Goal: Feedback & Contribution: Leave review/rating

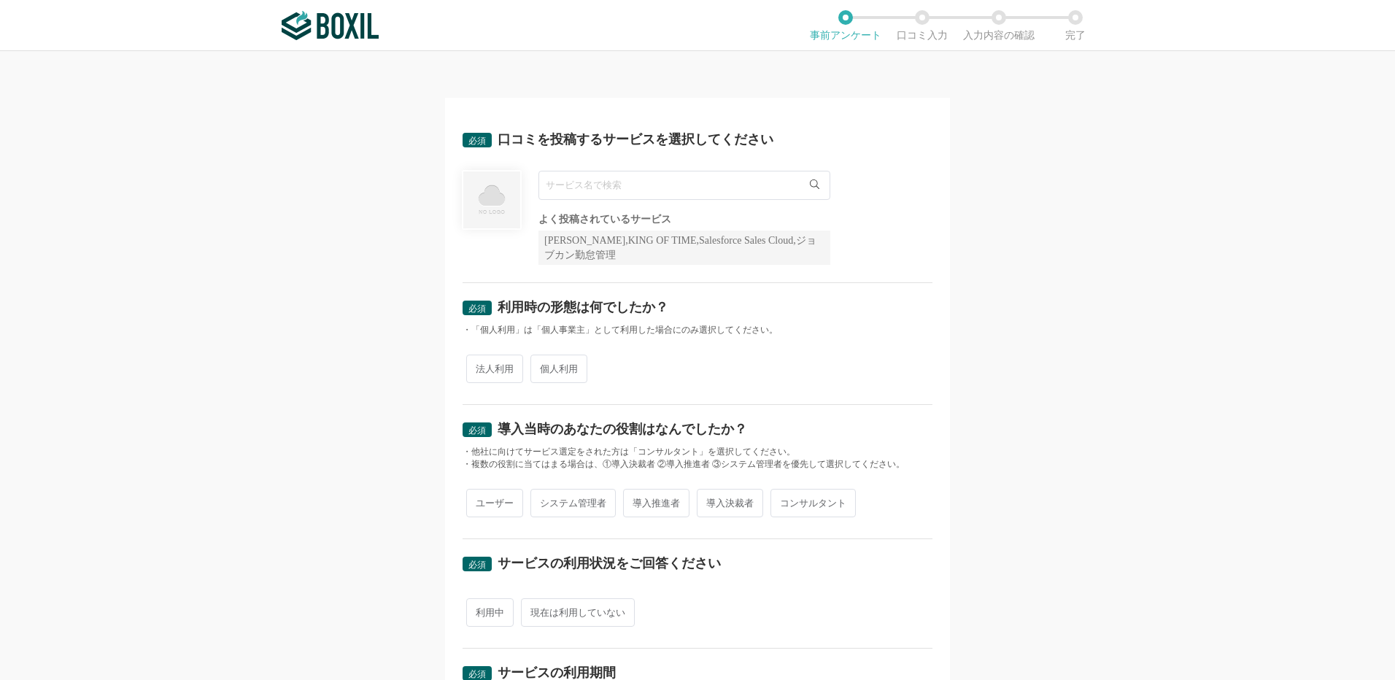
click at [574, 183] on input "text" at bounding box center [684, 185] width 292 height 29
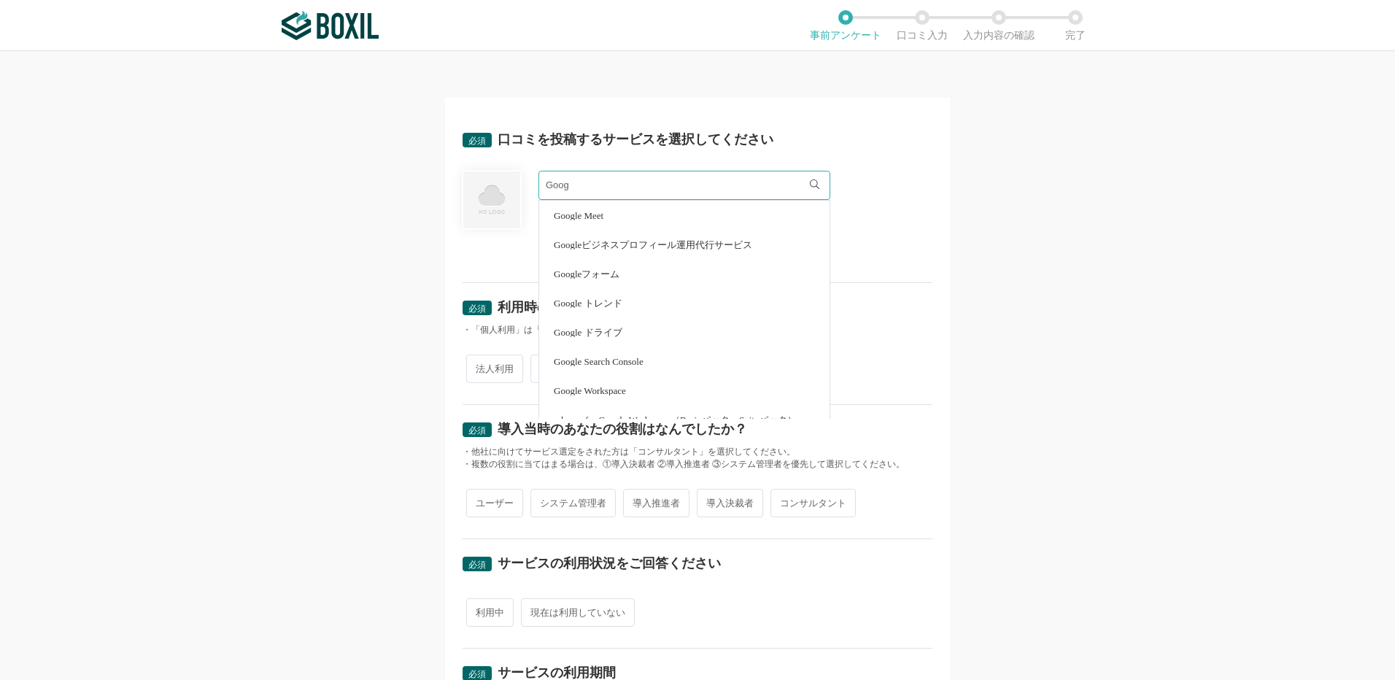
click at [587, 214] on span "Google Meet" at bounding box center [579, 215] width 50 height 9
type input "Google Meet"
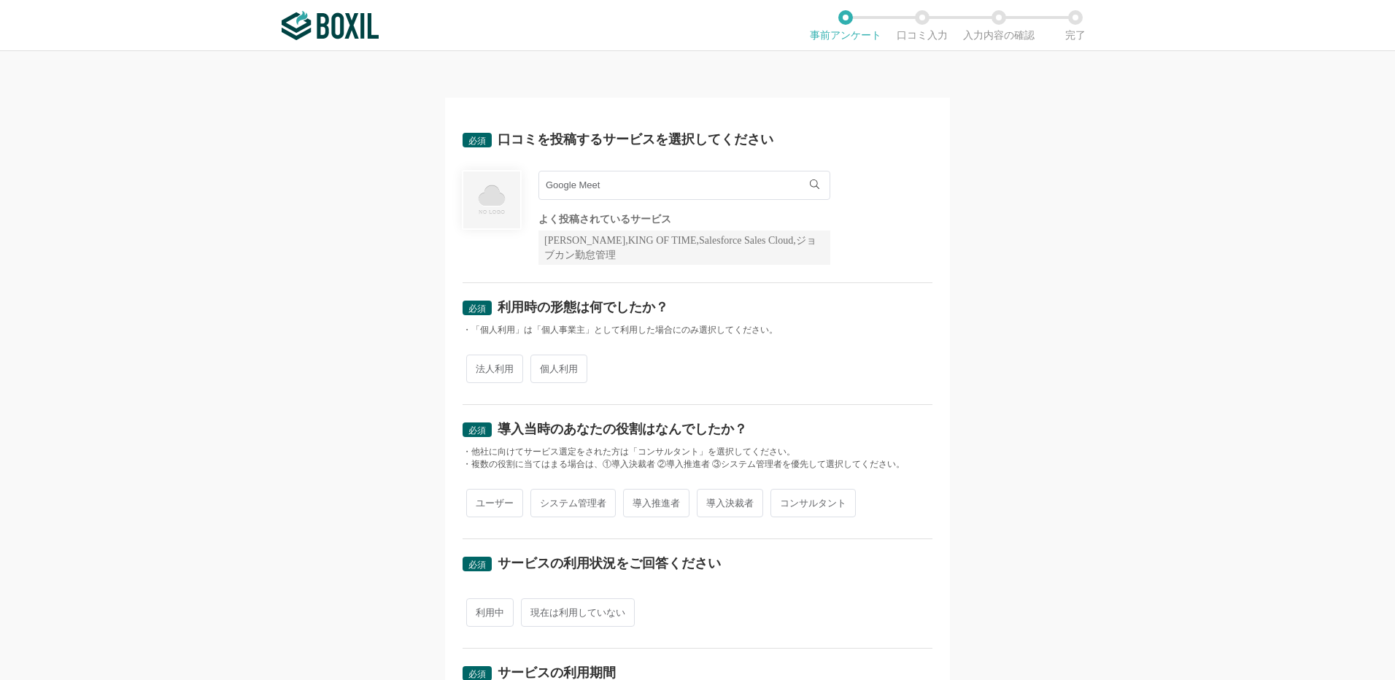
click at [491, 366] on span "法人利用" at bounding box center [494, 369] width 57 height 28
click at [479, 366] on input "法人利用" at bounding box center [474, 361] width 9 height 9
radio input "true"
click at [503, 506] on span "ユーザー" at bounding box center [494, 503] width 57 height 28
click at [479, 500] on input "ユーザー" at bounding box center [474, 495] width 9 height 9
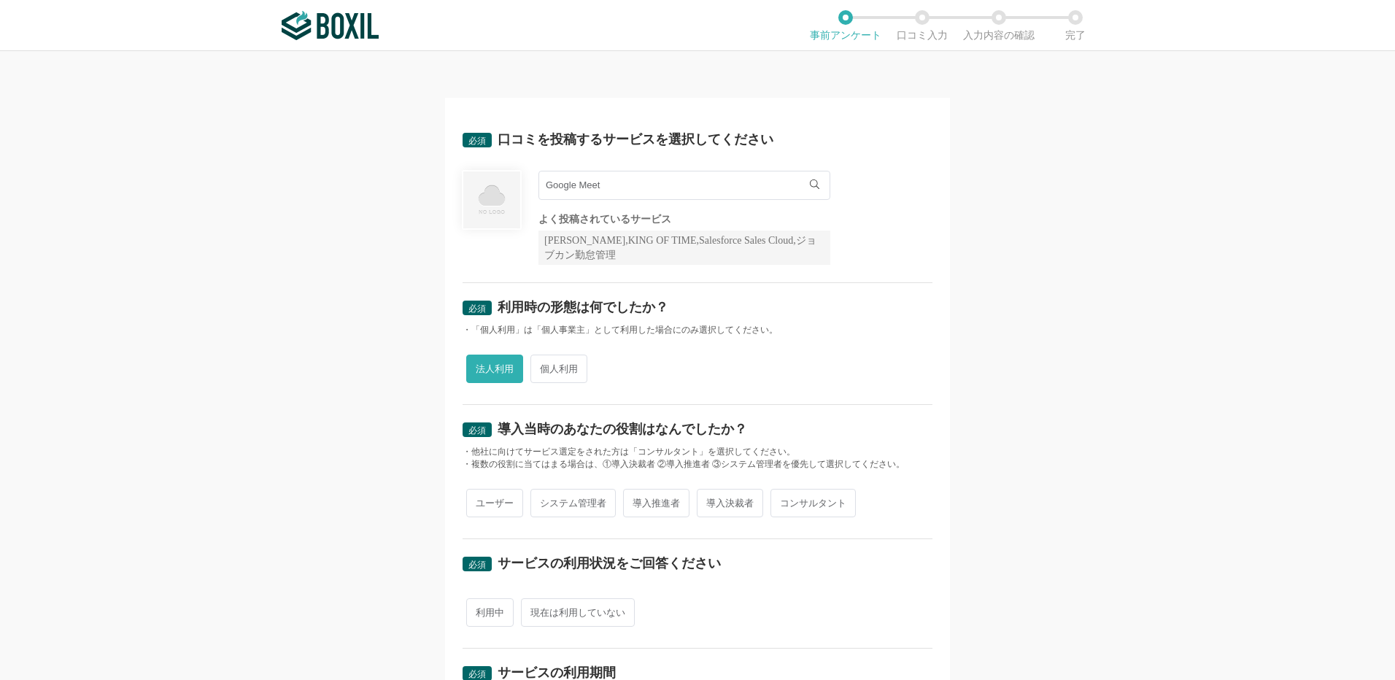
radio input "true"
drag, startPoint x: 498, startPoint y: 616, endPoint x: 500, endPoint y: 606, distance: 9.7
click at [498, 615] on span "利用中" at bounding box center [489, 612] width 47 height 28
click at [479, 610] on input "利用中" at bounding box center [474, 604] width 9 height 9
radio input "true"
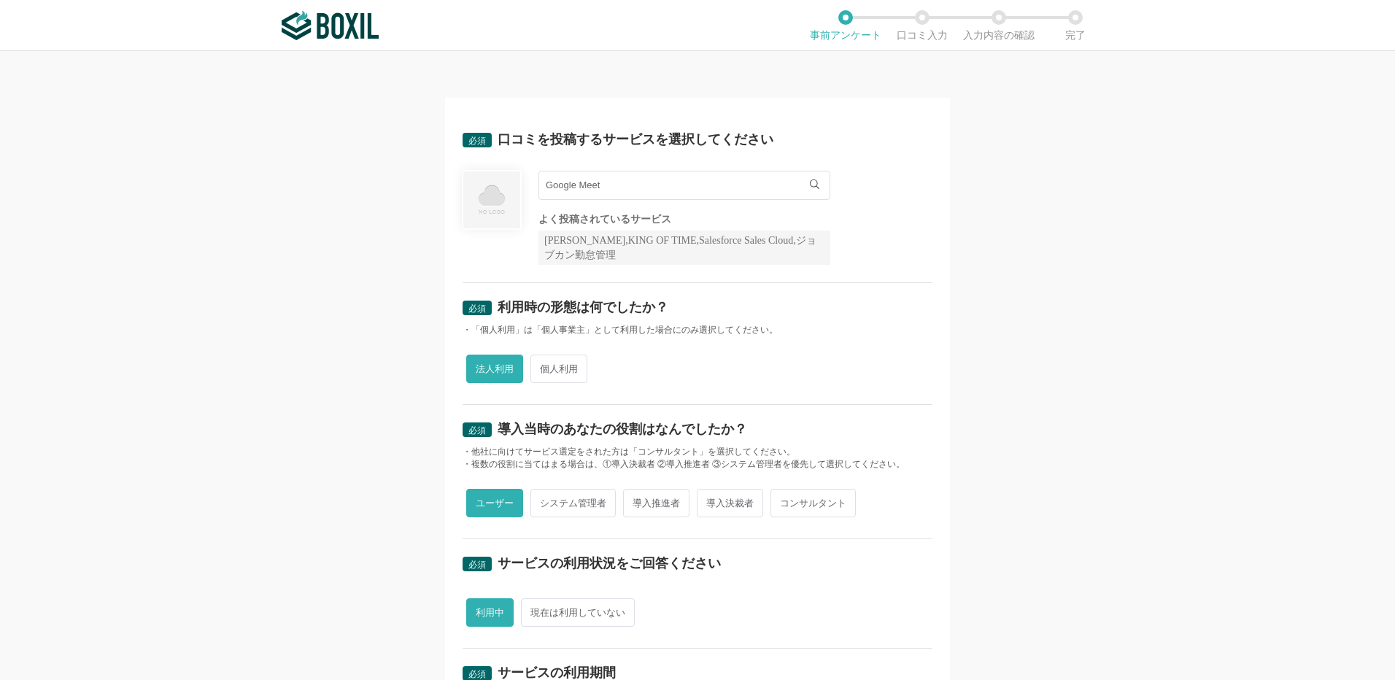
scroll to position [365, 0]
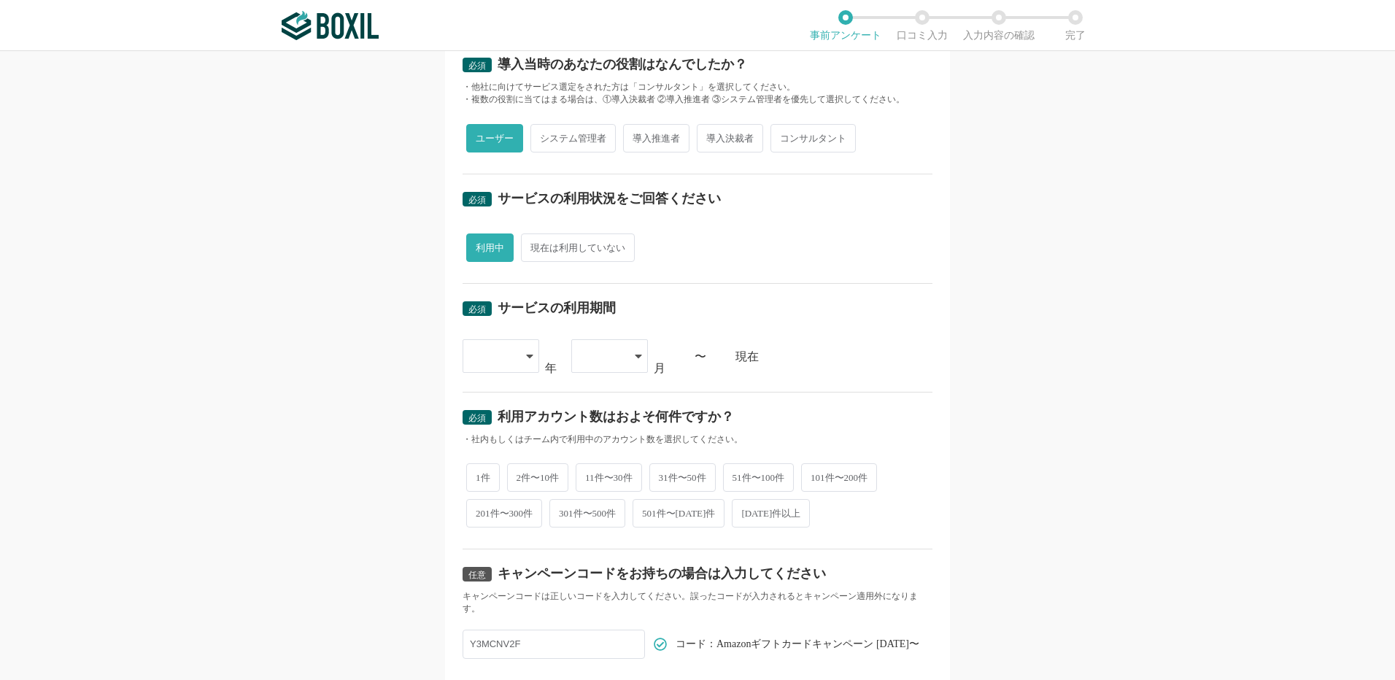
click at [516, 352] on div at bounding box center [501, 356] width 77 height 34
click at [497, 557] on li "[DATE]" at bounding box center [501, 558] width 77 height 35
click at [638, 354] on div at bounding box center [609, 356] width 77 height 34
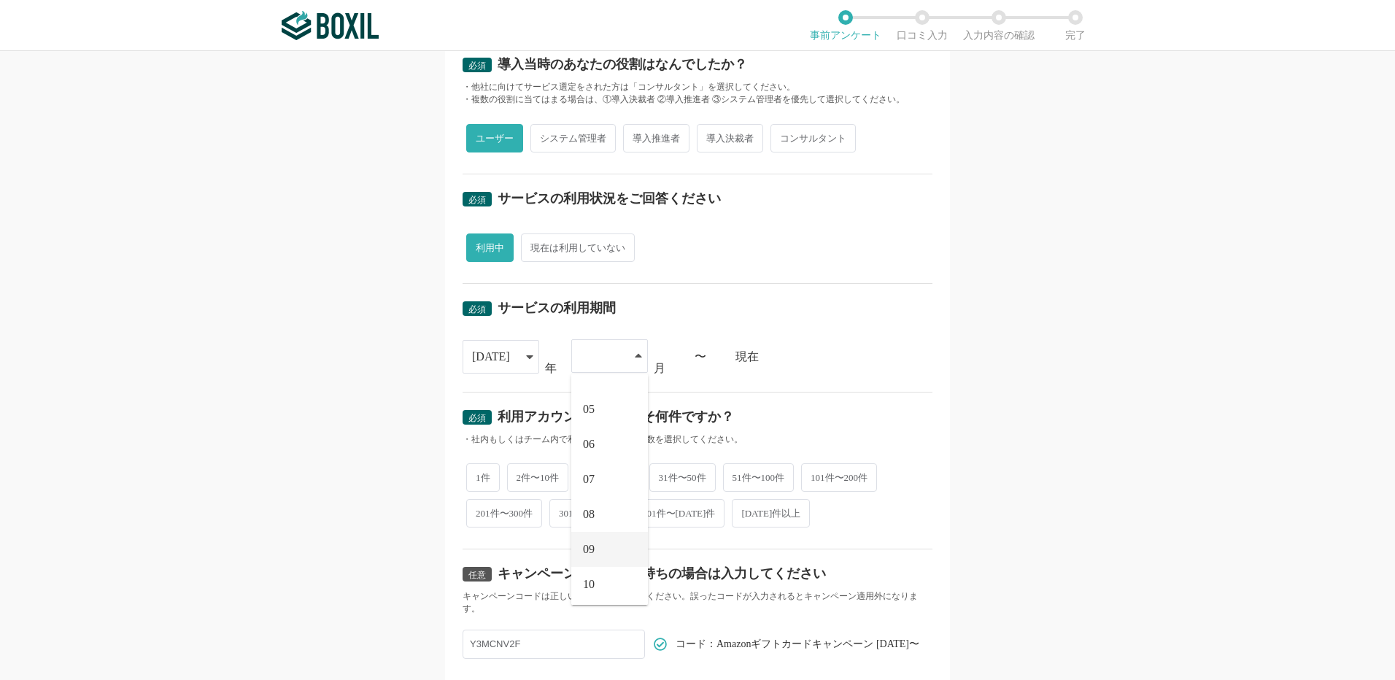
click at [611, 551] on li "09" at bounding box center [609, 549] width 77 height 35
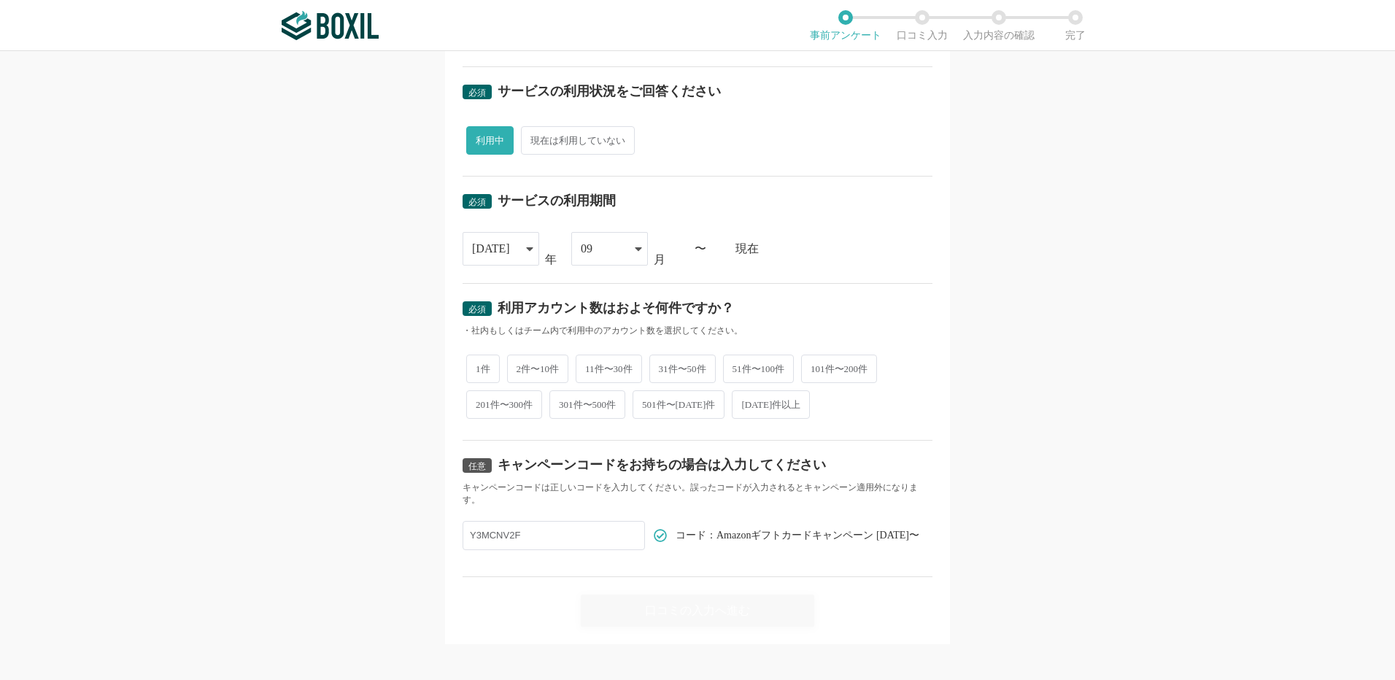
scroll to position [483, 0]
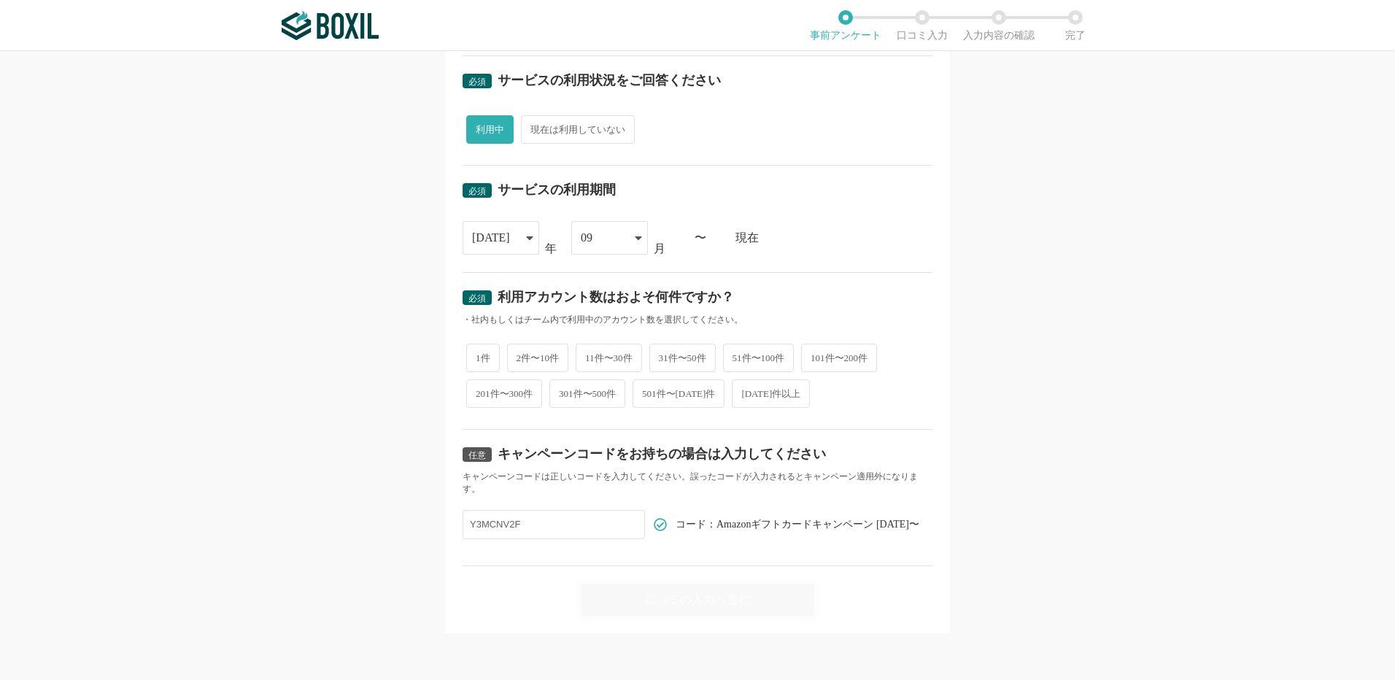
click at [517, 352] on span "2件〜10件" at bounding box center [538, 358] width 62 height 28
click at [517, 352] on input "2件〜10件" at bounding box center [515, 350] width 9 height 9
radio input "true"
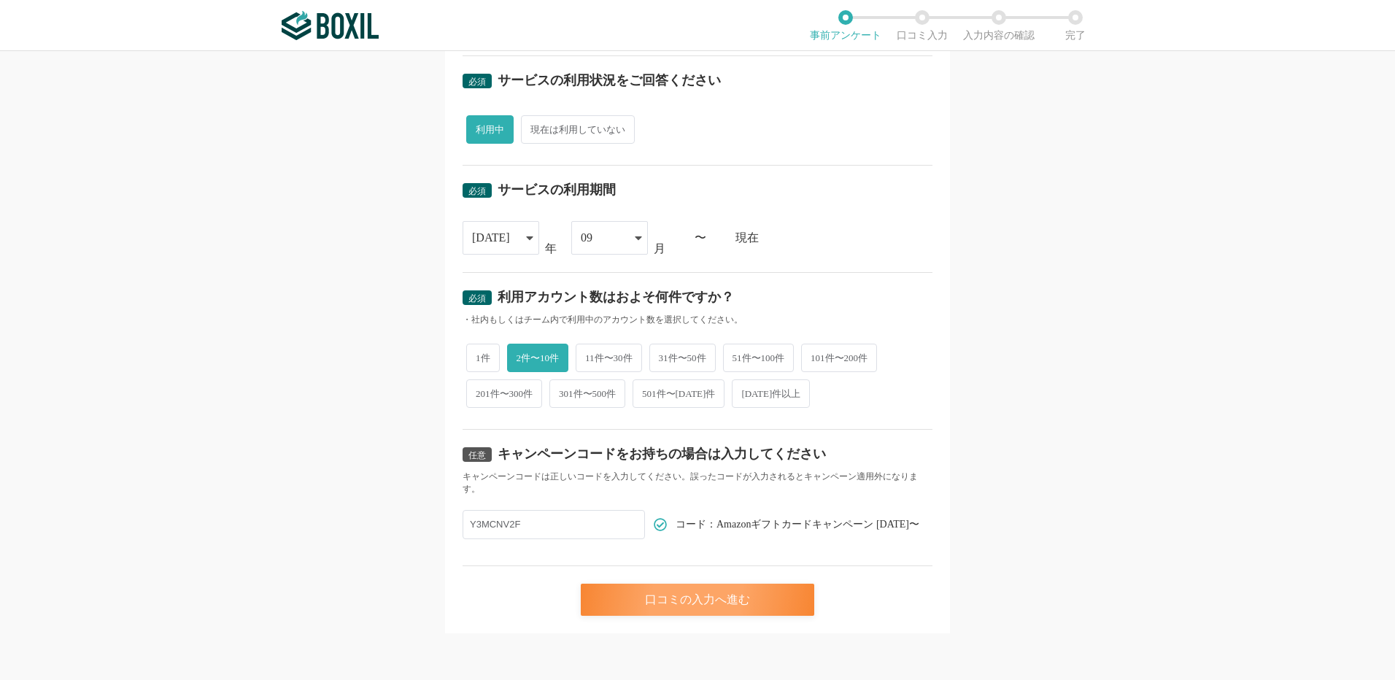
click at [675, 596] on div "口コミの入力へ進む" at bounding box center [697, 600] width 233 height 32
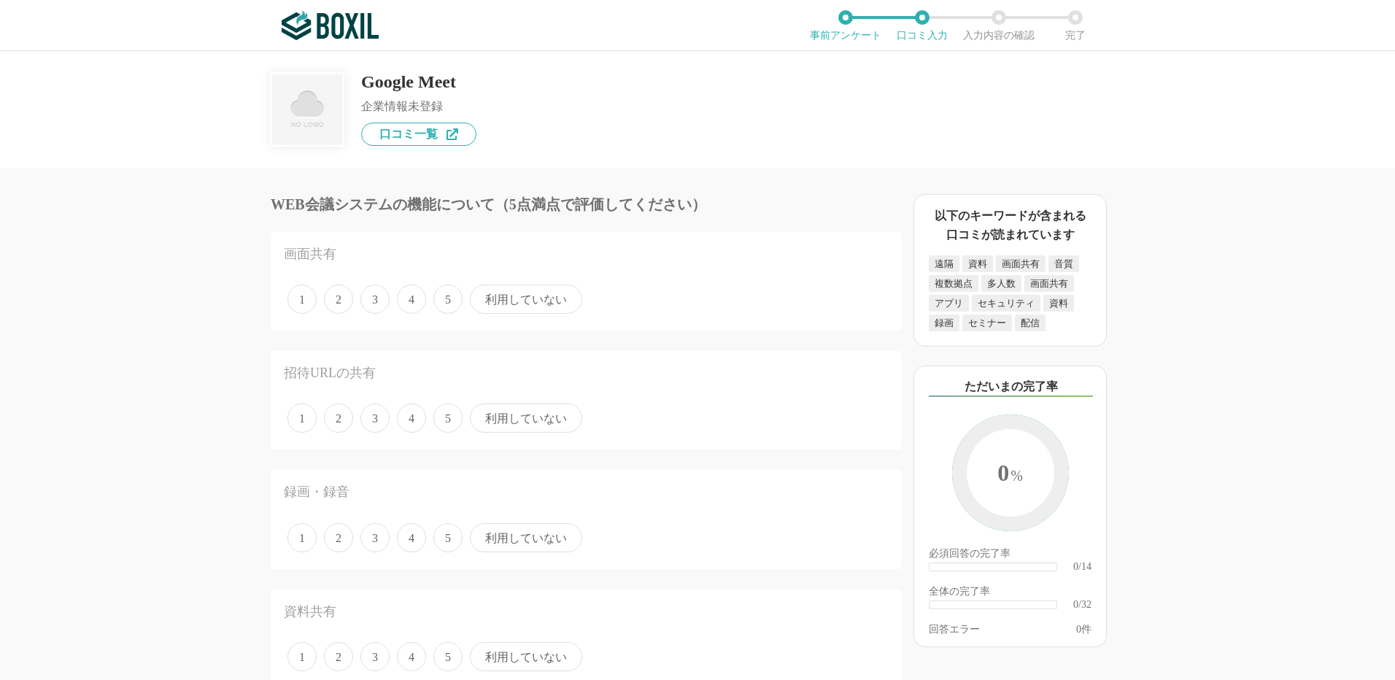
click at [450, 298] on span "5" at bounding box center [447, 299] width 29 height 29
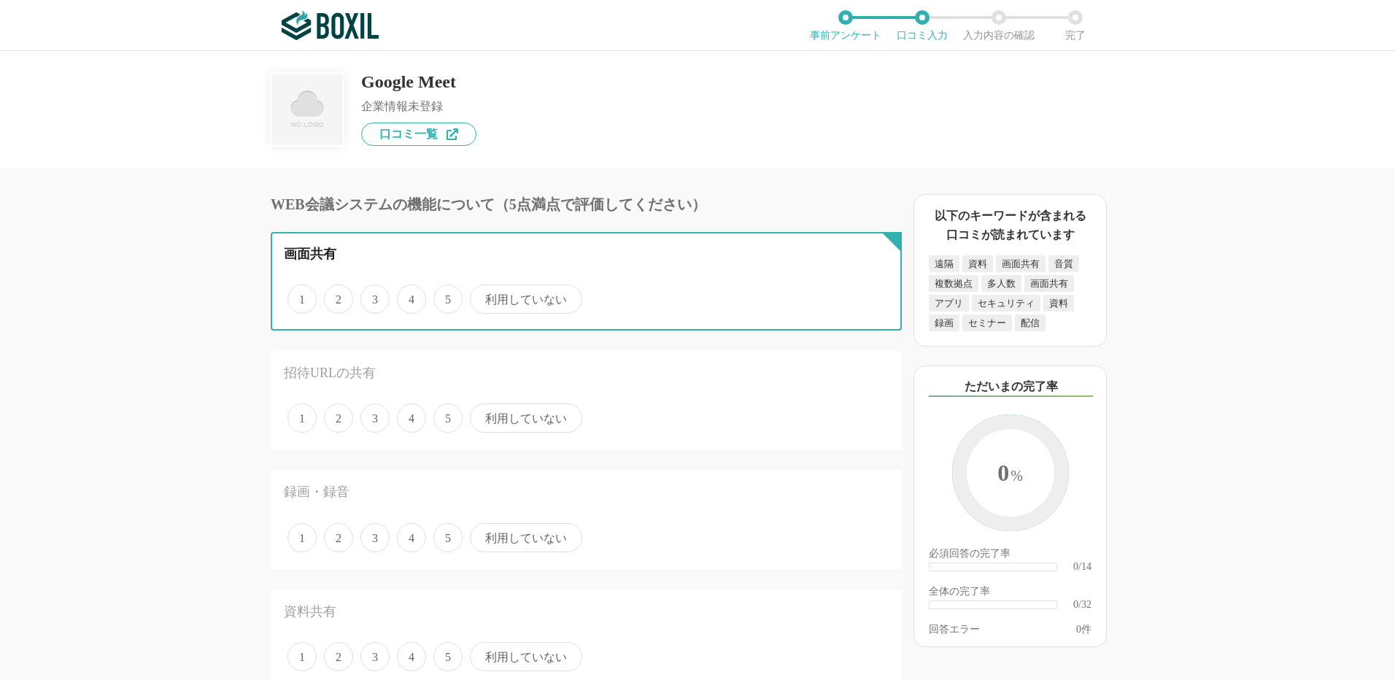
click at [446, 296] on input "5" at bounding box center [441, 291] width 9 height 9
radio input "true"
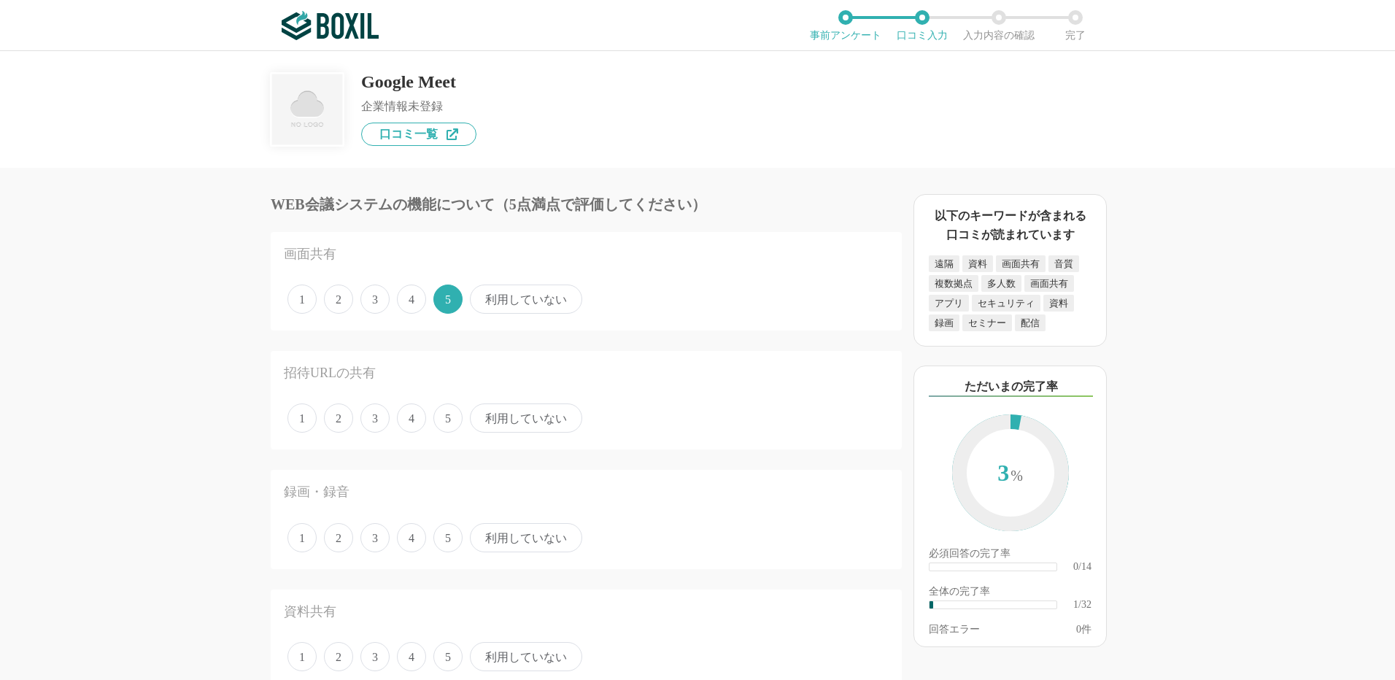
click at [446, 418] on span "5" at bounding box center [447, 417] width 29 height 29
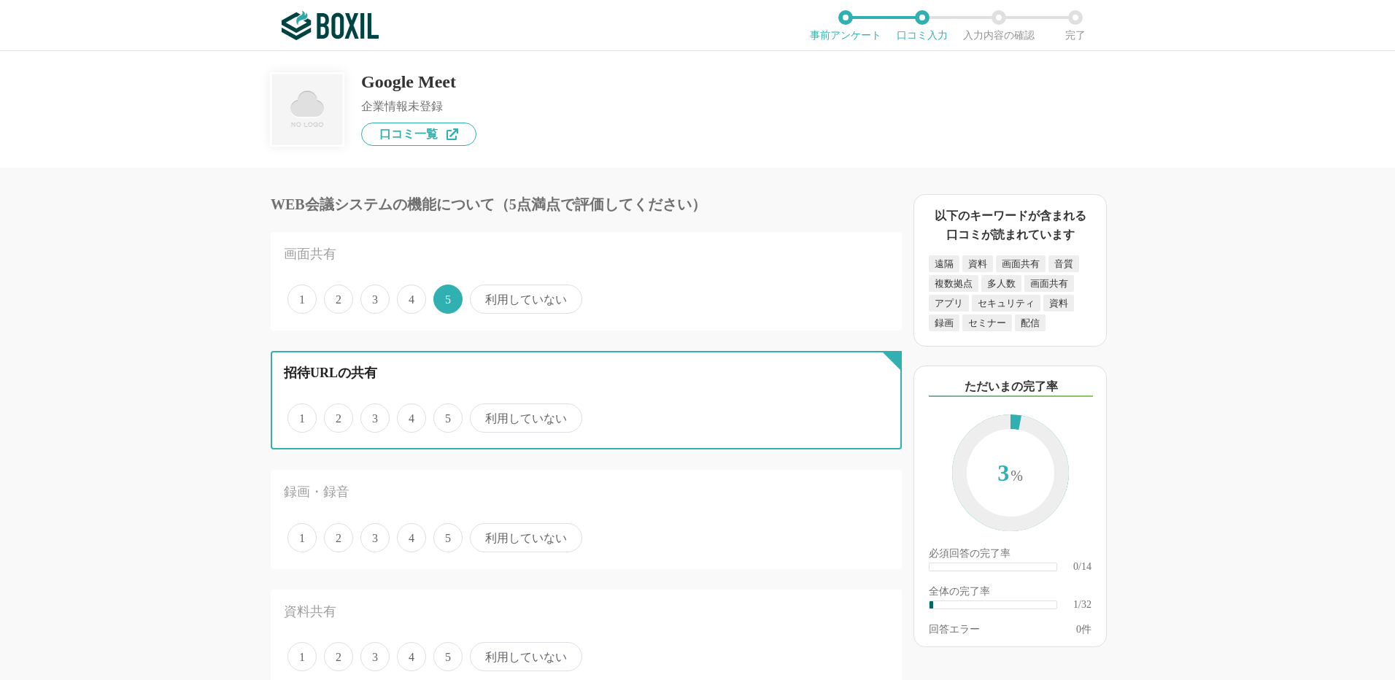
click at [446, 415] on input "5" at bounding box center [441, 410] width 9 height 9
radio input "true"
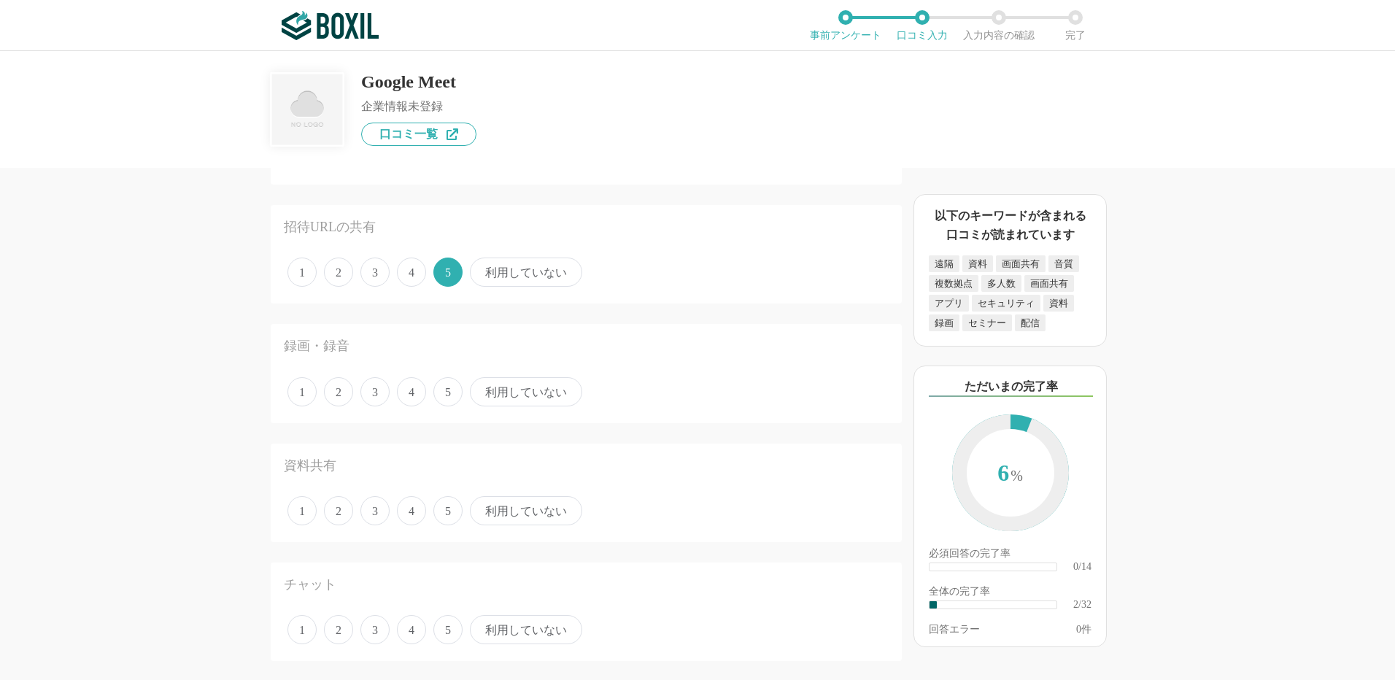
click at [520, 393] on span "利用していない" at bounding box center [526, 391] width 112 height 29
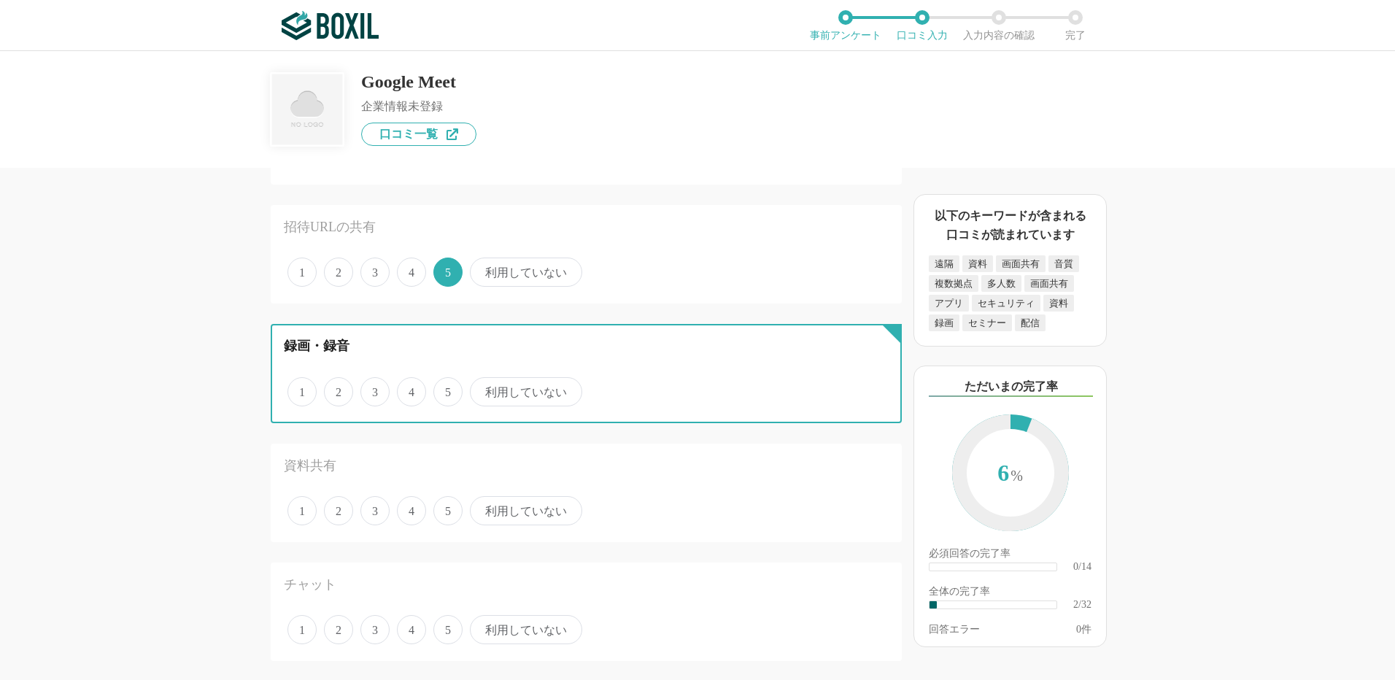
click at [483, 389] on input "利用していない" at bounding box center [477, 383] width 9 height 9
radio input "true"
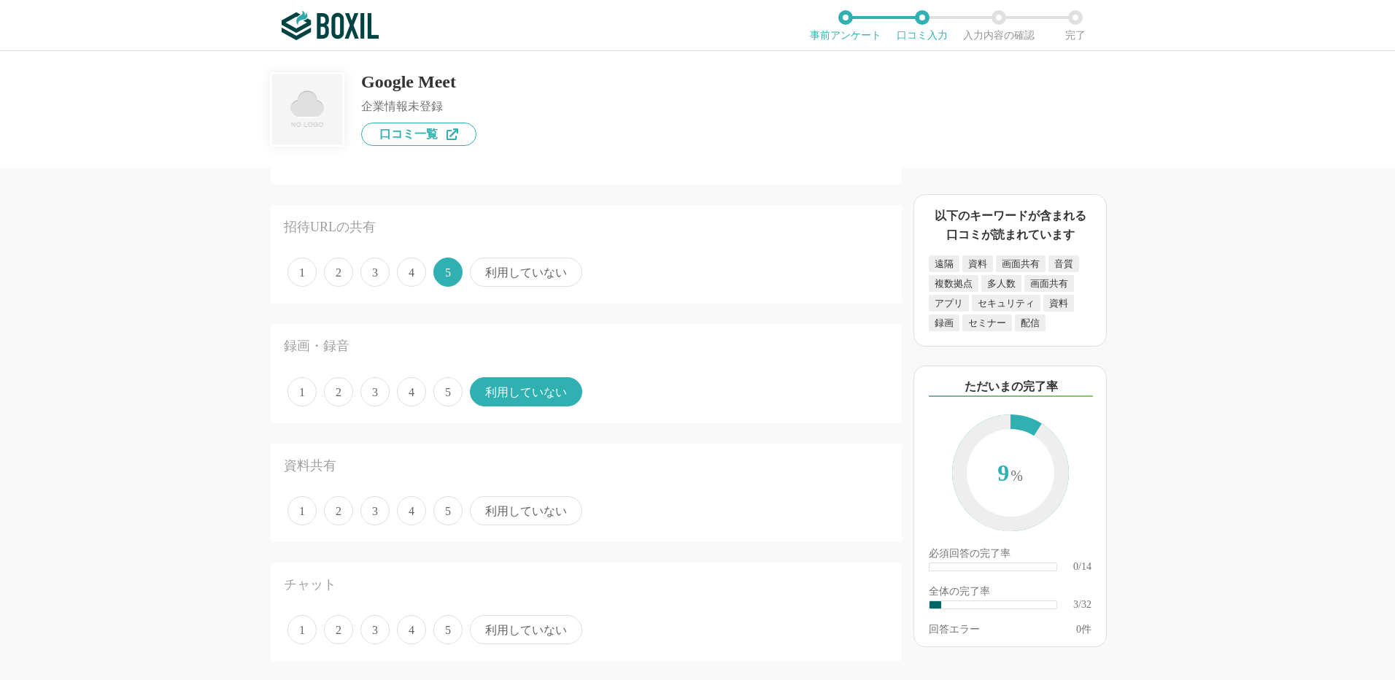
click at [449, 514] on span "5" at bounding box center [447, 510] width 29 height 29
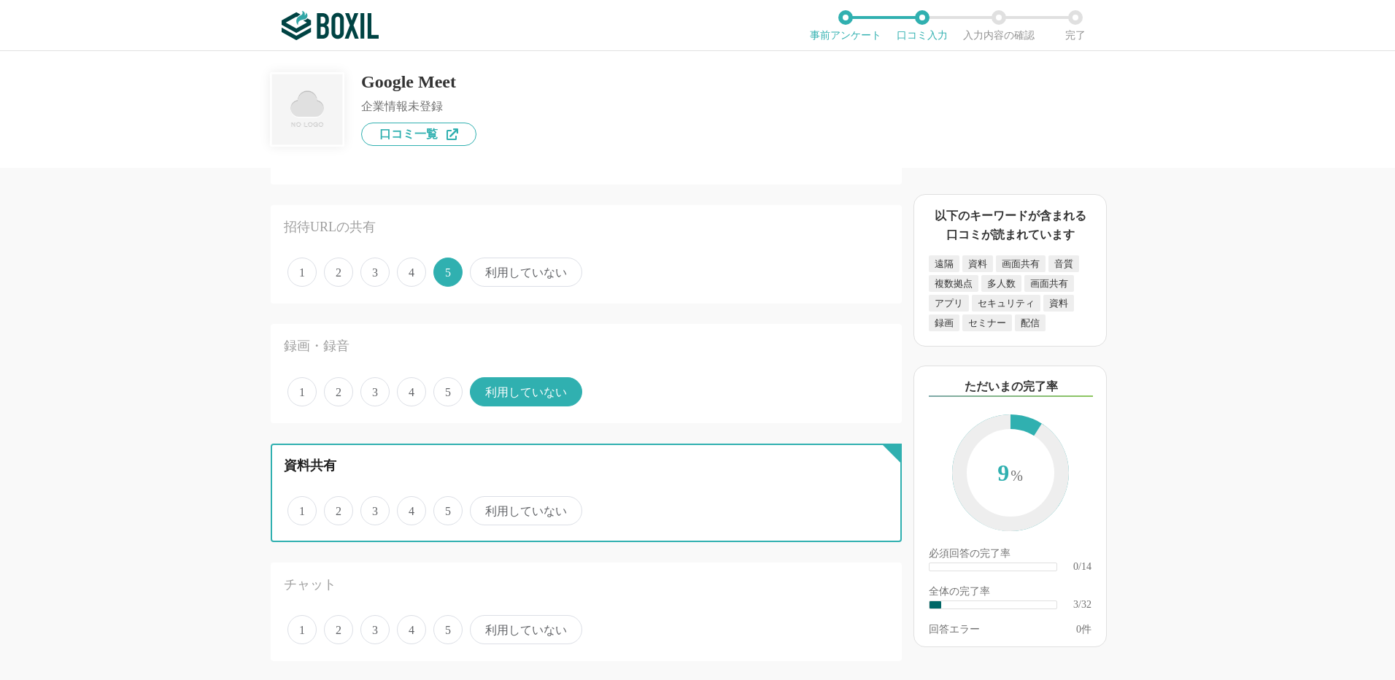
click at [446, 508] on input "5" at bounding box center [441, 502] width 9 height 9
radio input "true"
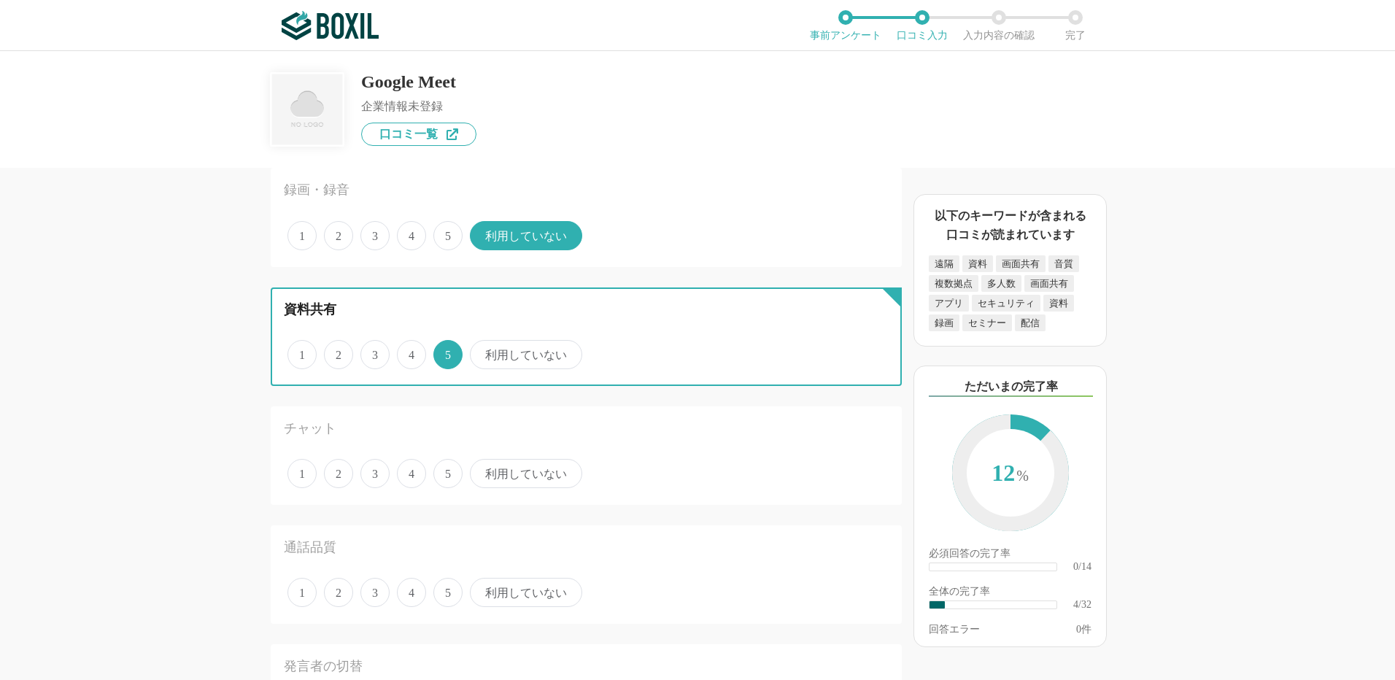
scroll to position [438, 0]
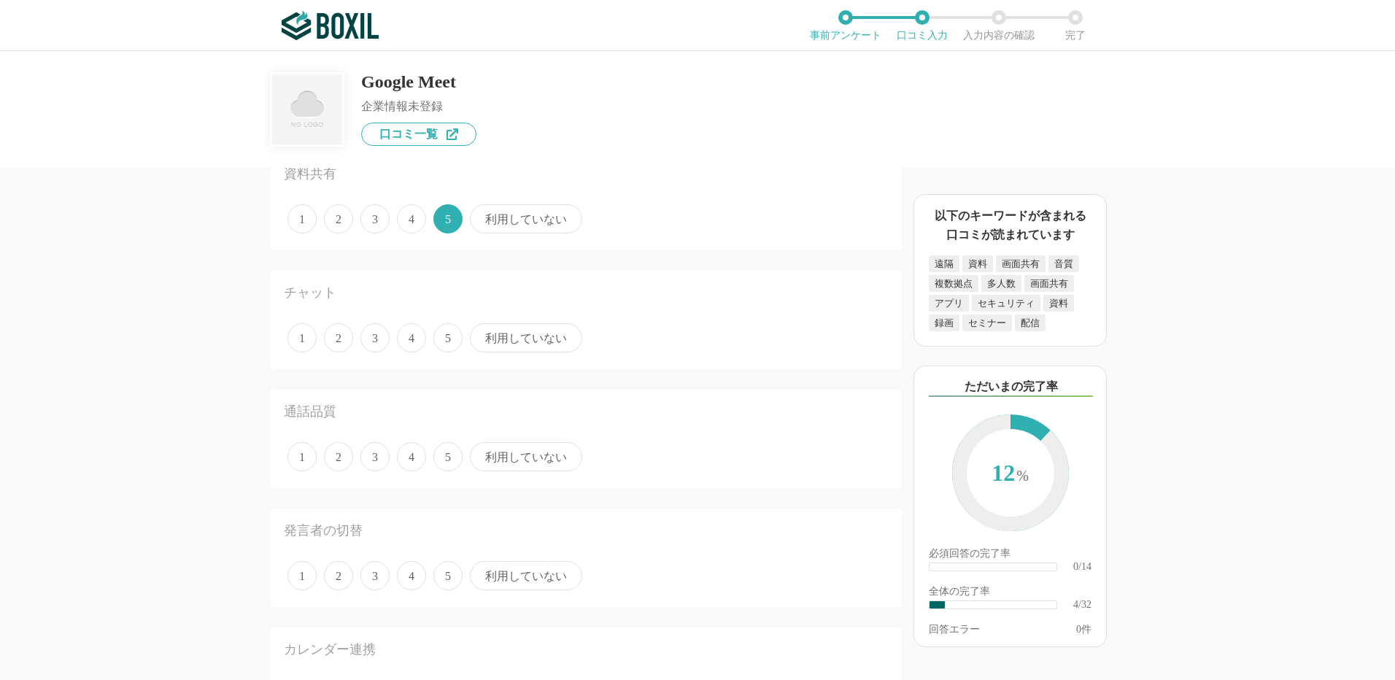
click at [519, 335] on span "利用していない" at bounding box center [526, 337] width 112 height 29
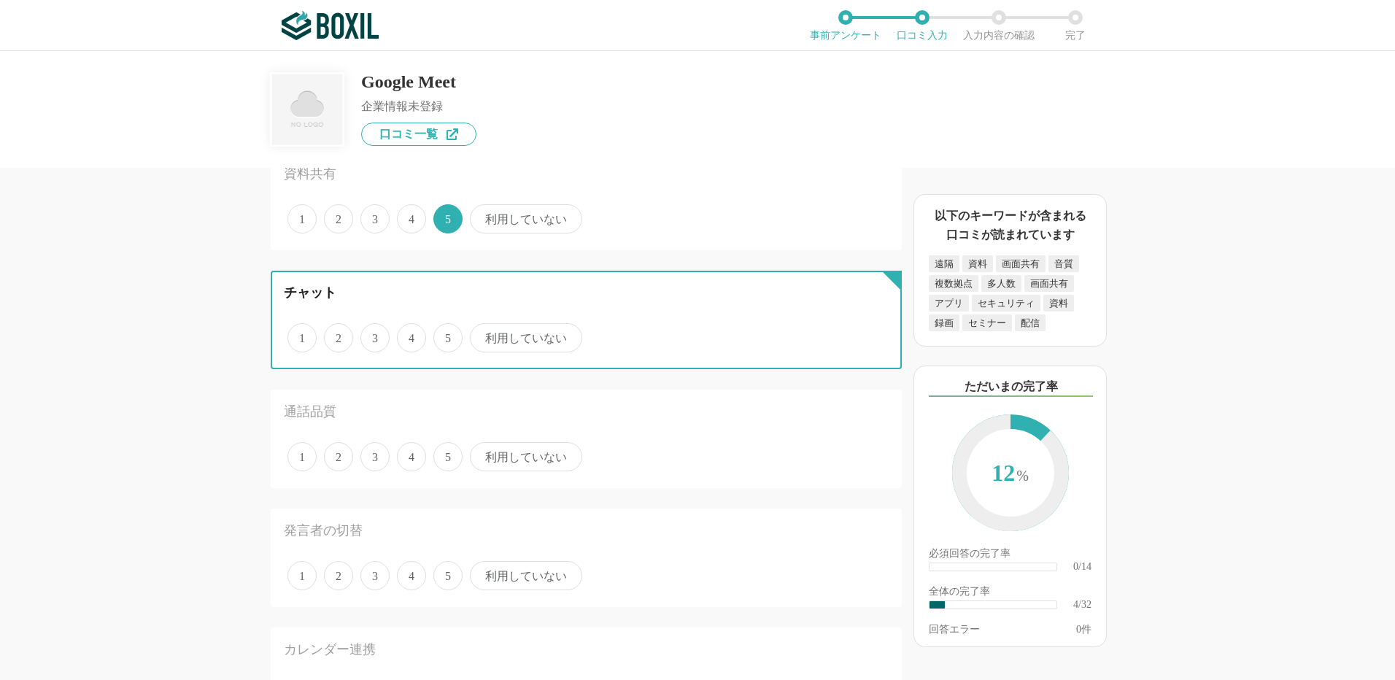
click at [483, 335] on input "利用していない" at bounding box center [477, 329] width 9 height 9
radio input "true"
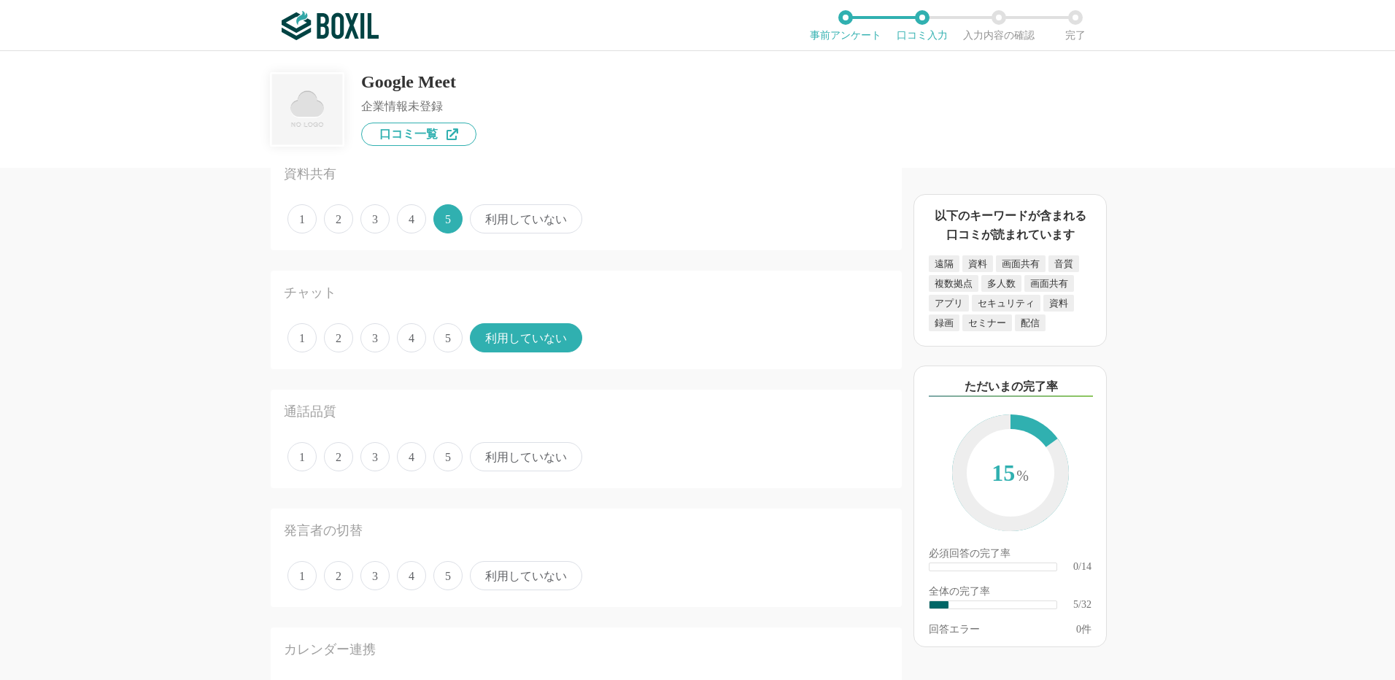
click at [449, 459] on span "5" at bounding box center [447, 456] width 29 height 29
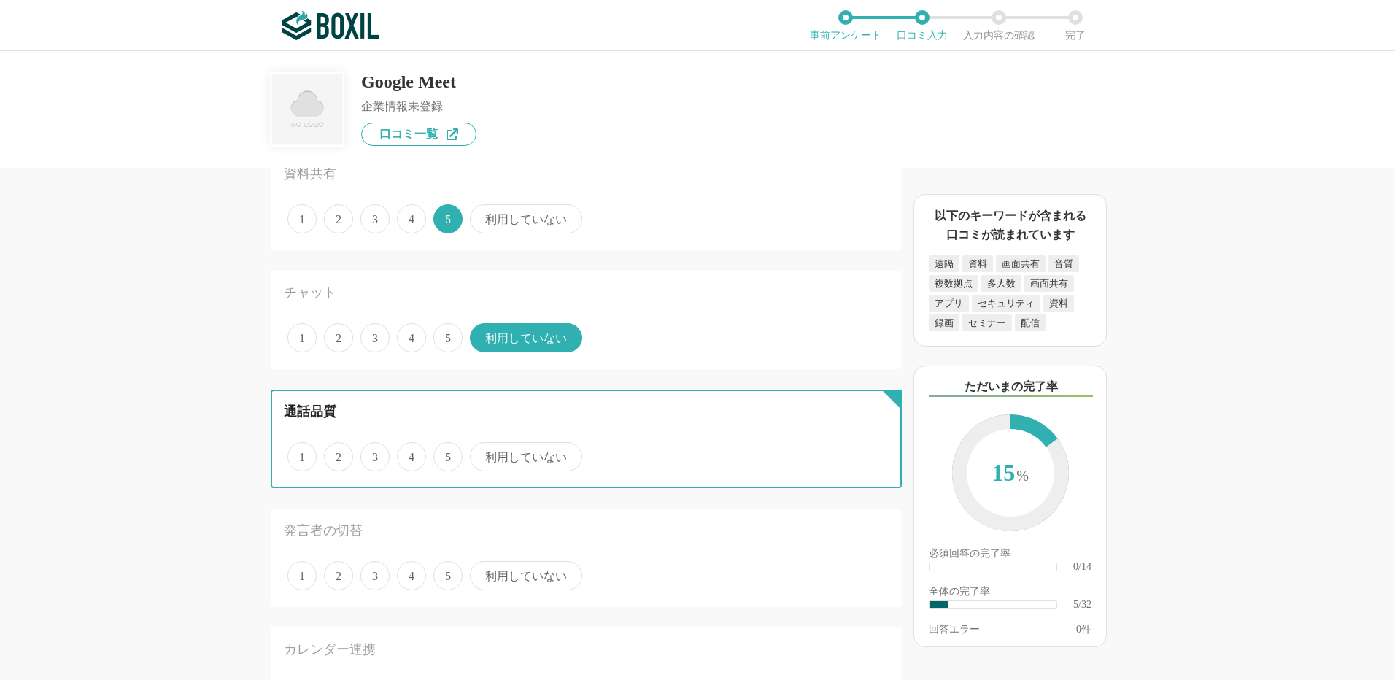
click at [446, 454] on input "5" at bounding box center [441, 448] width 9 height 9
radio input "true"
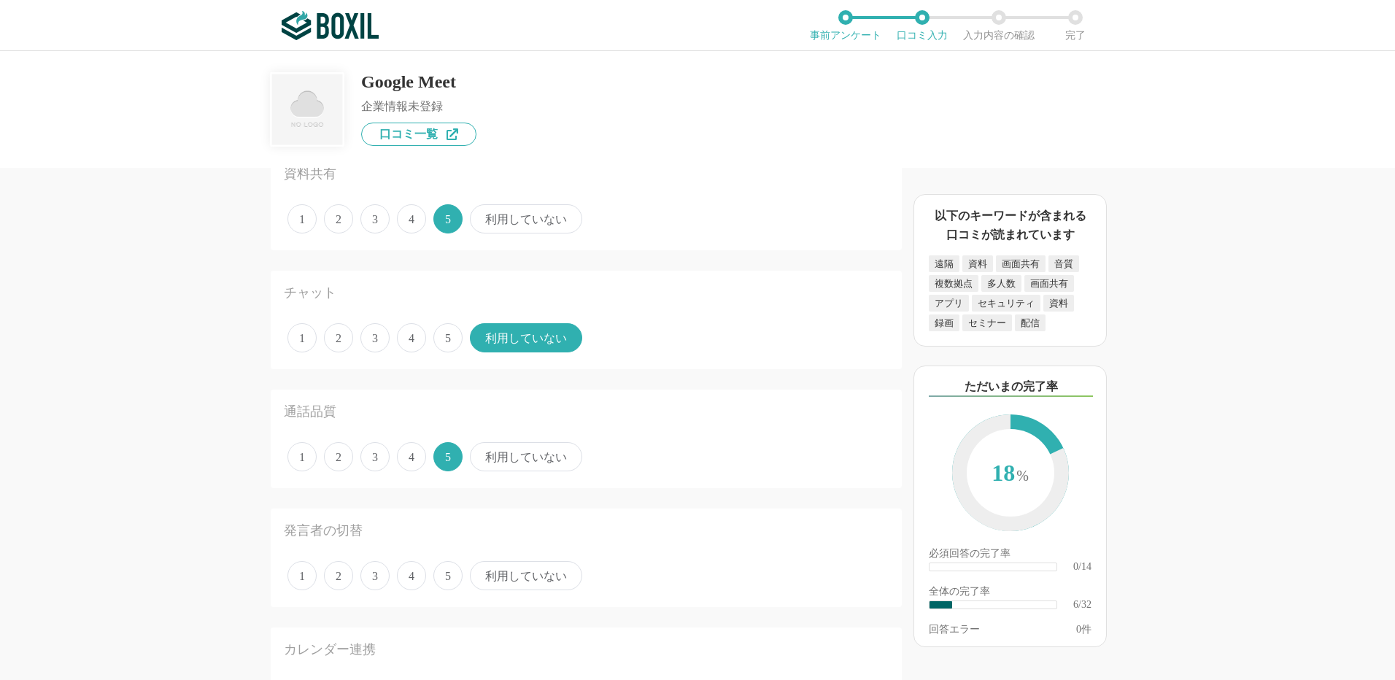
click at [444, 572] on span "5" at bounding box center [447, 575] width 29 height 29
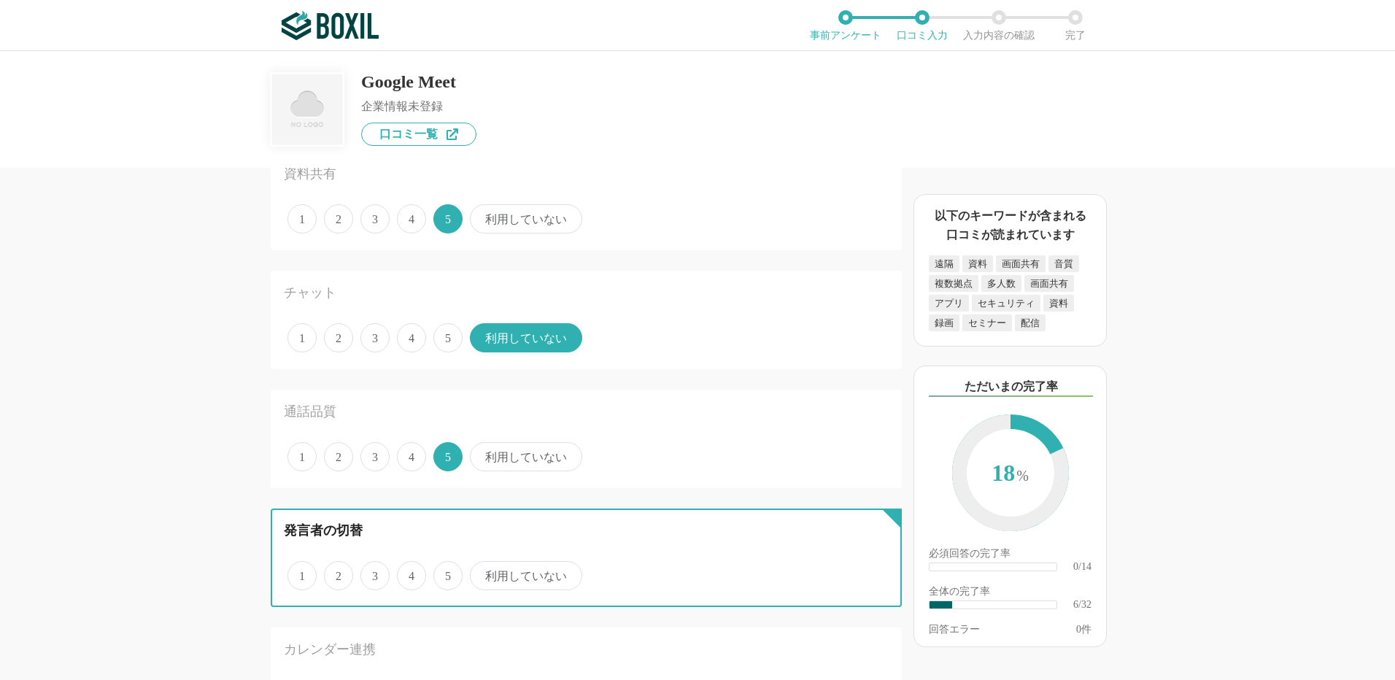
click at [444, 572] on input "5" at bounding box center [441, 567] width 9 height 9
radio input "true"
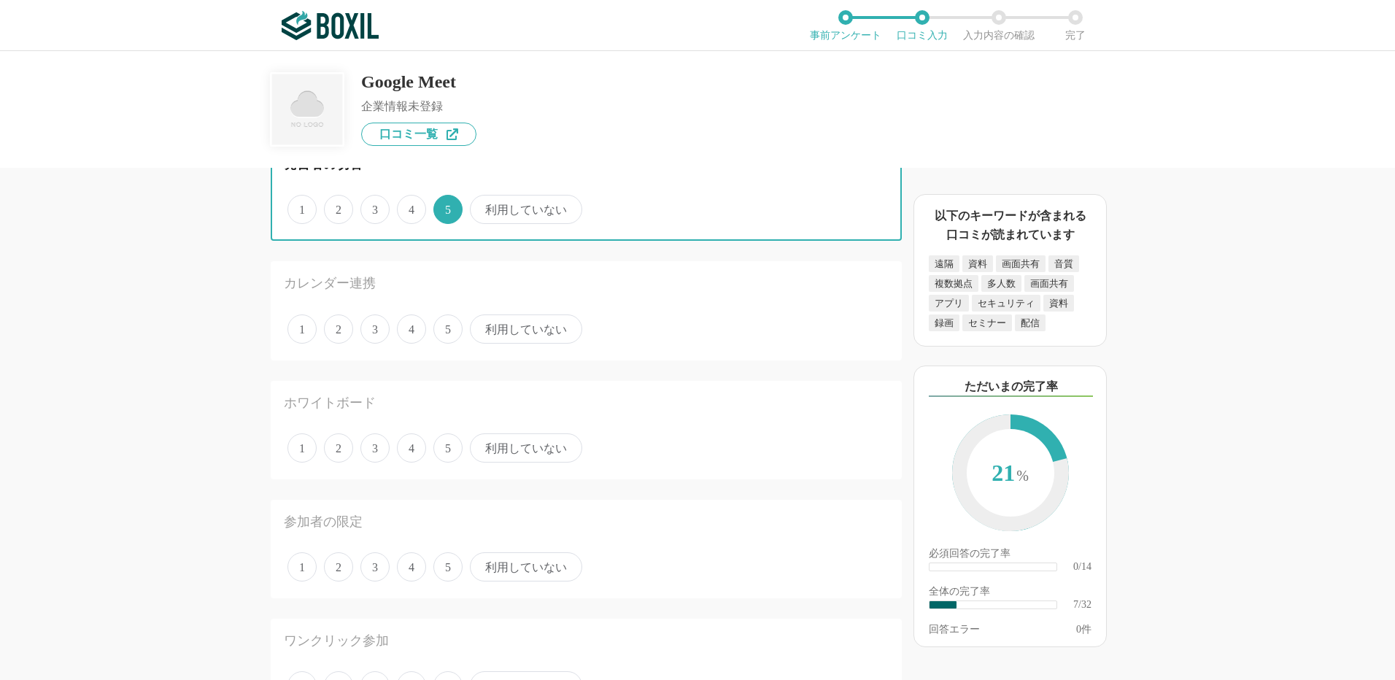
scroll to position [948, 0]
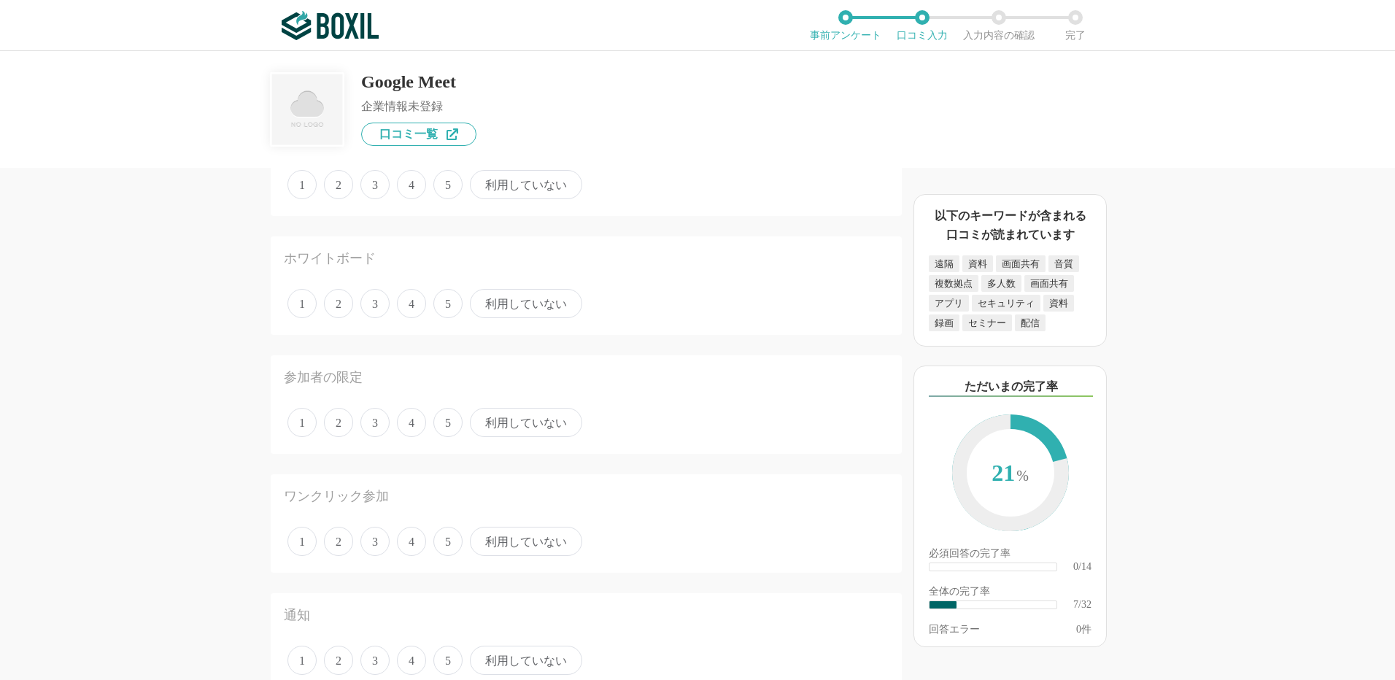
click at [557, 198] on span "利用していない" at bounding box center [526, 184] width 112 height 29
click at [483, 182] on input "利用していない" at bounding box center [477, 176] width 9 height 9
radio input "true"
click at [560, 304] on span "利用していない" at bounding box center [526, 303] width 112 height 29
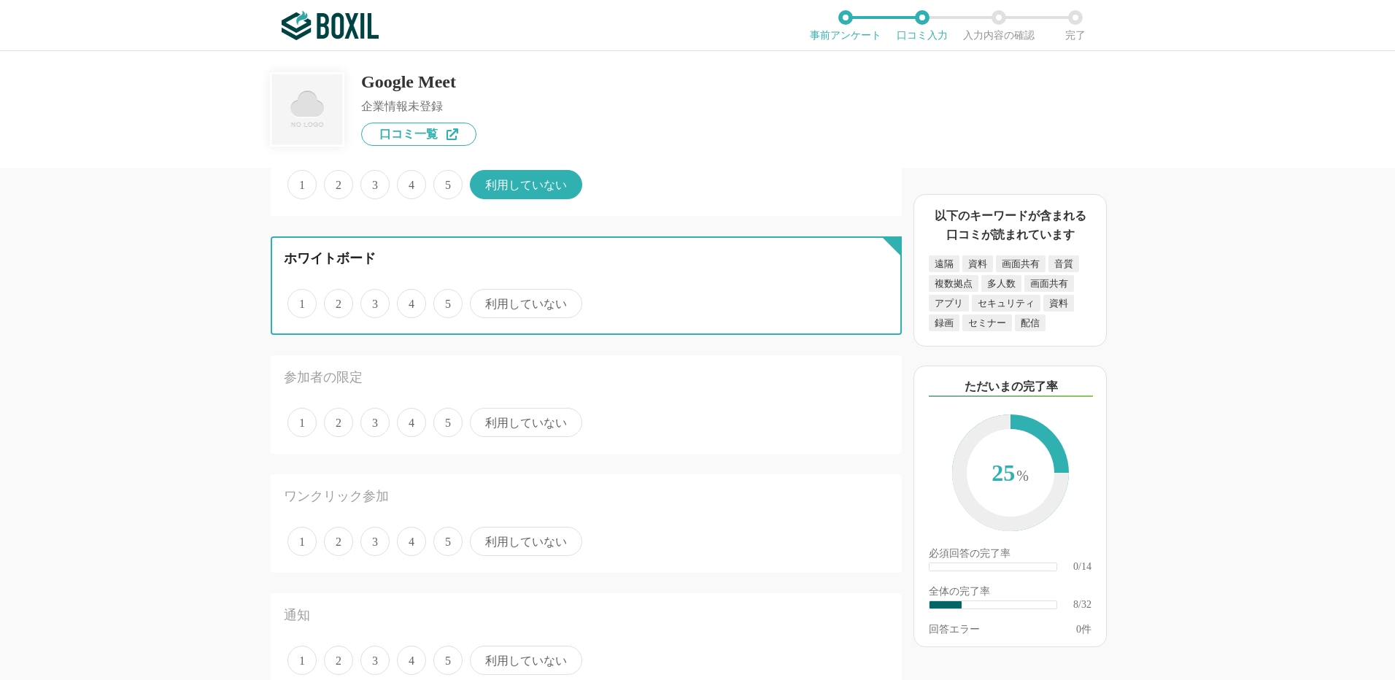
click at [483, 301] on input "利用していない" at bounding box center [477, 295] width 9 height 9
radio input "true"
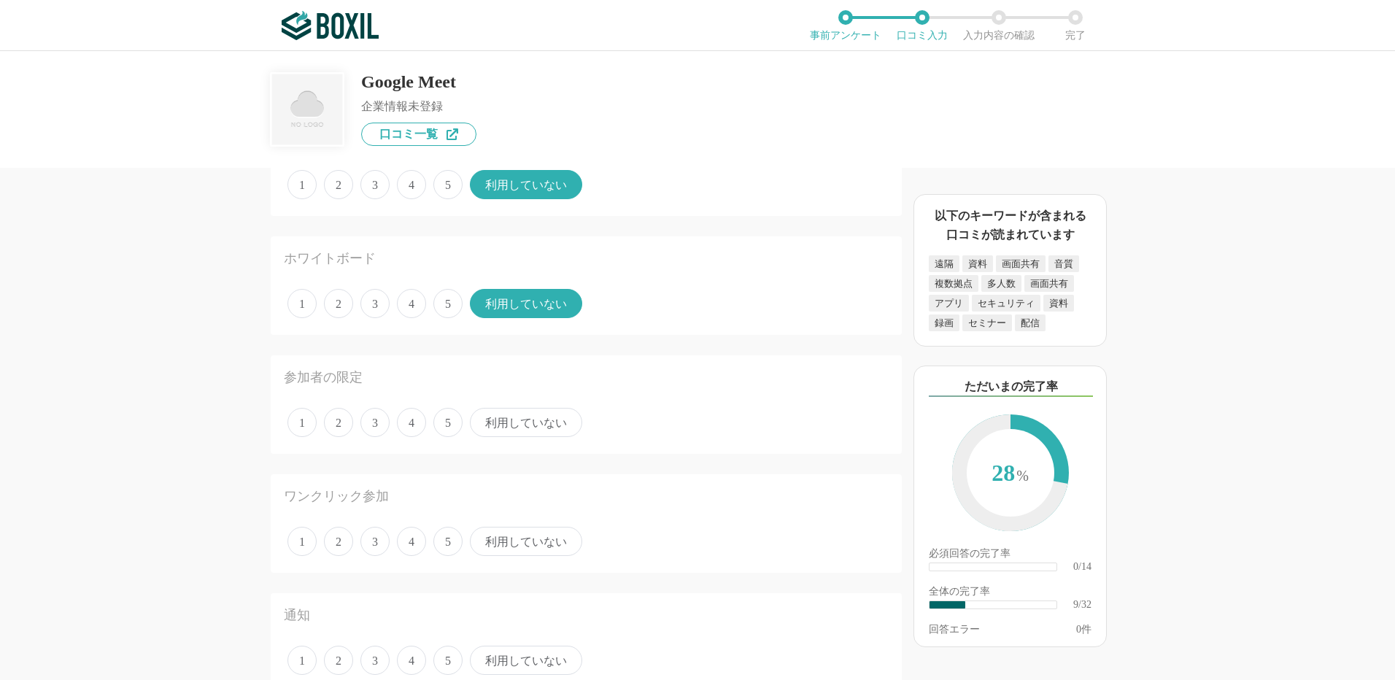
click at [526, 430] on span "利用していない" at bounding box center [526, 422] width 112 height 29
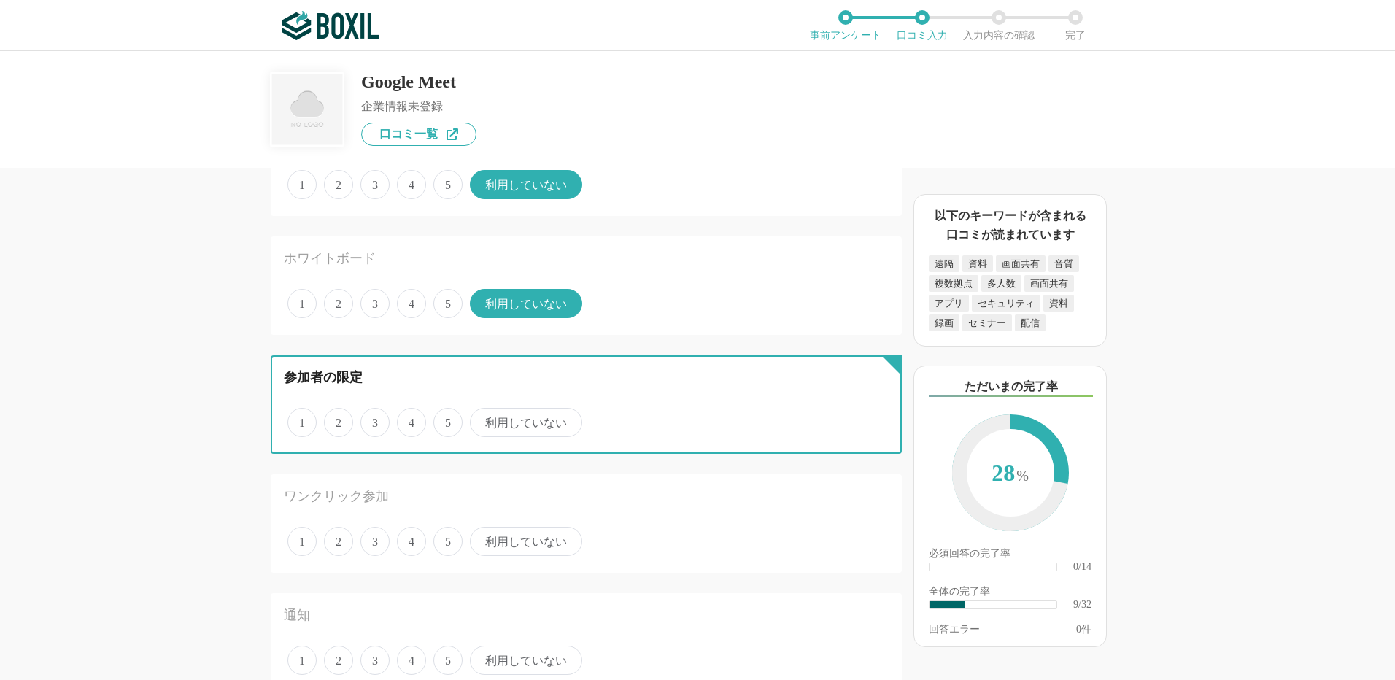
click at [483, 420] on input "利用していない" at bounding box center [477, 414] width 9 height 9
radio input "true"
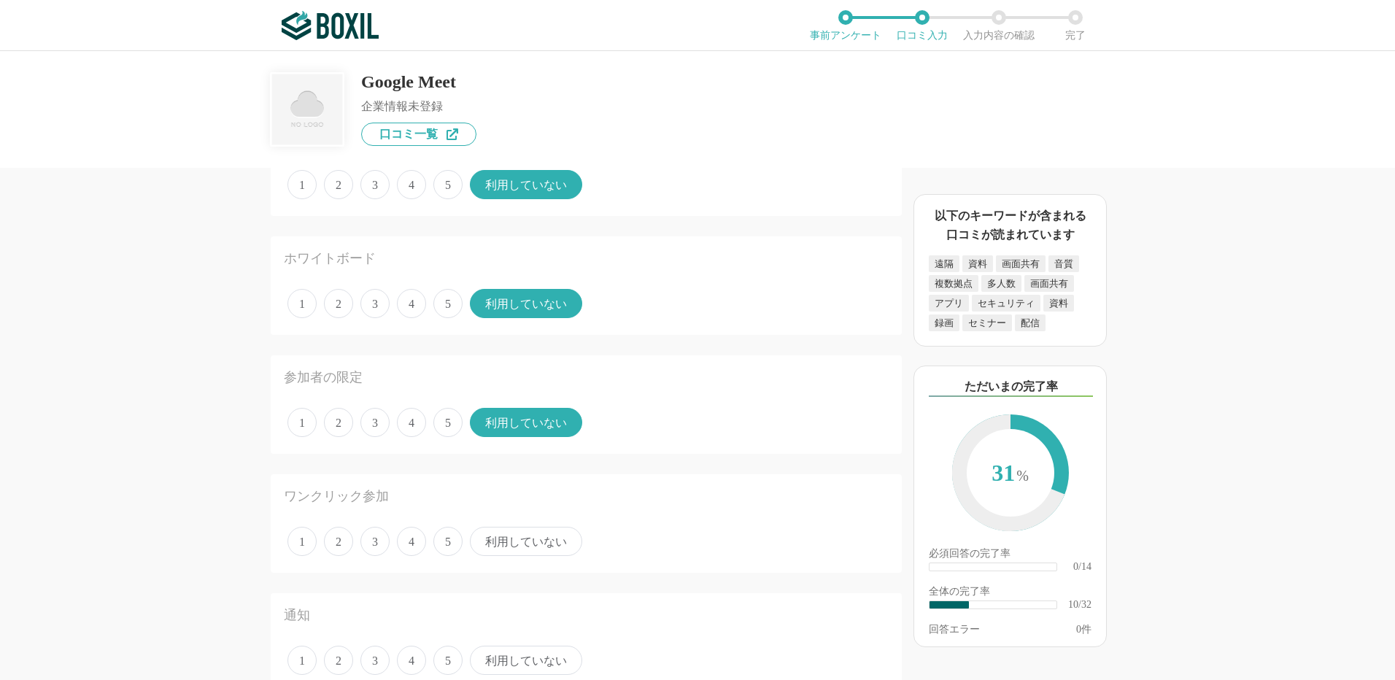
click at [411, 541] on span "4" at bounding box center [411, 541] width 29 height 29
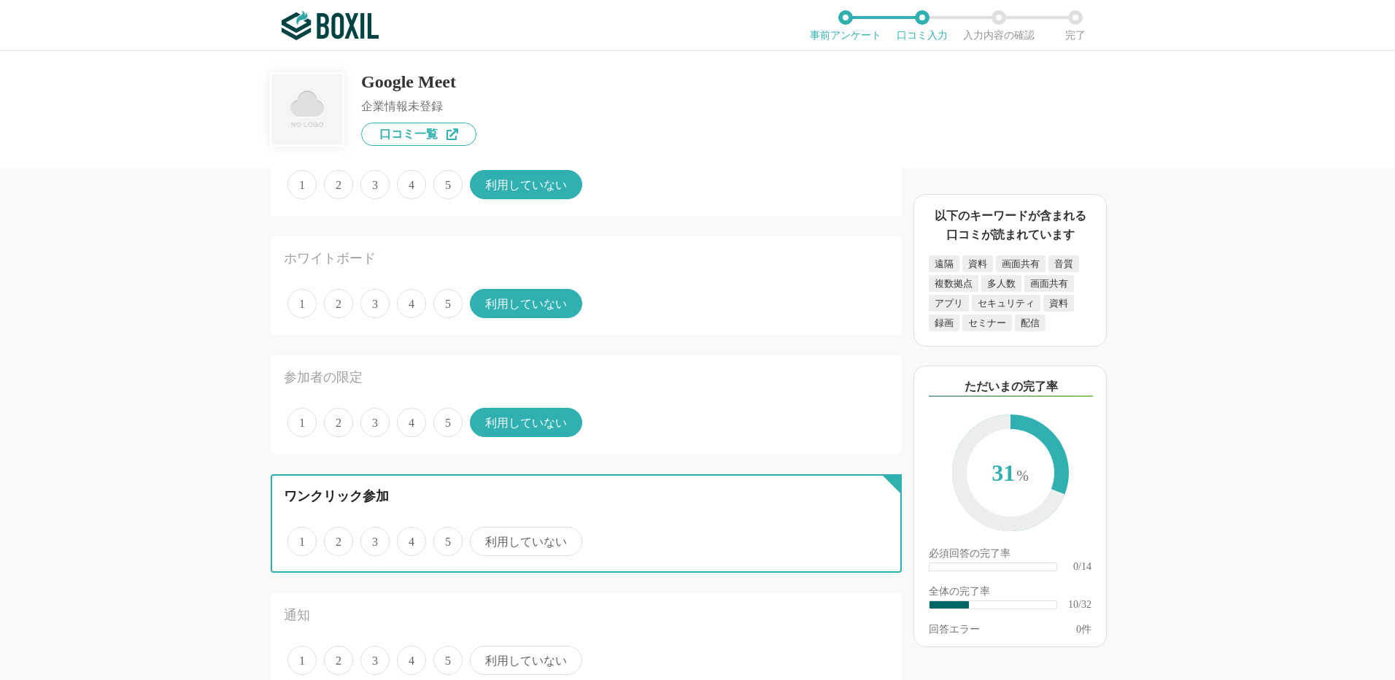
click at [410, 538] on input "4" at bounding box center [405, 533] width 9 height 9
radio input "true"
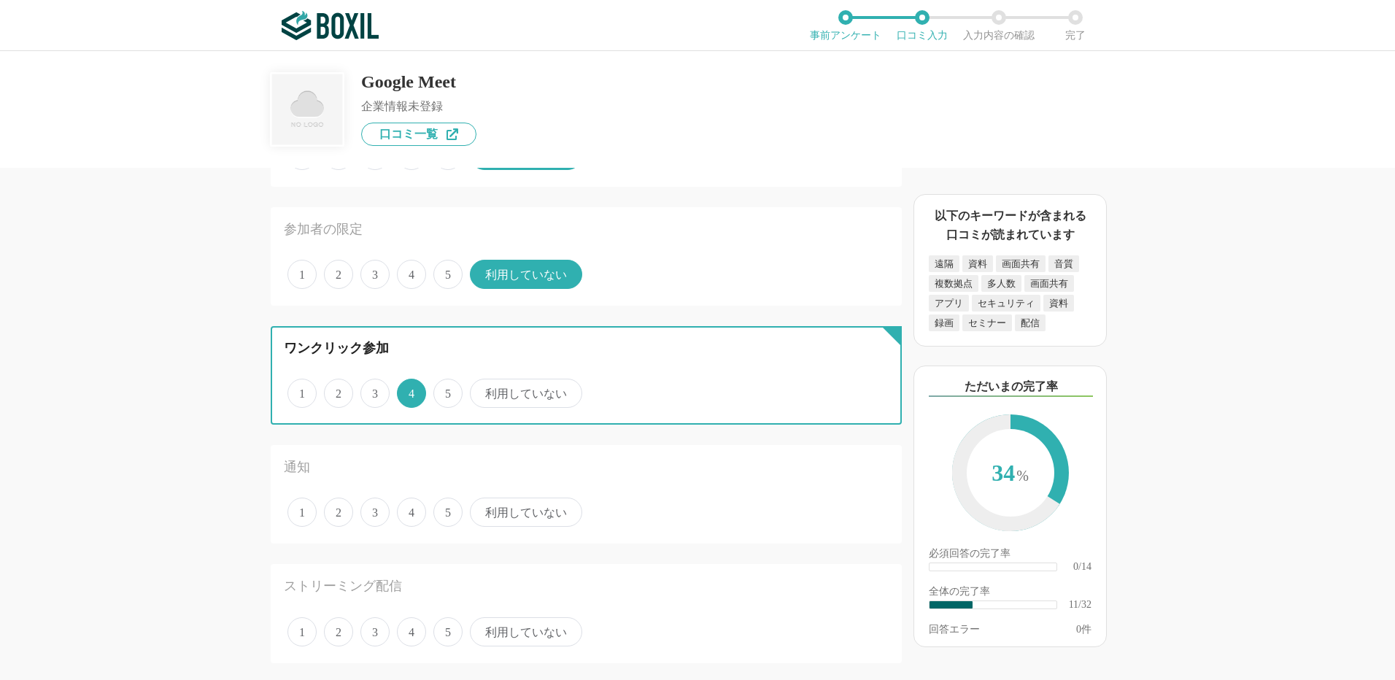
scroll to position [1167, 0]
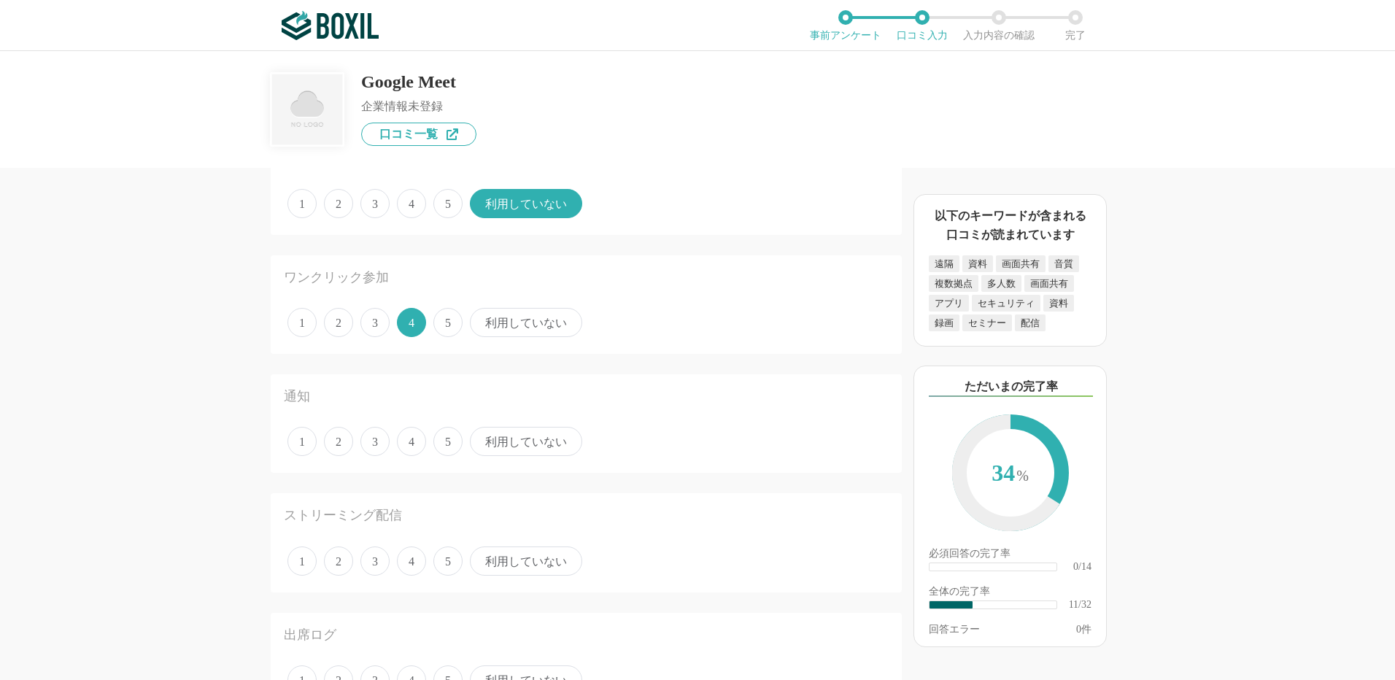
click at [504, 443] on span "利用していない" at bounding box center [526, 441] width 112 height 29
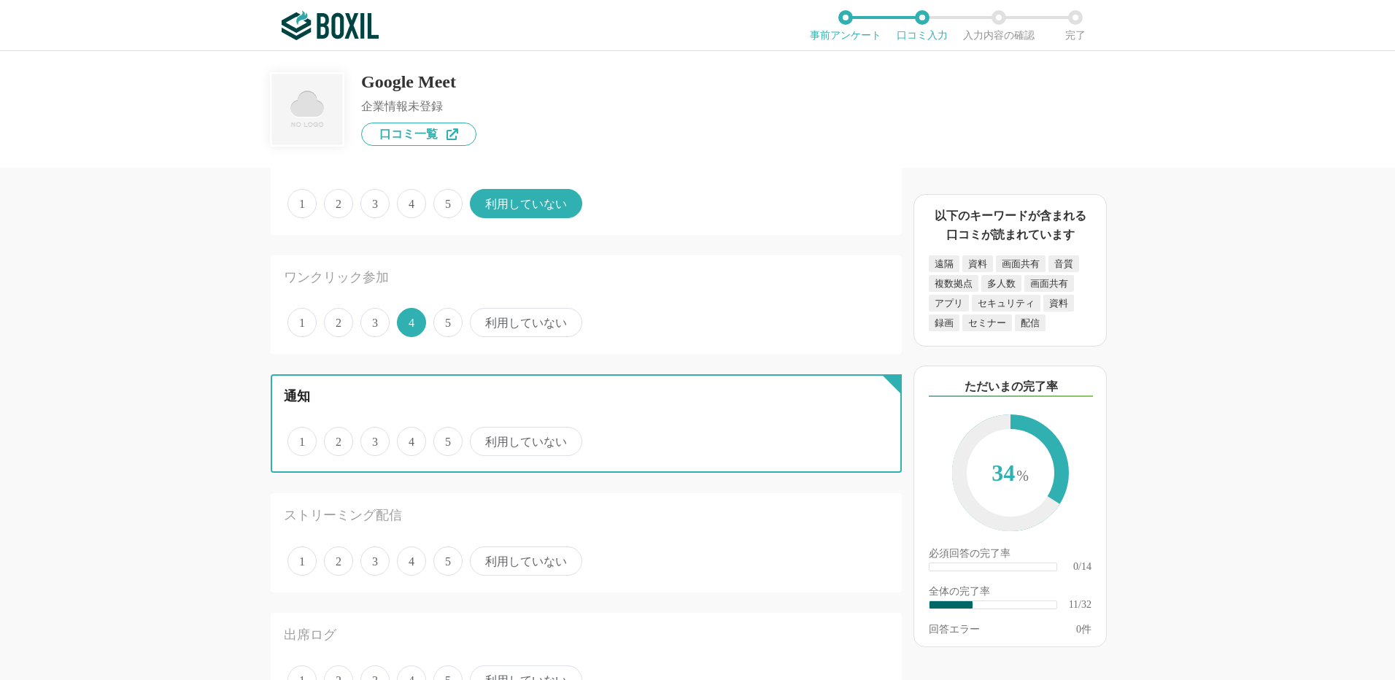
click at [483, 438] on input "利用していない" at bounding box center [477, 433] width 9 height 9
radio input "true"
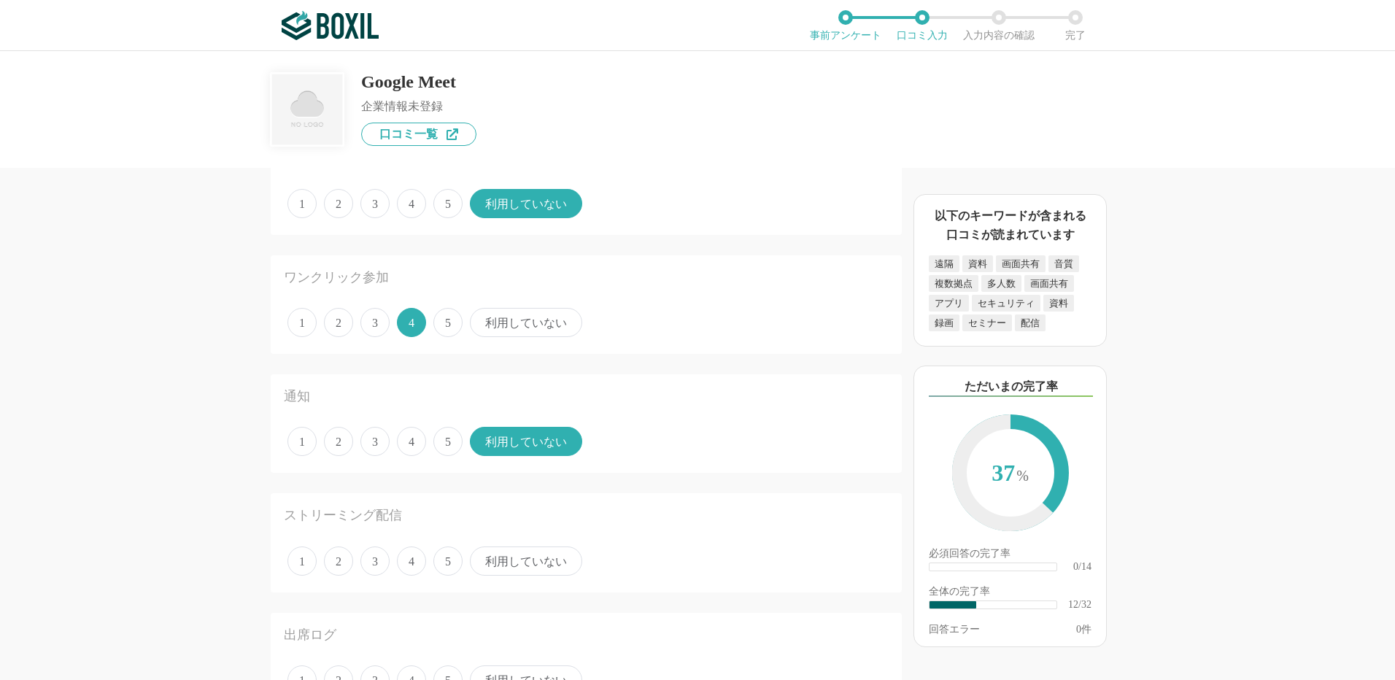
click at [498, 554] on span "利用していない" at bounding box center [526, 560] width 112 height 29
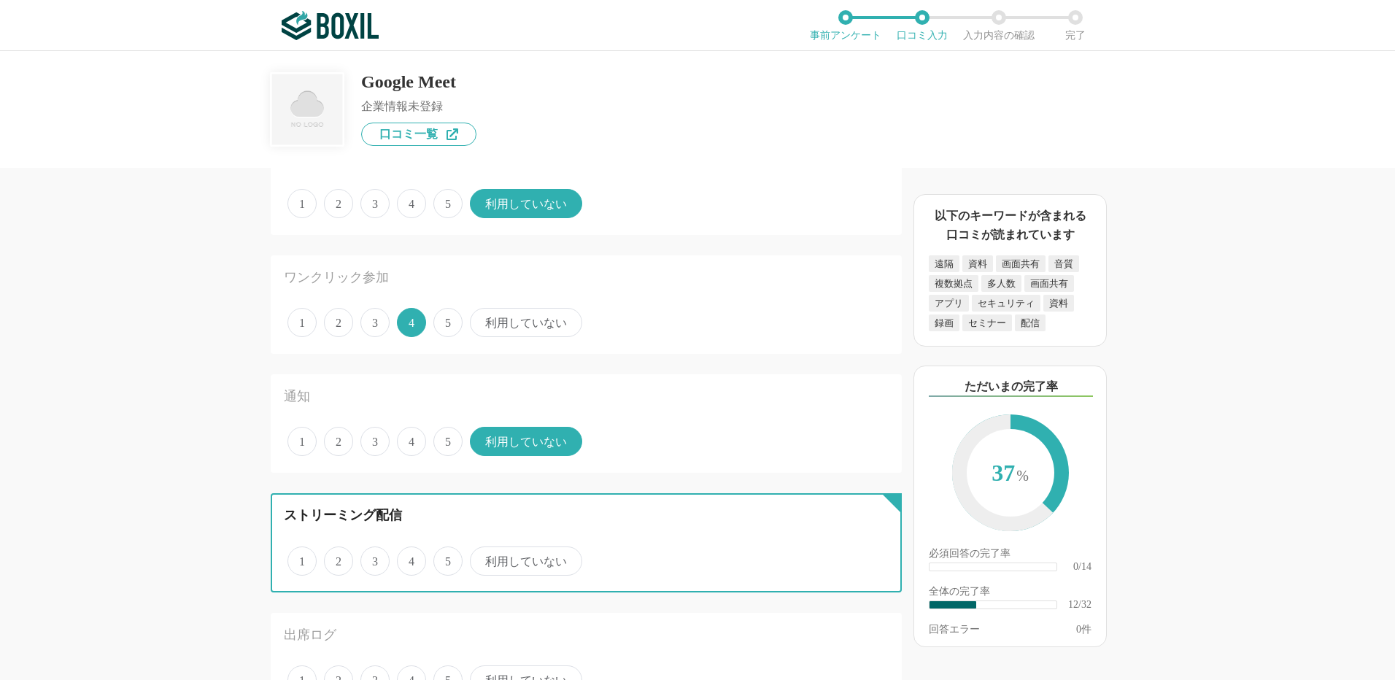
click at [483, 554] on input "利用していない" at bounding box center [477, 553] width 9 height 9
radio input "true"
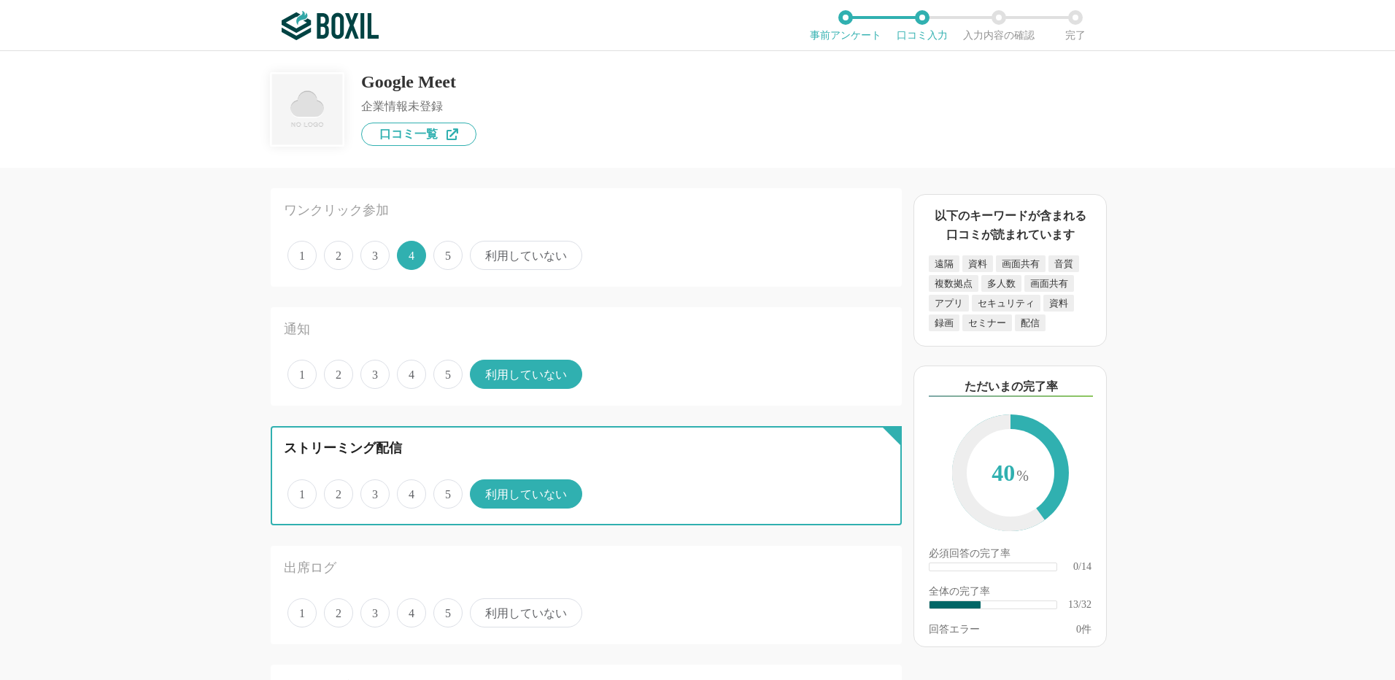
scroll to position [1459, 0]
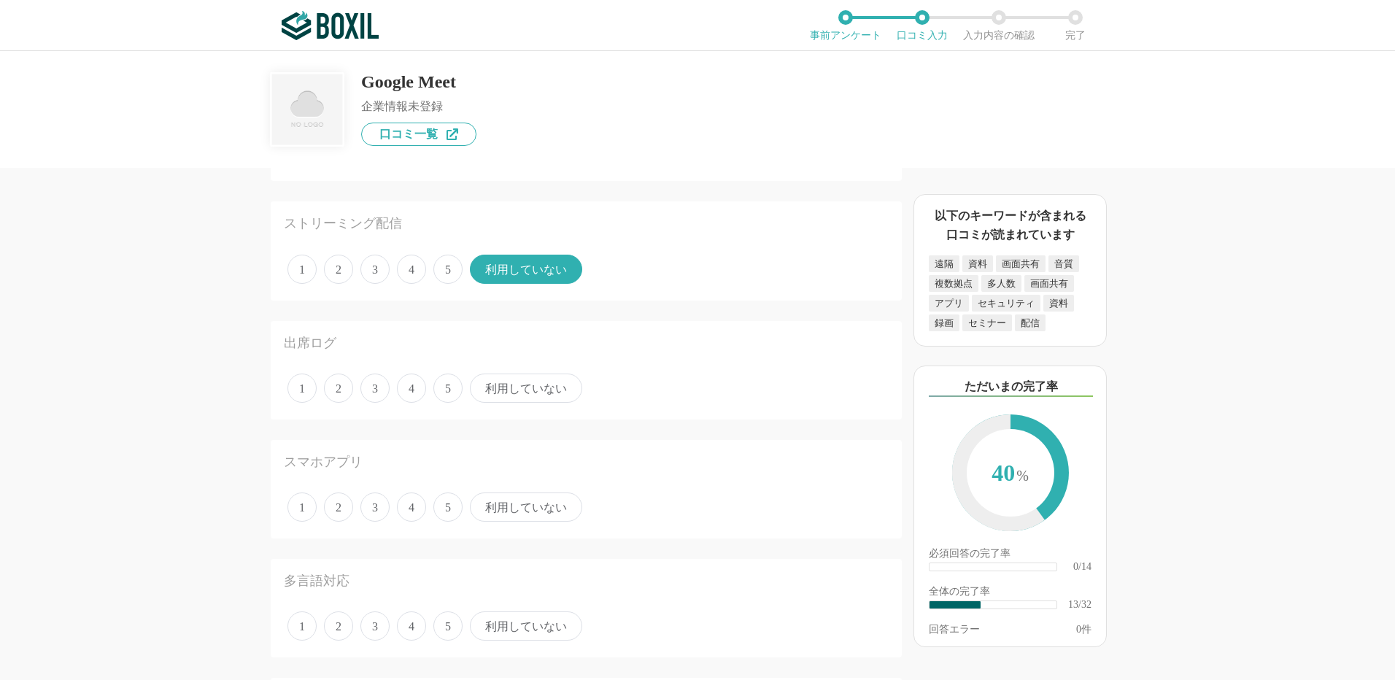
click at [489, 393] on span "利用していない" at bounding box center [526, 388] width 112 height 29
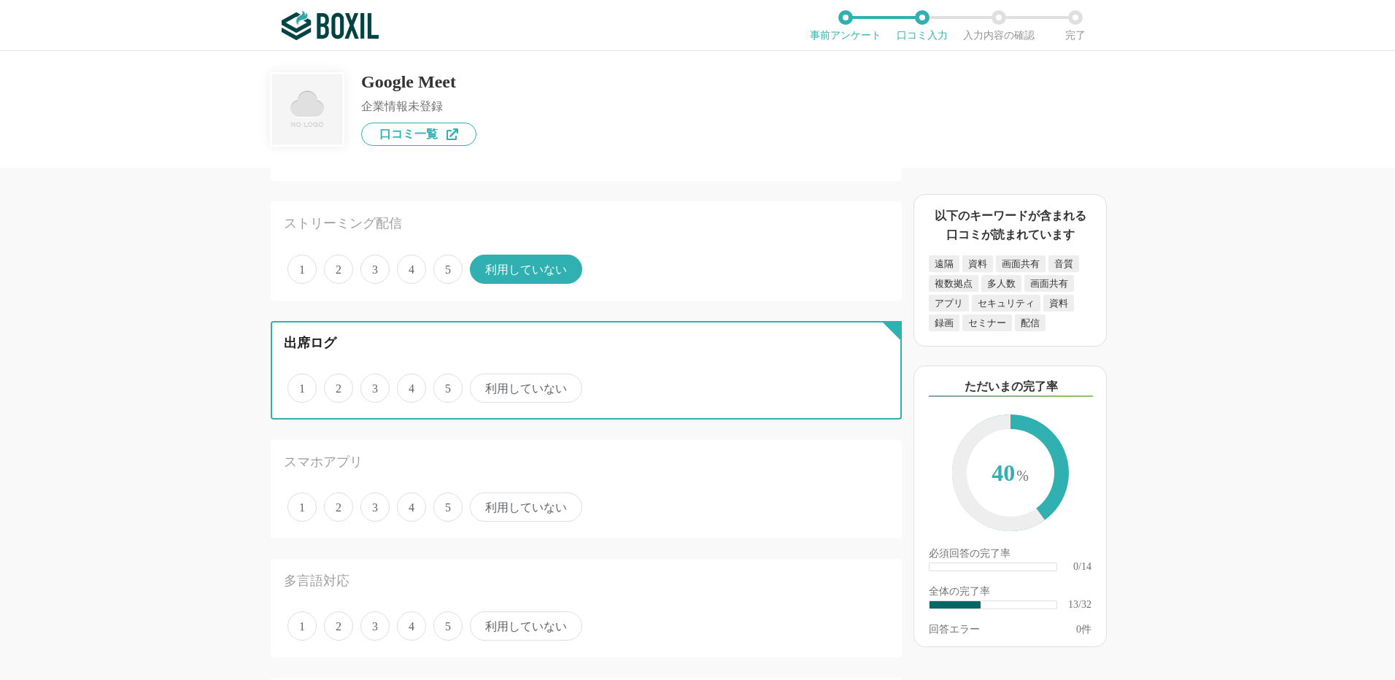
click at [483, 385] on input "利用していない" at bounding box center [477, 380] width 9 height 9
radio input "true"
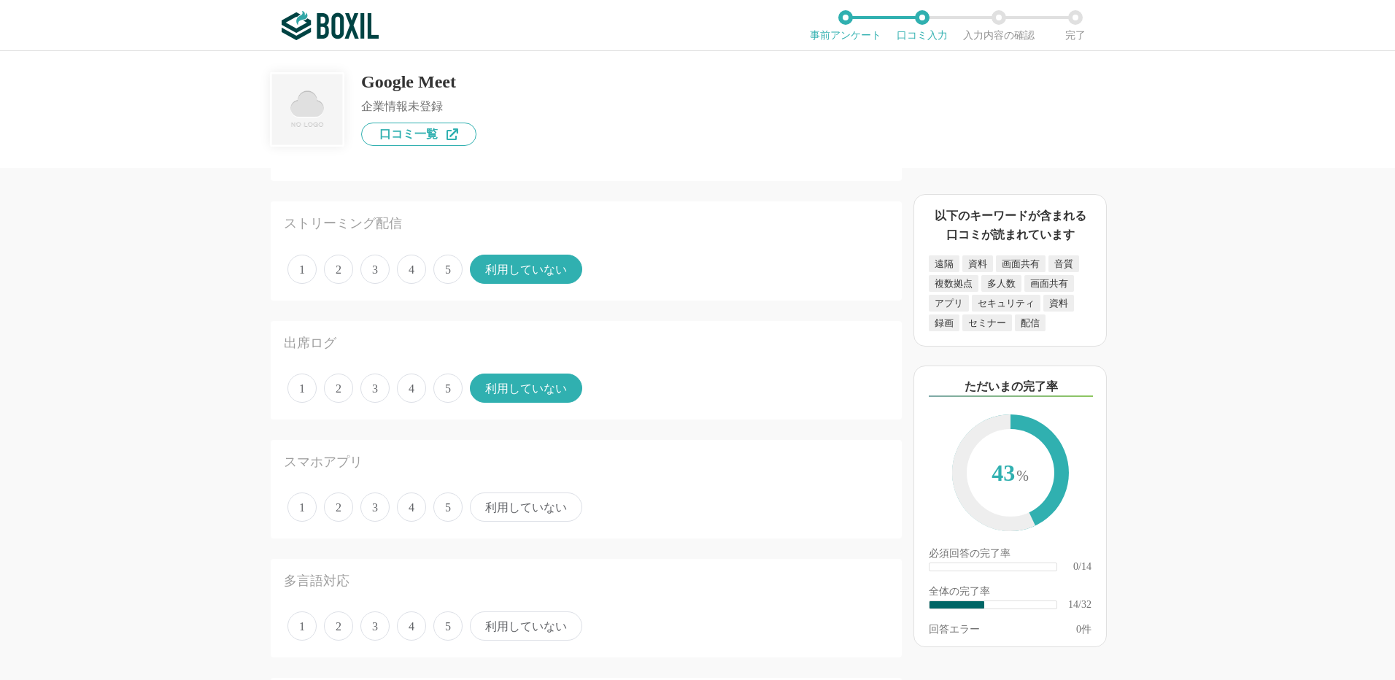
click at [503, 504] on span "利用していない" at bounding box center [526, 506] width 112 height 29
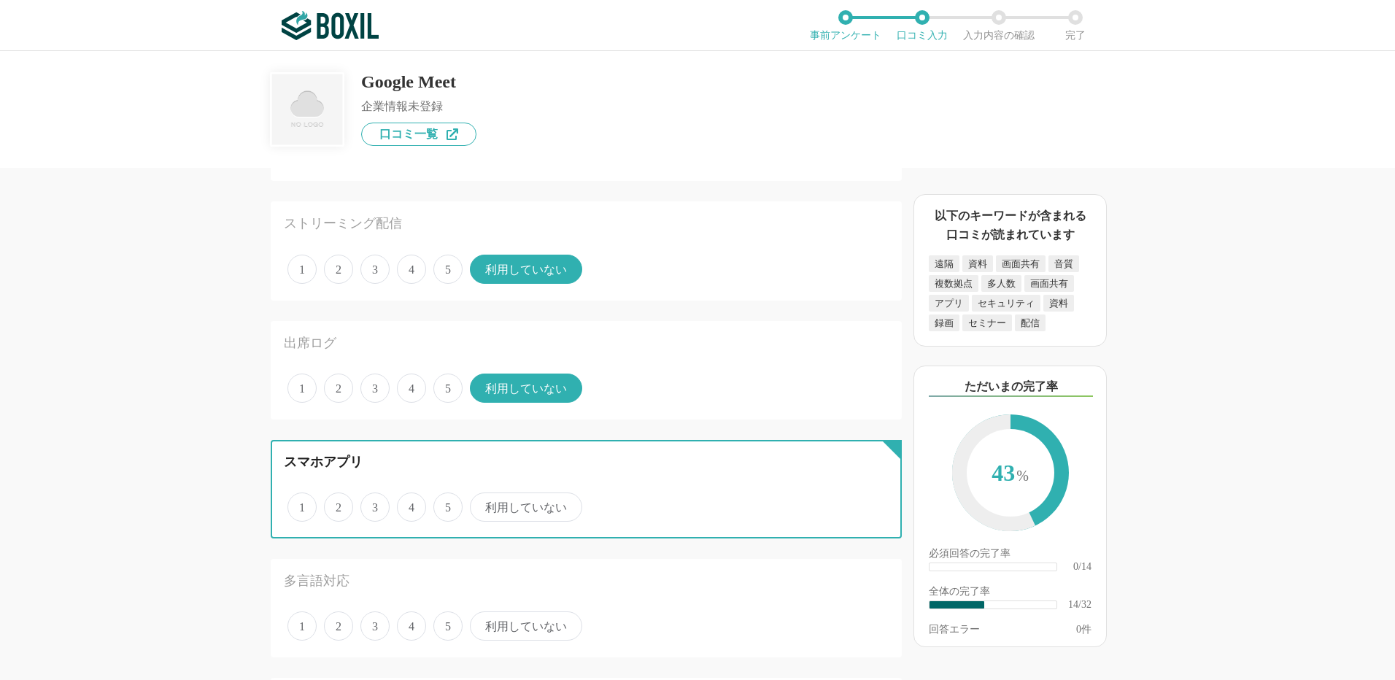
click at [483, 504] on input "利用していない" at bounding box center [477, 499] width 9 height 9
radio input "true"
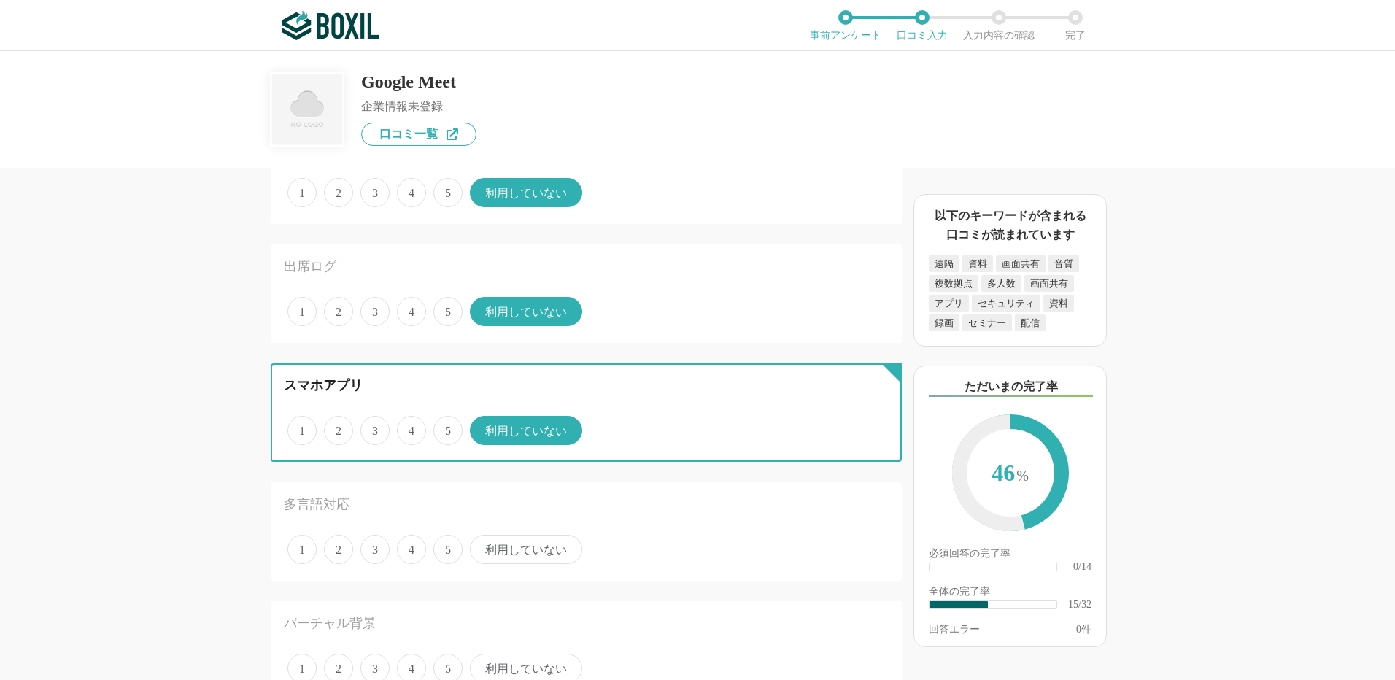
scroll to position [1605, 0]
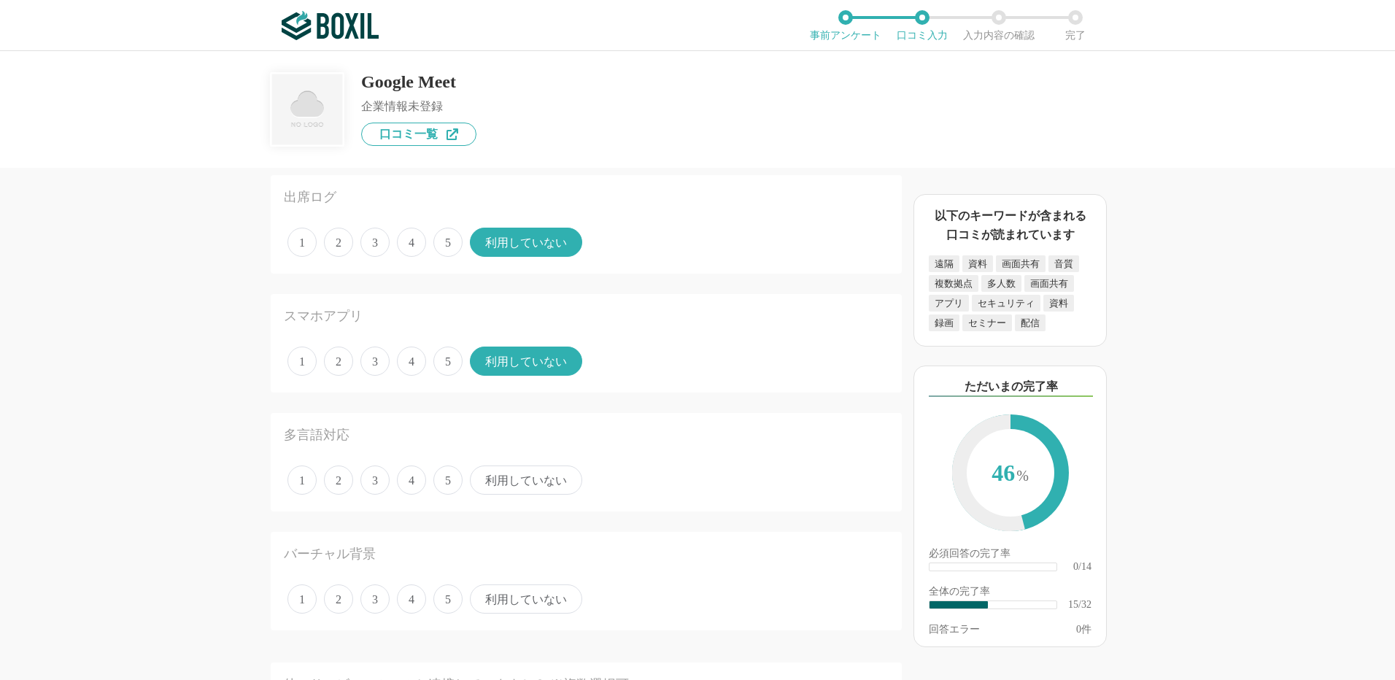
click at [544, 492] on span "利用していない" at bounding box center [526, 479] width 112 height 29
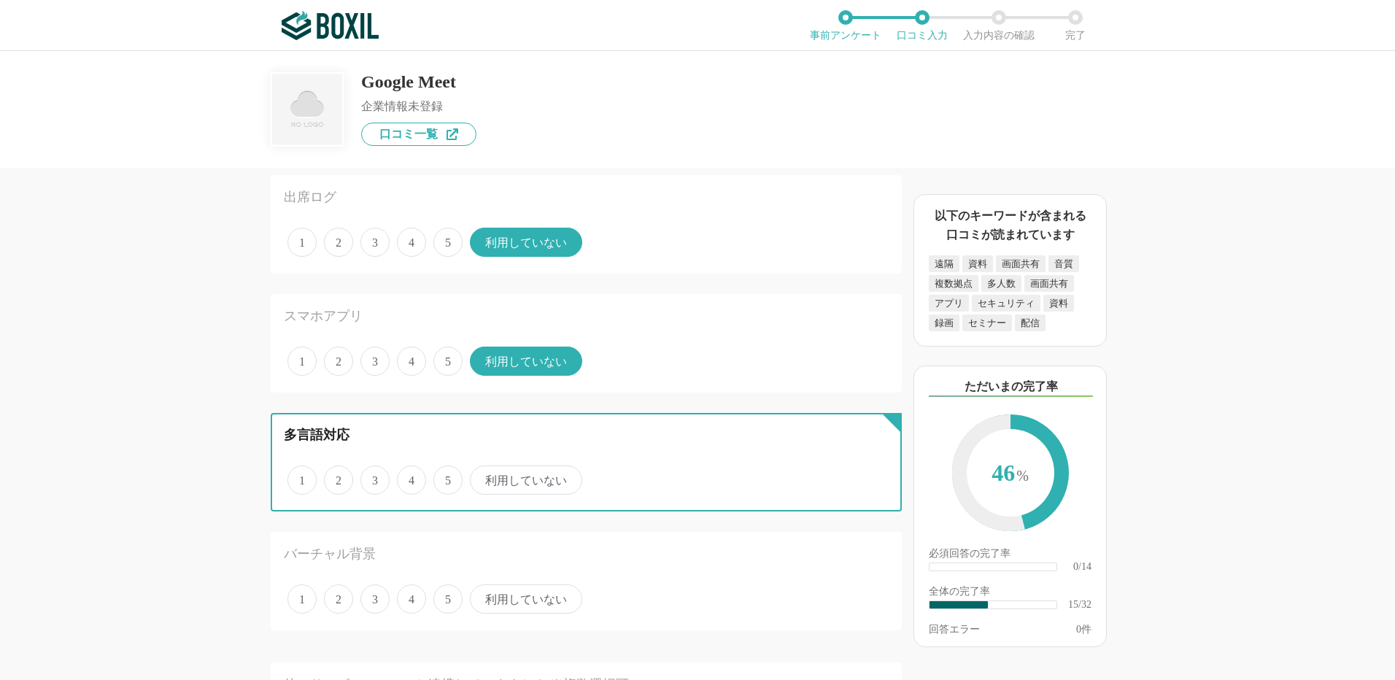
click at [483, 477] on input "利用していない" at bounding box center [477, 472] width 9 height 9
radio input "true"
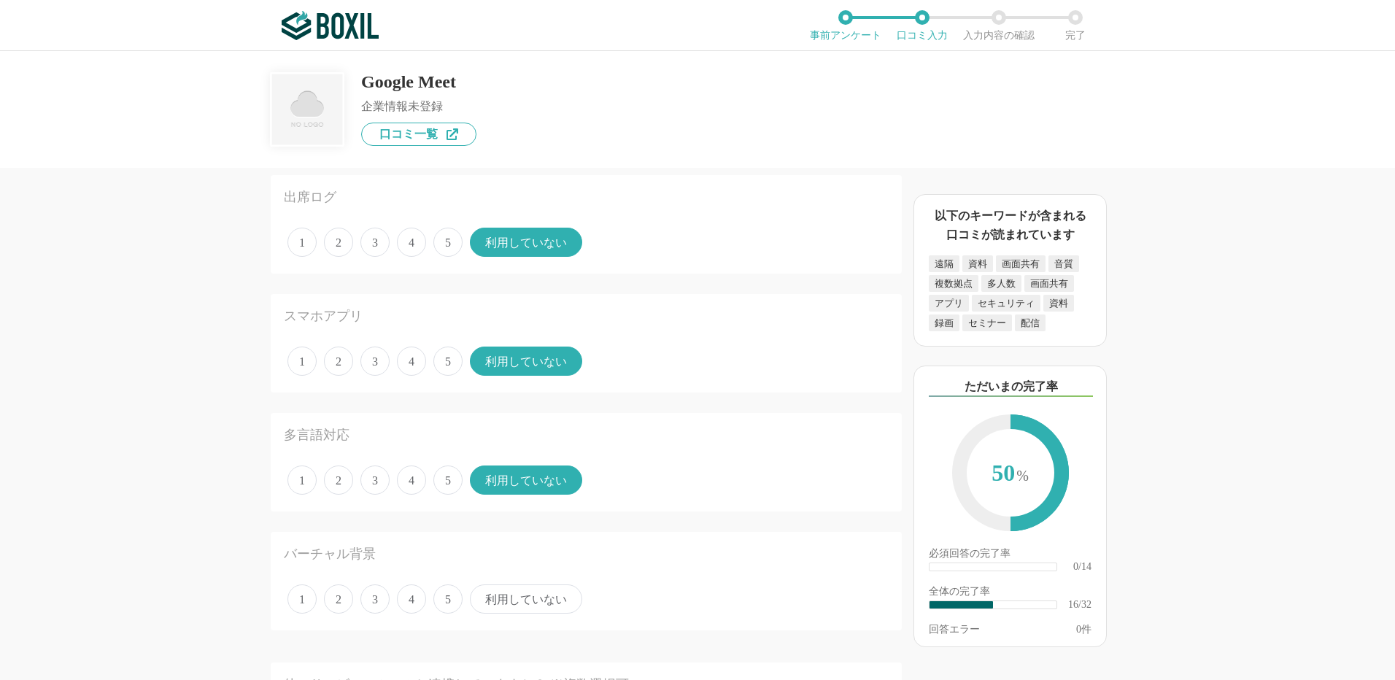
drag, startPoint x: 449, startPoint y: 600, endPoint x: 437, endPoint y: 600, distance: 12.4
click at [449, 600] on span "5" at bounding box center [447, 598] width 29 height 29
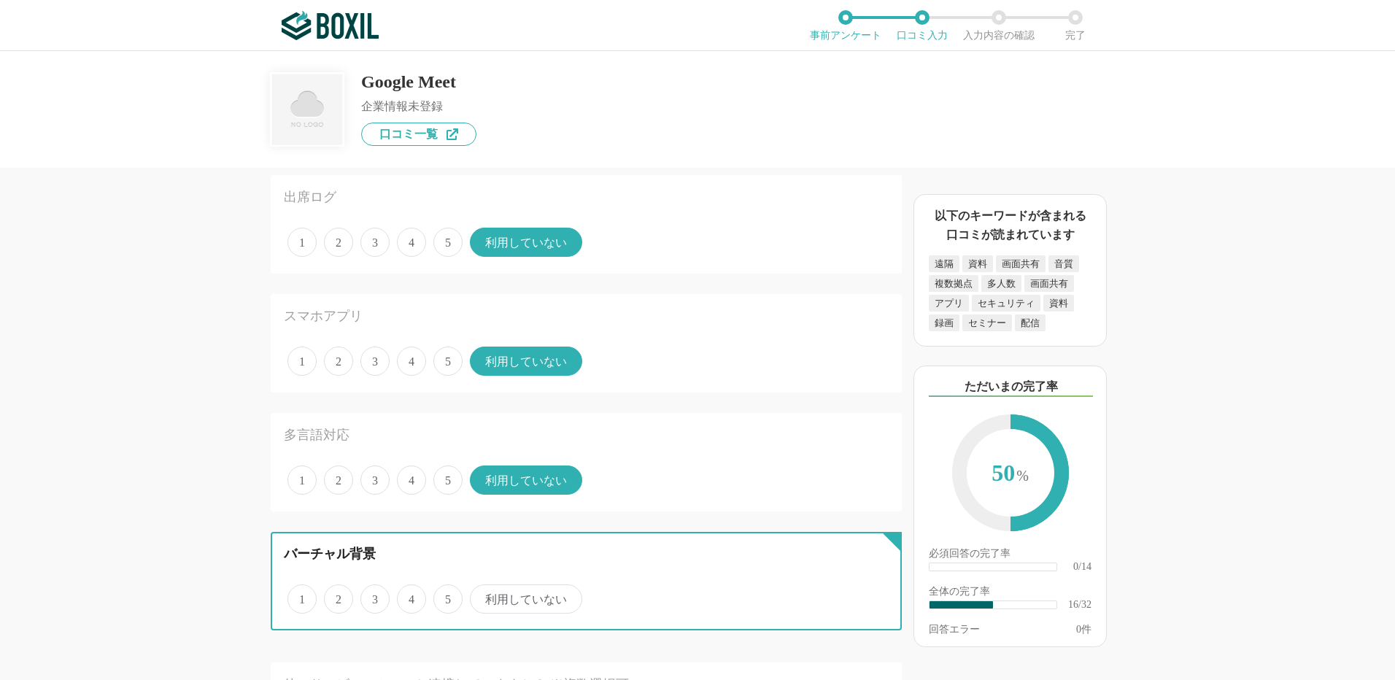
click at [446, 596] on input "5" at bounding box center [441, 591] width 9 height 9
radio input "true"
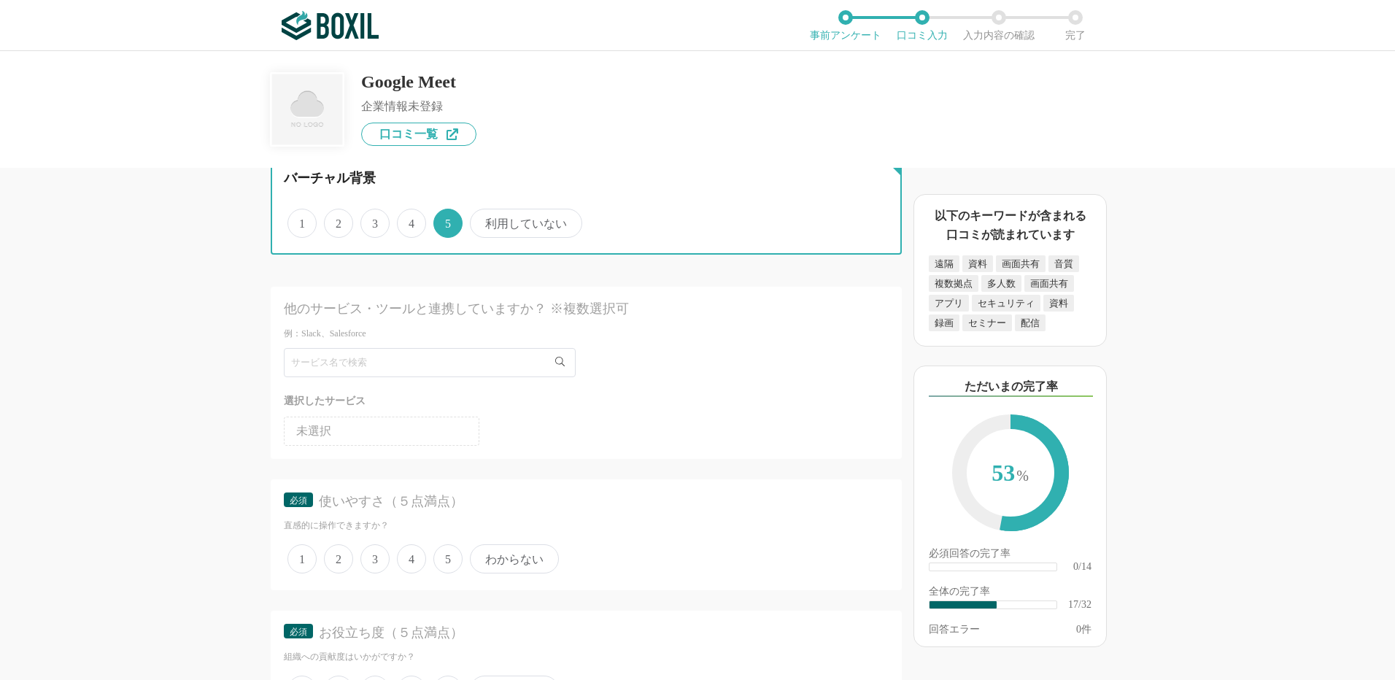
scroll to position [2189, 0]
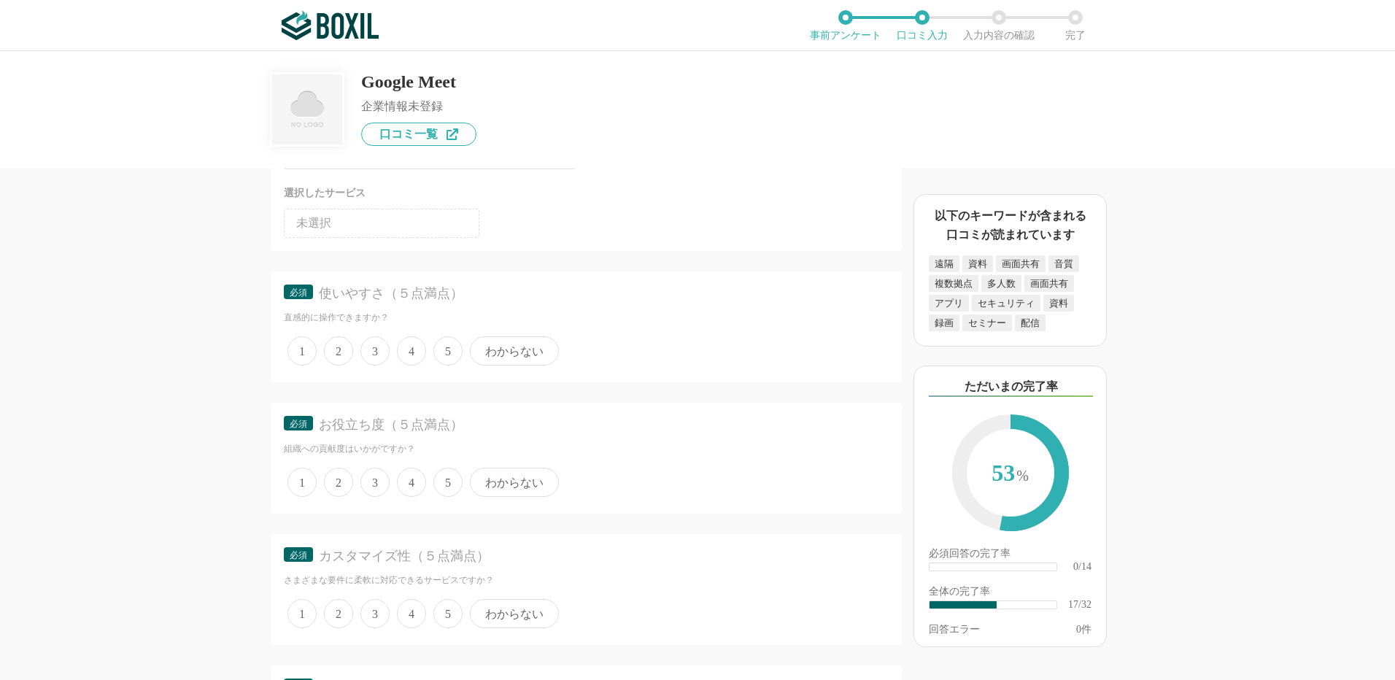
click at [438, 349] on span "5" at bounding box center [447, 350] width 29 height 29
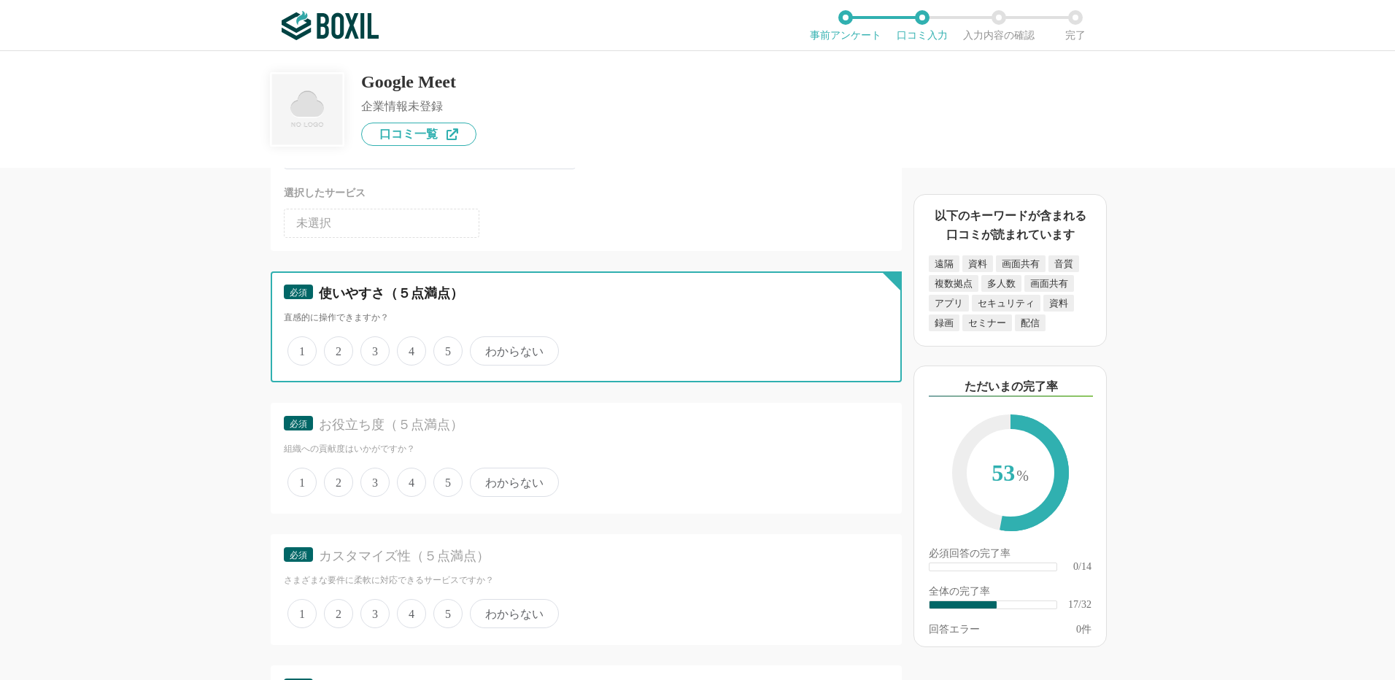
click at [438, 348] on input "5" at bounding box center [441, 343] width 9 height 9
radio input "true"
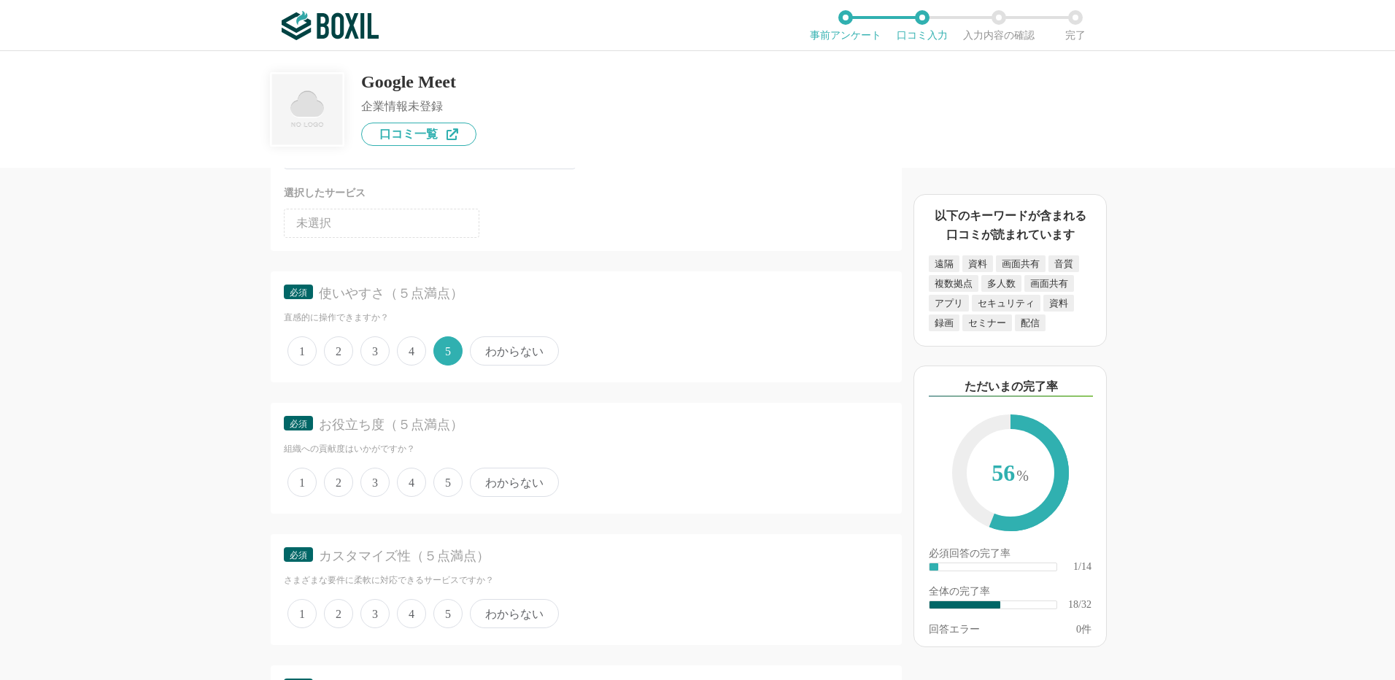
click at [451, 479] on span "5" at bounding box center [447, 482] width 29 height 29
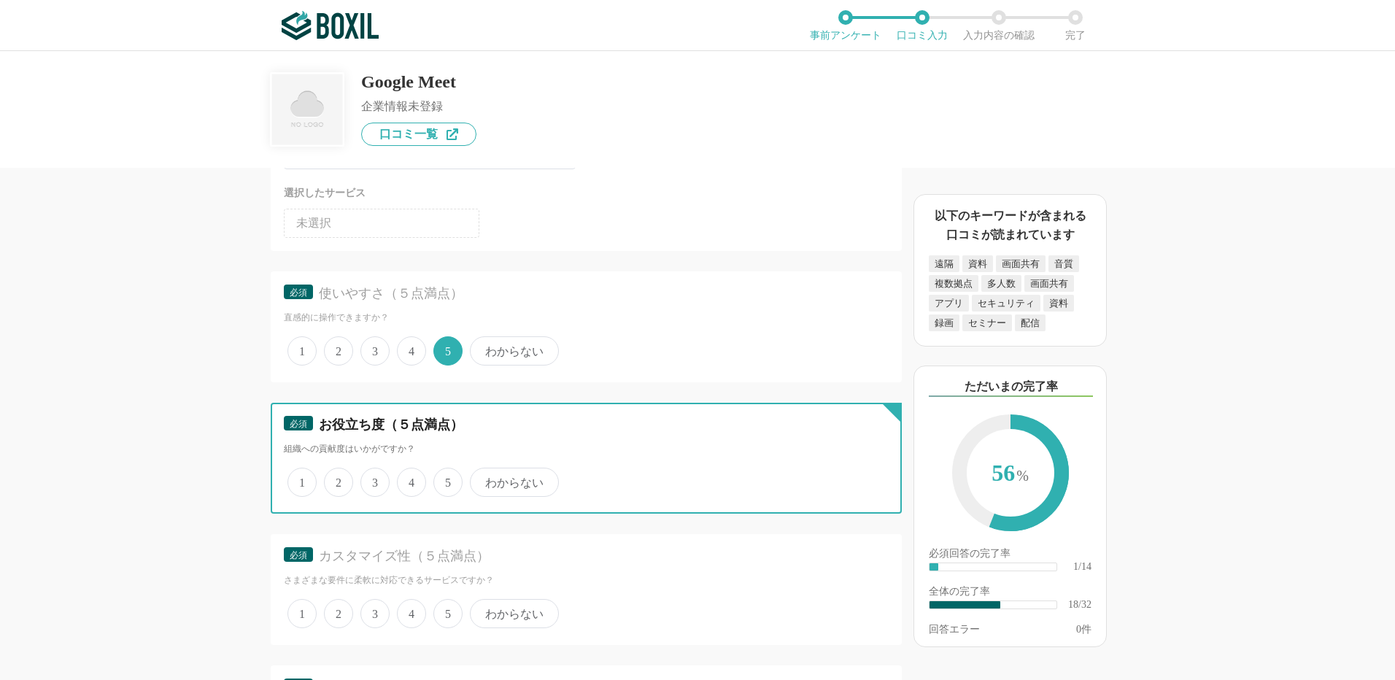
click at [446, 479] on input "5" at bounding box center [441, 474] width 9 height 9
radio input "true"
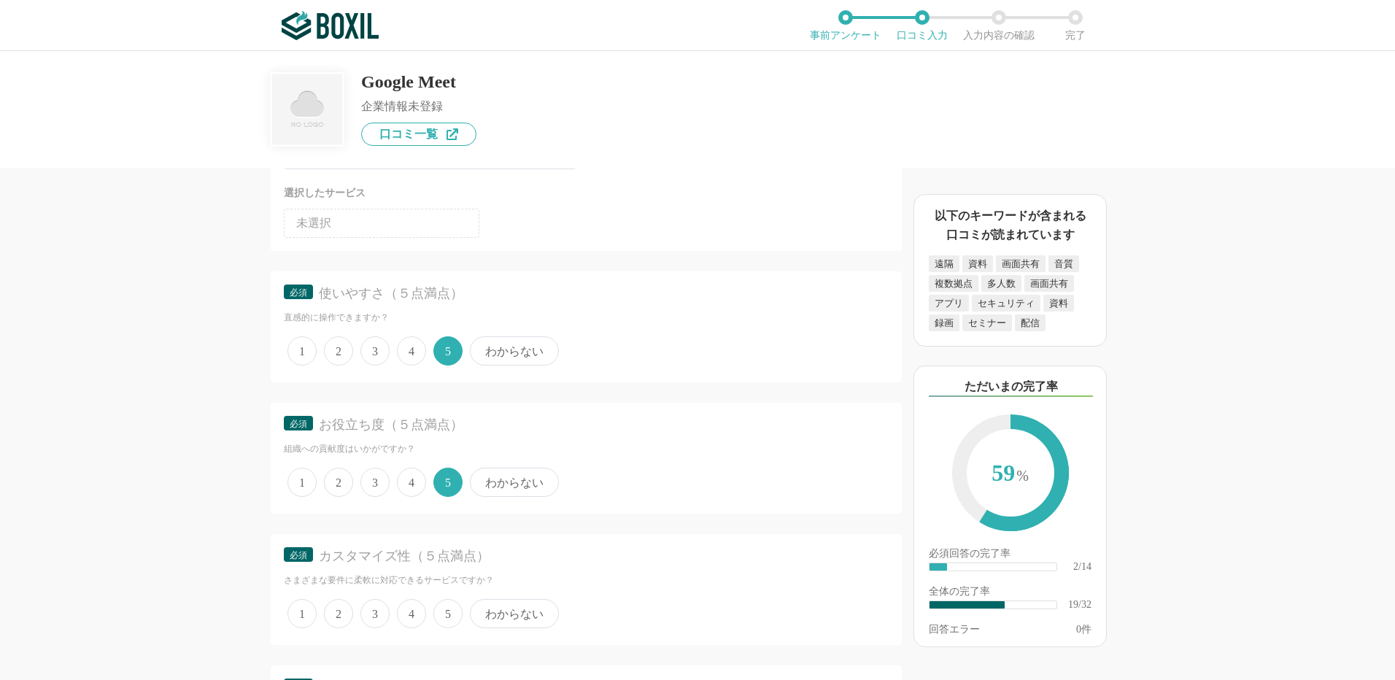
click at [368, 603] on span "3" at bounding box center [374, 613] width 29 height 29
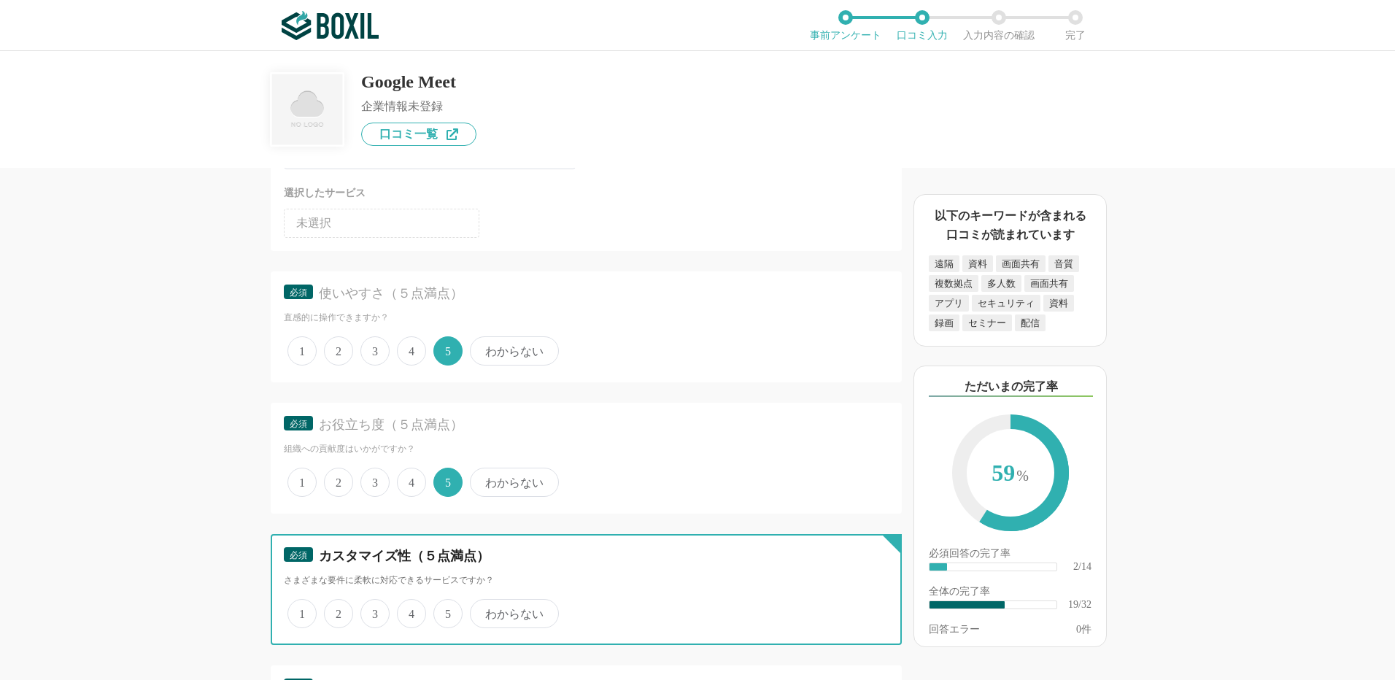
click at [368, 603] on input "3" at bounding box center [368, 605] width 9 height 9
radio input "true"
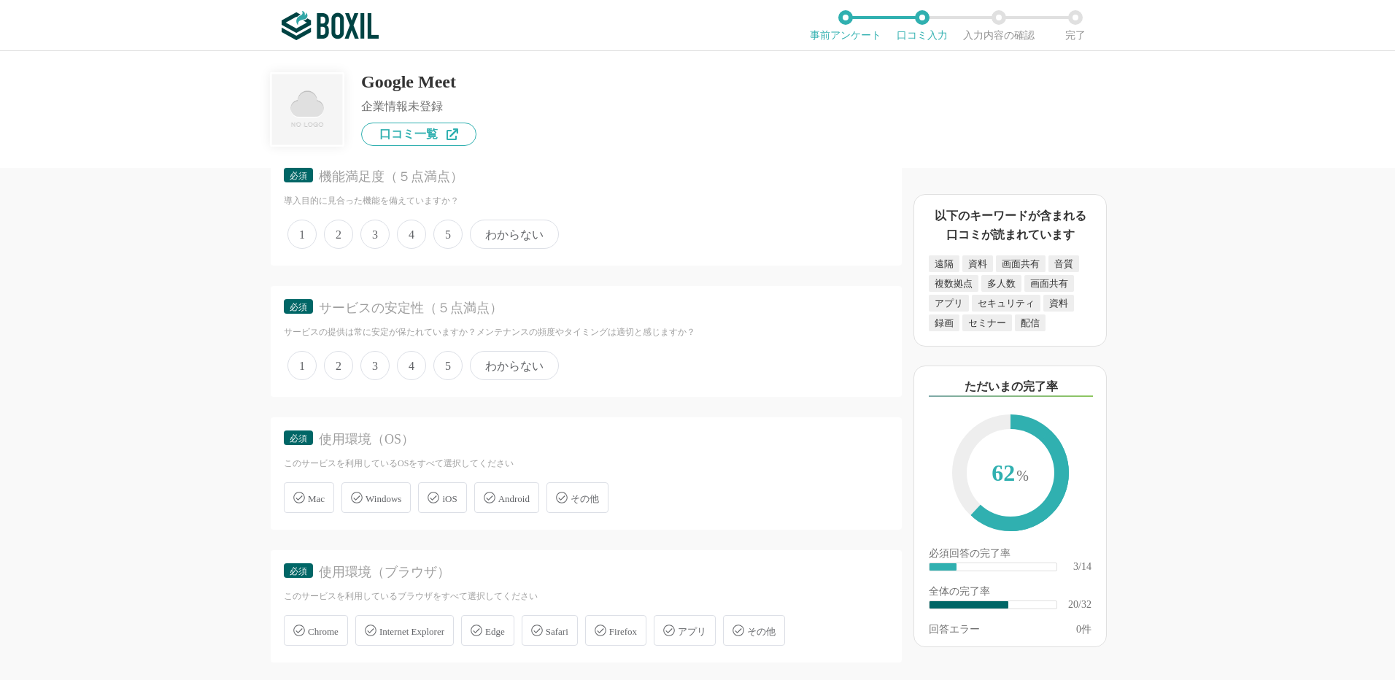
scroll to position [2554, 0]
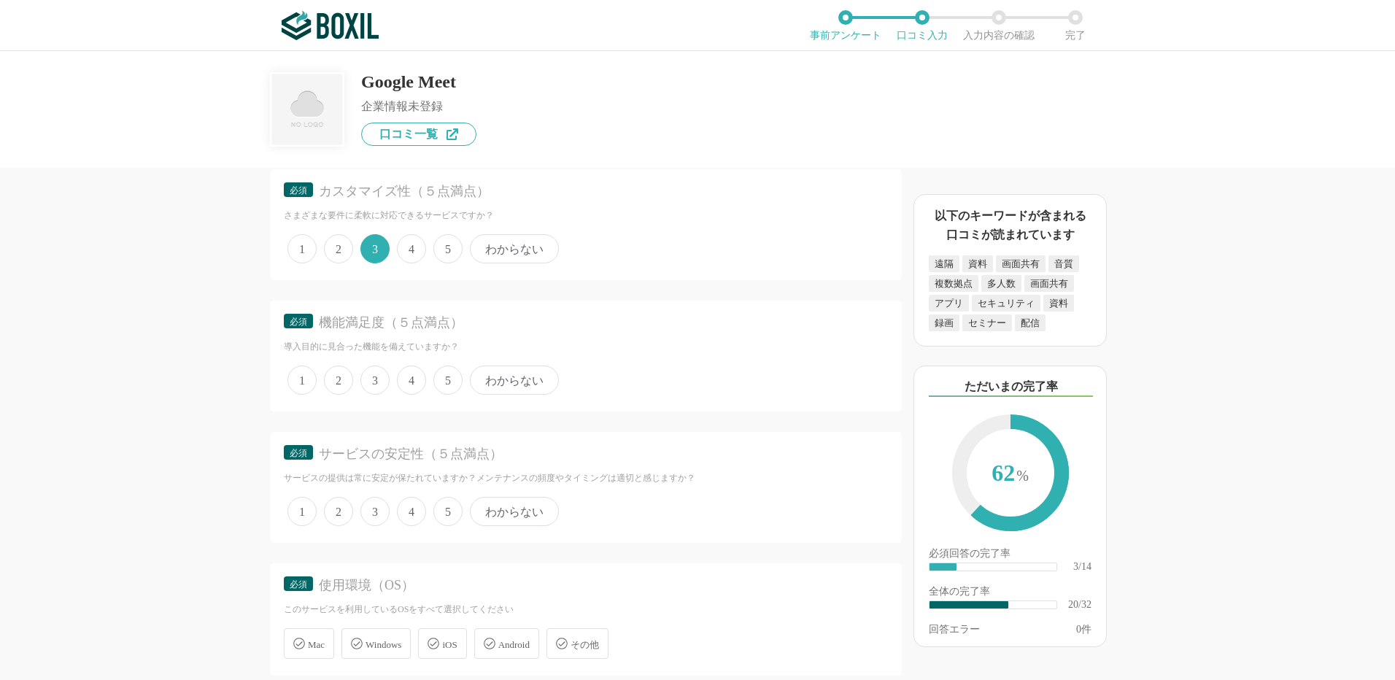
click at [448, 384] on span "5" at bounding box center [447, 380] width 29 height 29
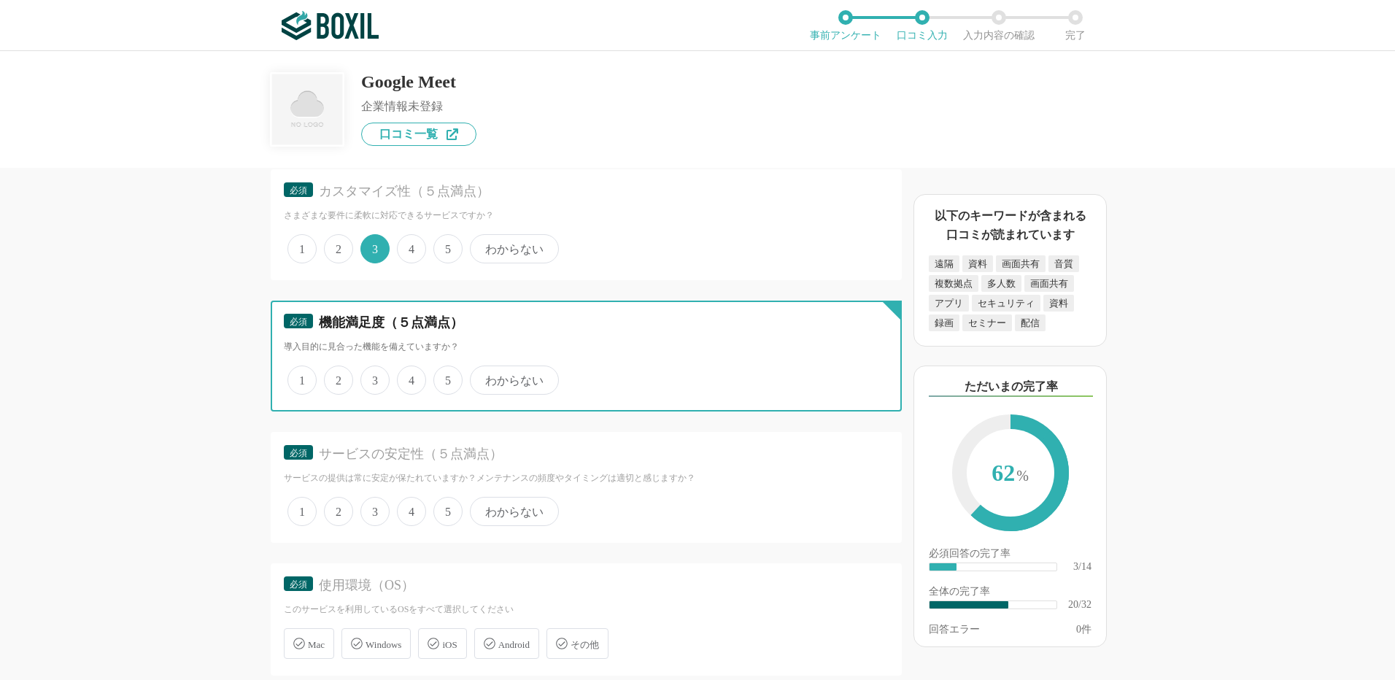
click at [446, 377] on input "5" at bounding box center [441, 372] width 9 height 9
radio input "true"
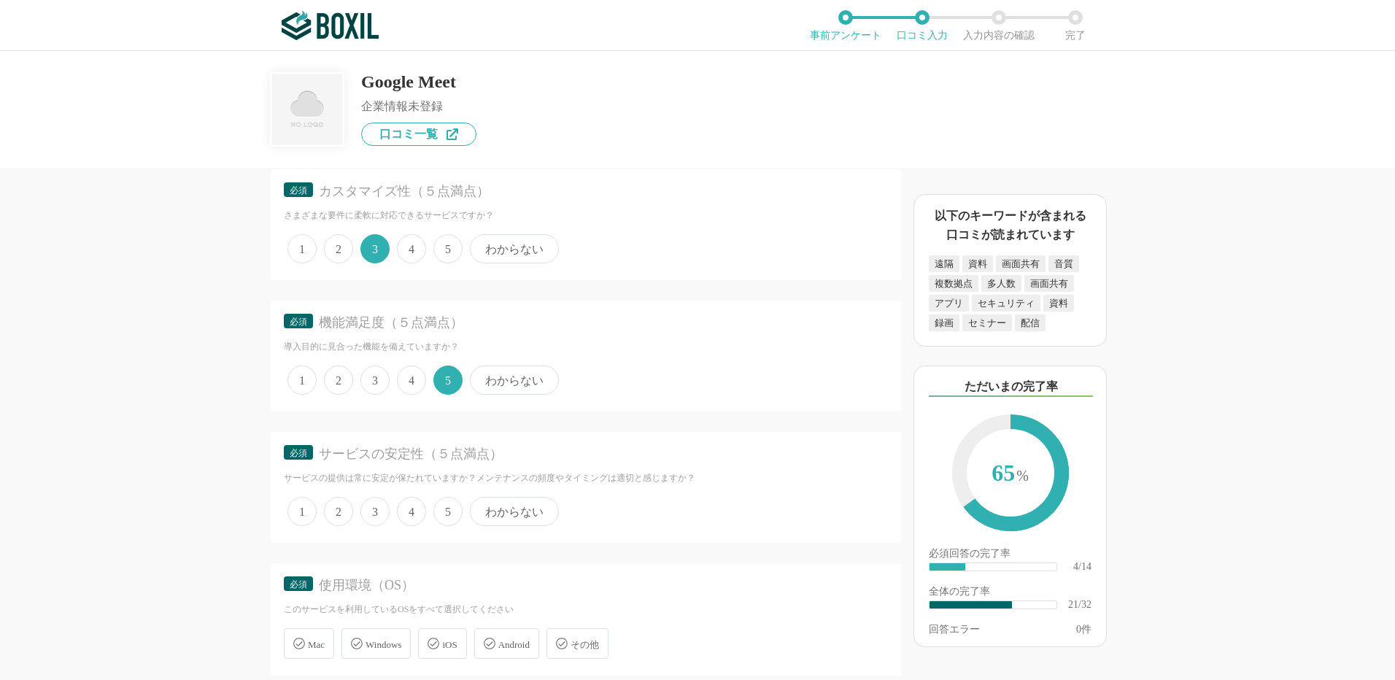
click at [411, 514] on span "4" at bounding box center [411, 511] width 29 height 29
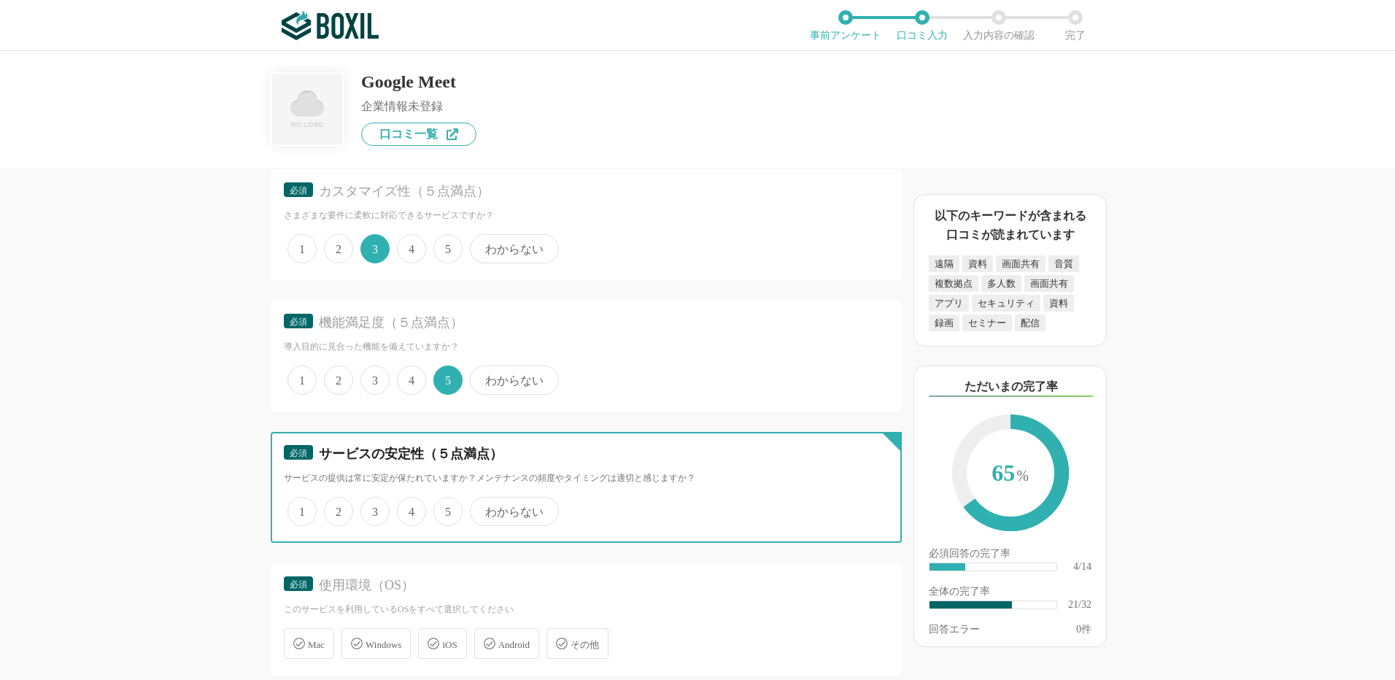
click at [410, 509] on input "4" at bounding box center [405, 503] width 9 height 9
radio input "true"
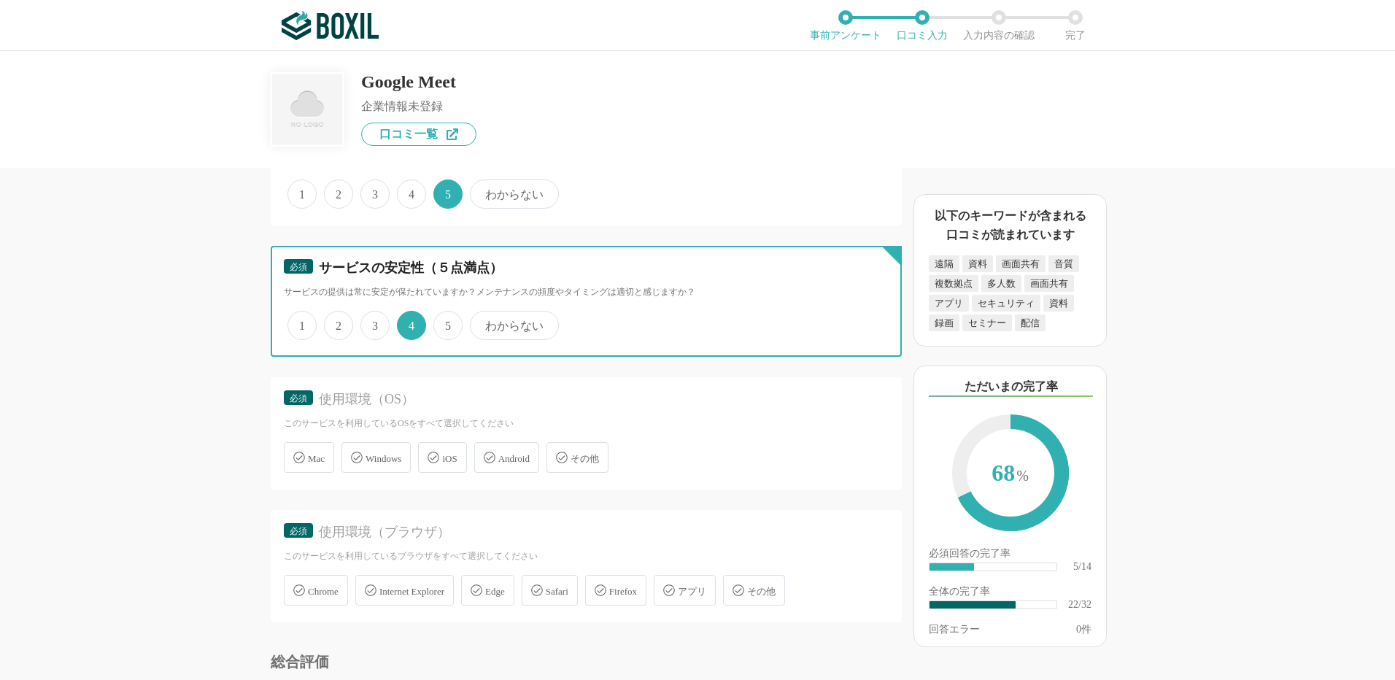
scroll to position [2845, 0]
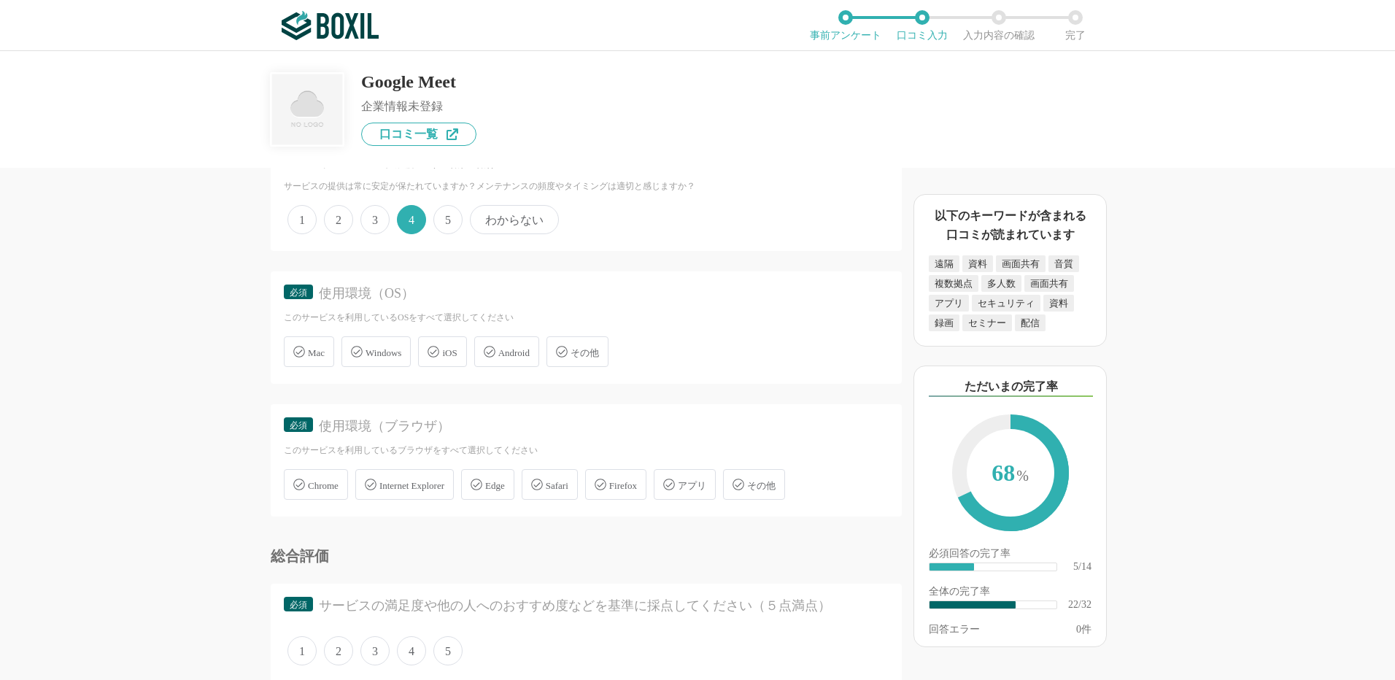
click at [386, 348] on span "Windows" at bounding box center [384, 352] width 36 height 11
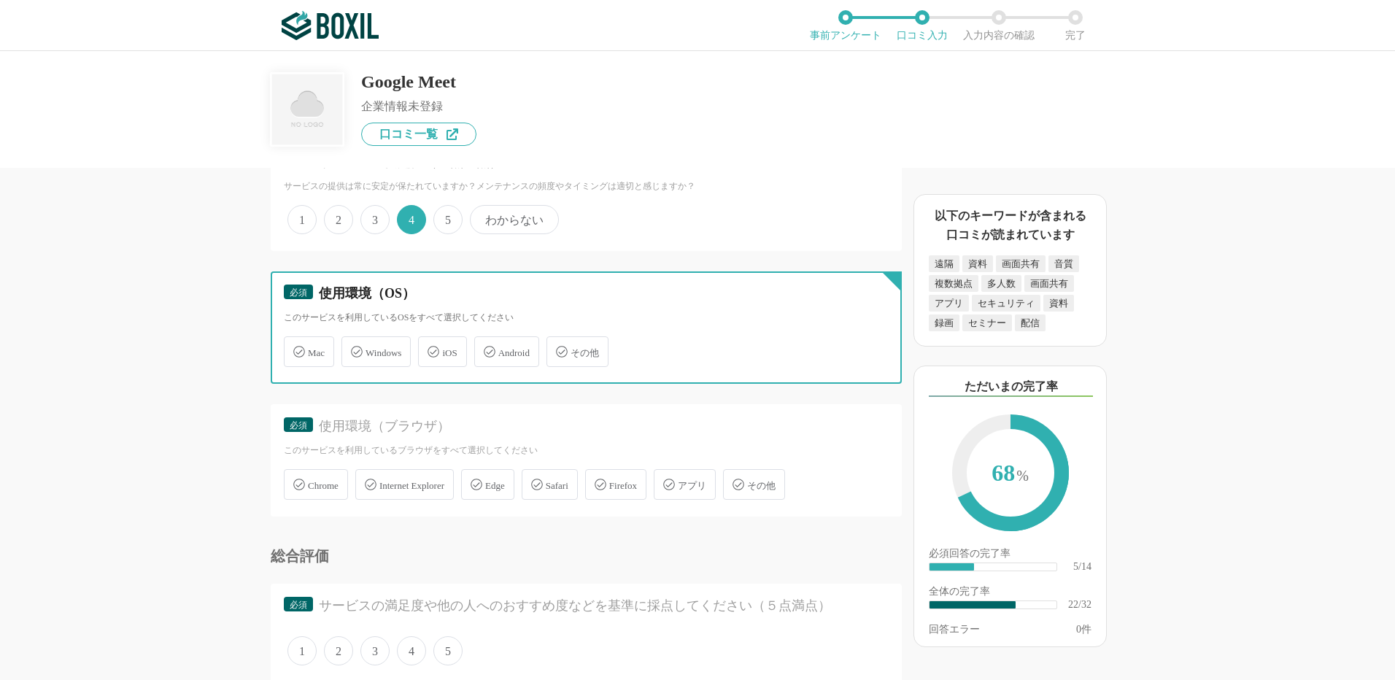
click at [354, 348] on input "Windows" at bounding box center [348, 343] width 9 height 9
checkbox input "true"
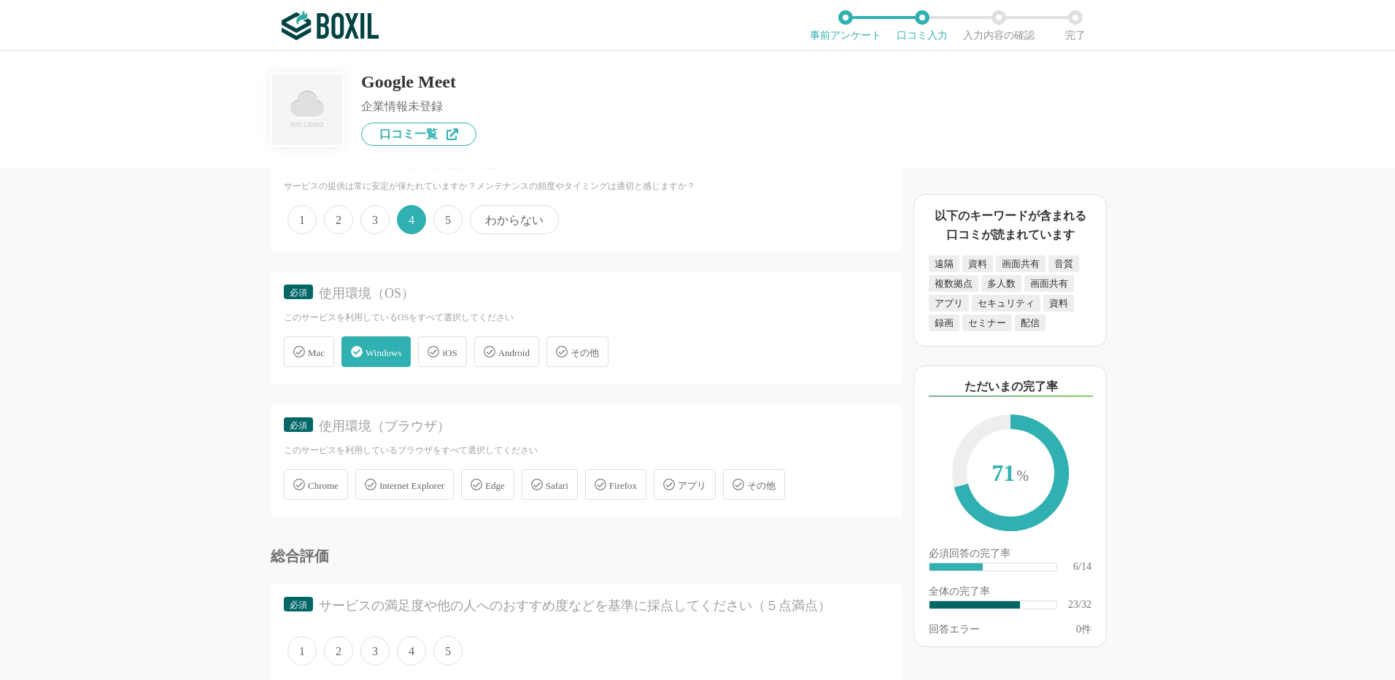
click at [497, 491] on div "Edge" at bounding box center [487, 484] width 53 height 31
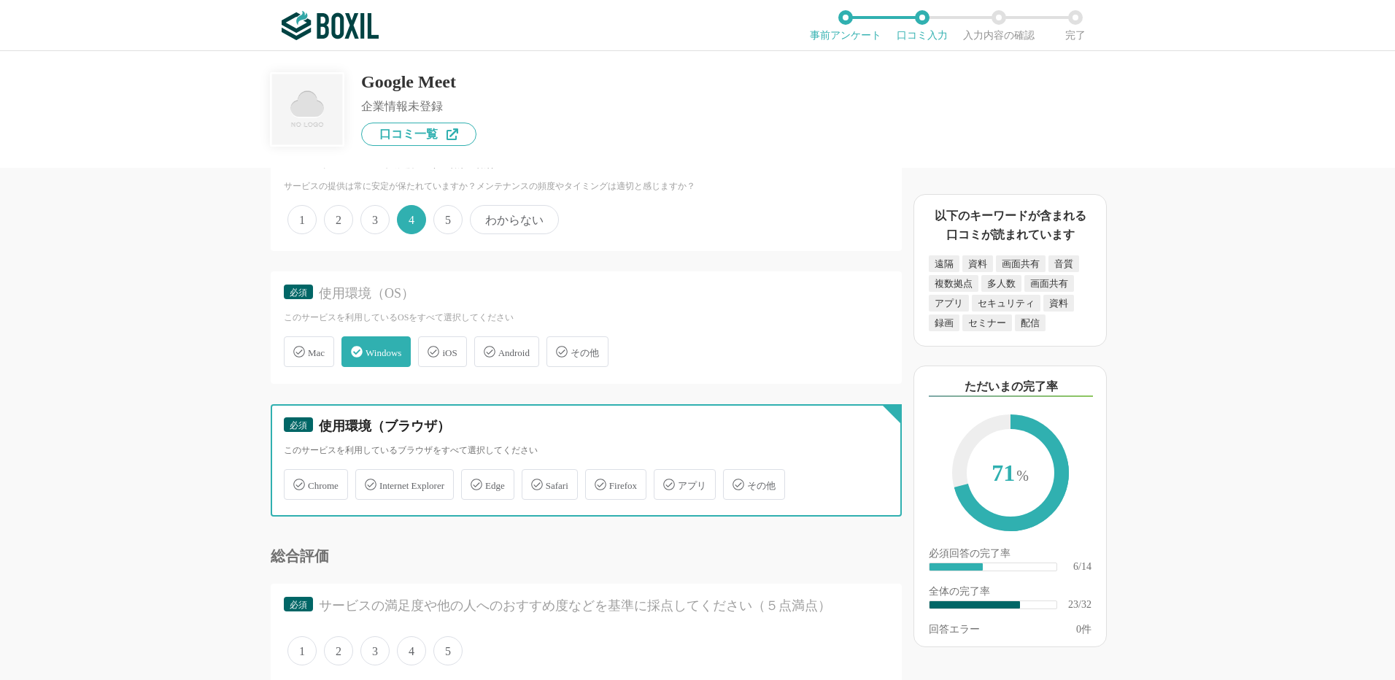
click at [473, 481] on input "Edge" at bounding box center [468, 475] width 9 height 9
checkbox input "true"
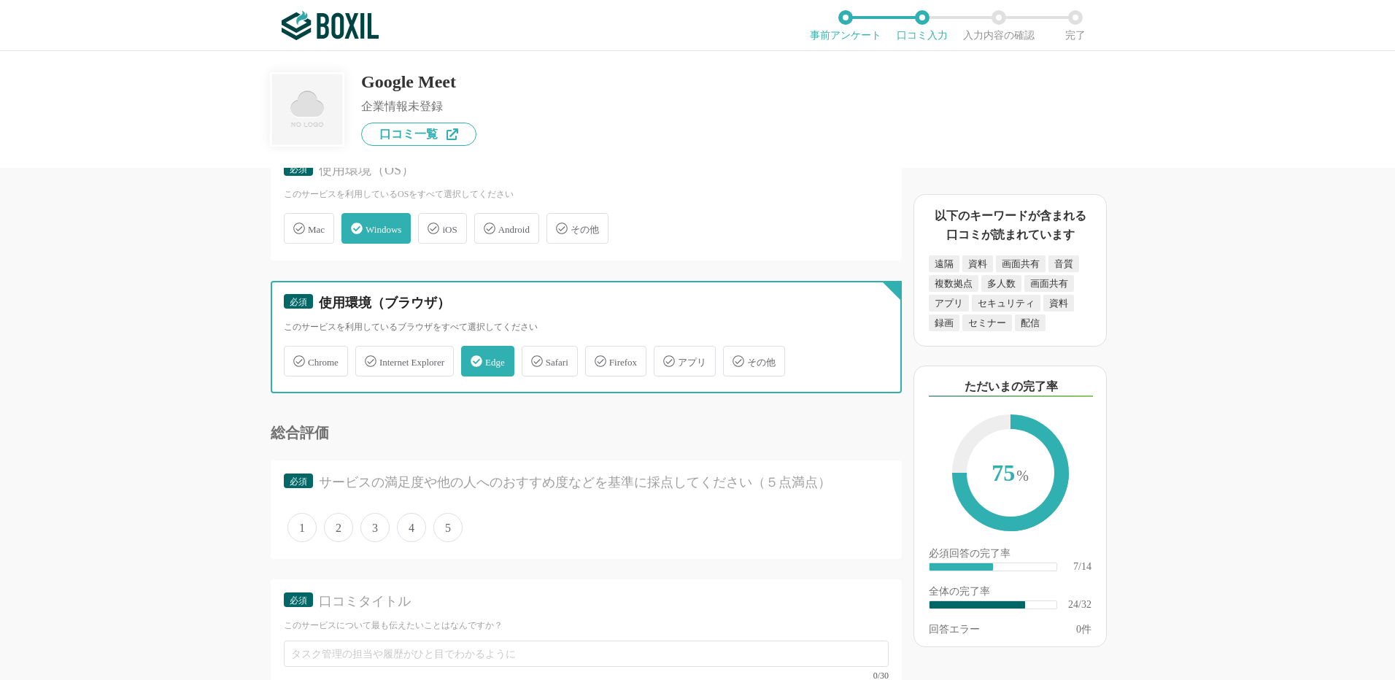
scroll to position [3064, 0]
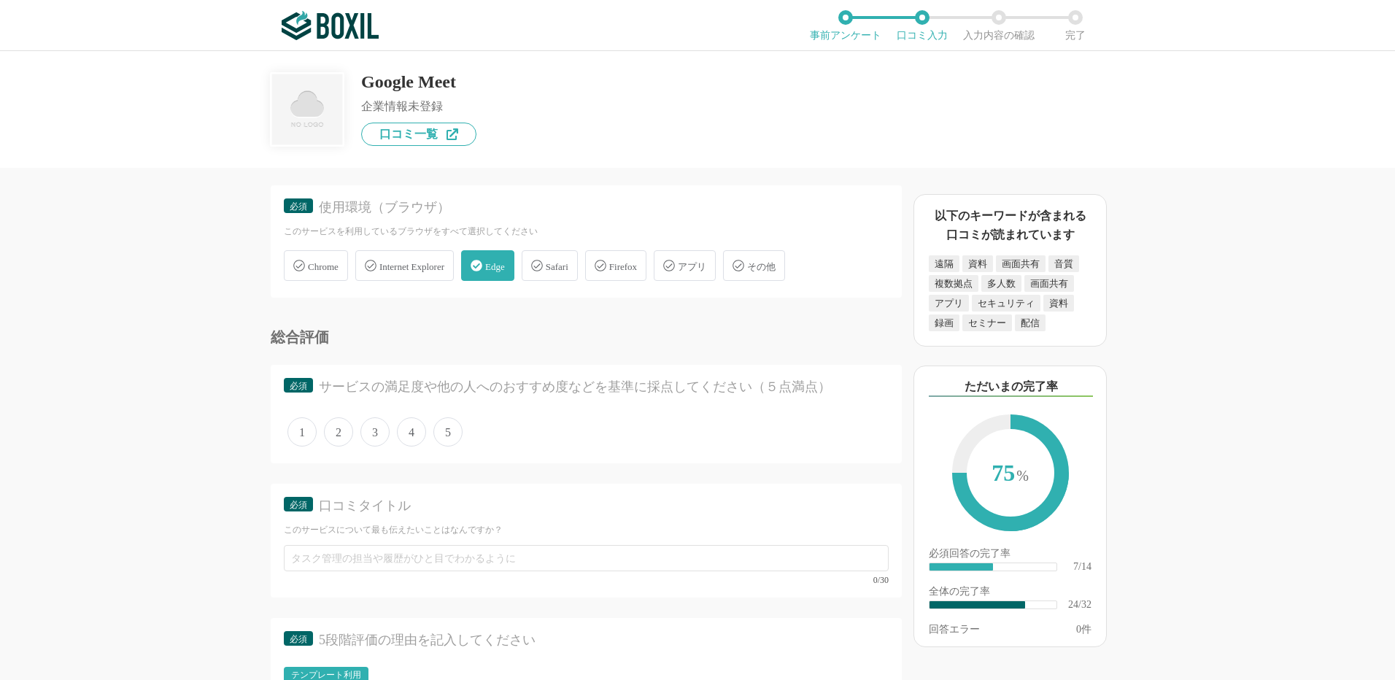
click at [376, 433] on span "3" at bounding box center [374, 431] width 29 height 29
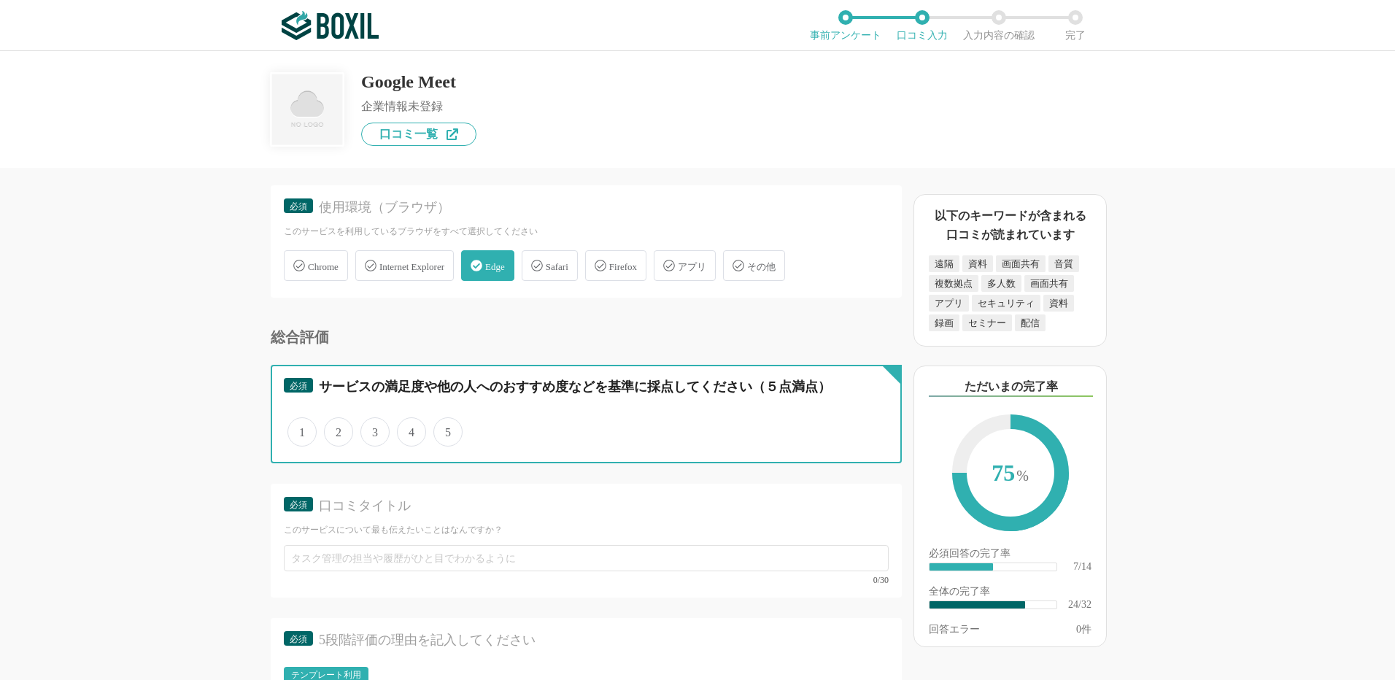
click at [374, 429] on input "3" at bounding box center [368, 424] width 9 height 9
radio input "true"
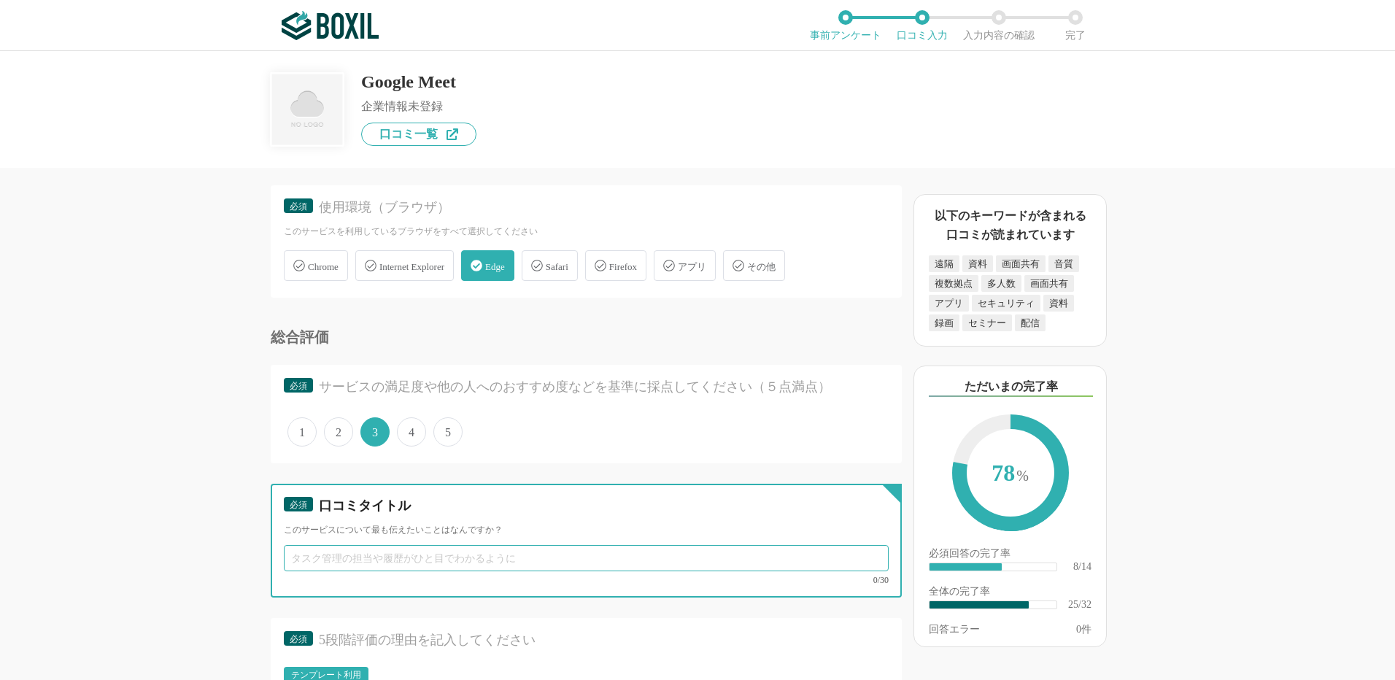
click at [350, 559] on input "text" at bounding box center [586, 558] width 605 height 26
paste input "手軽に使えて便利だが、カメラ映りは改善してほしい"
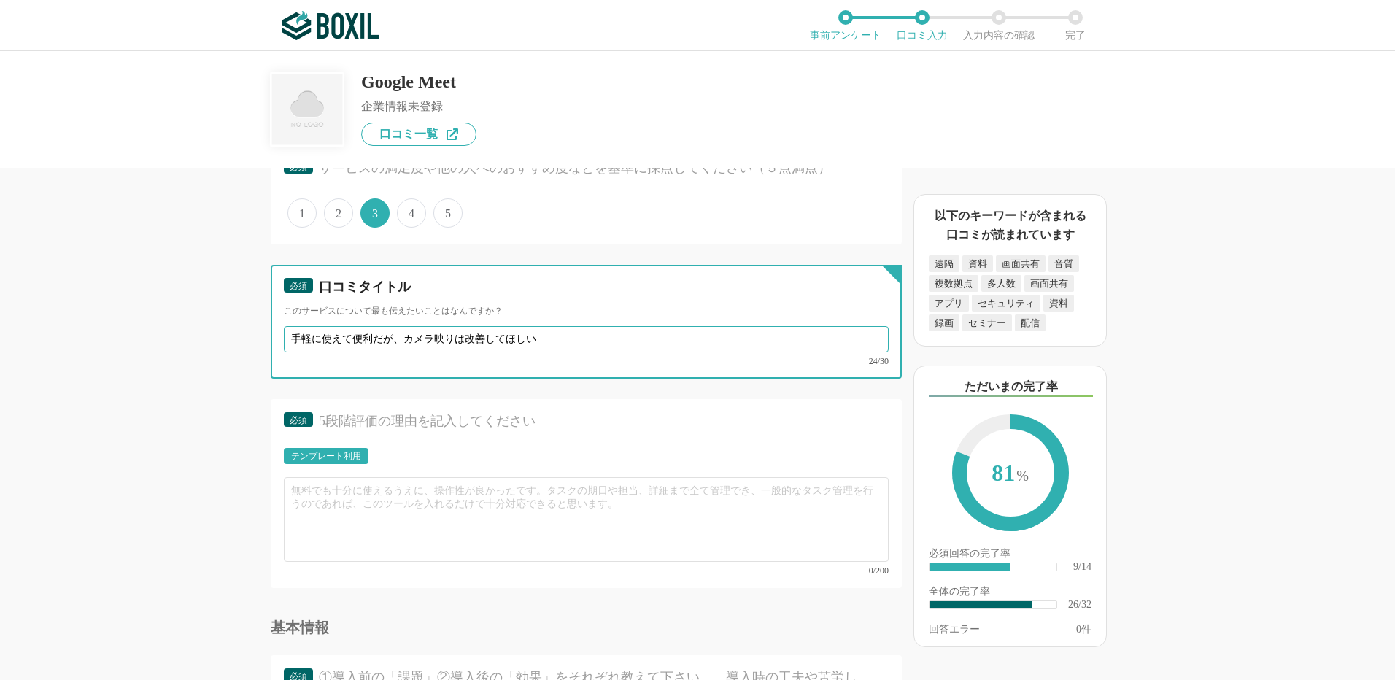
type input "手軽に使えて便利だが、カメラ映りは改善してほしい"
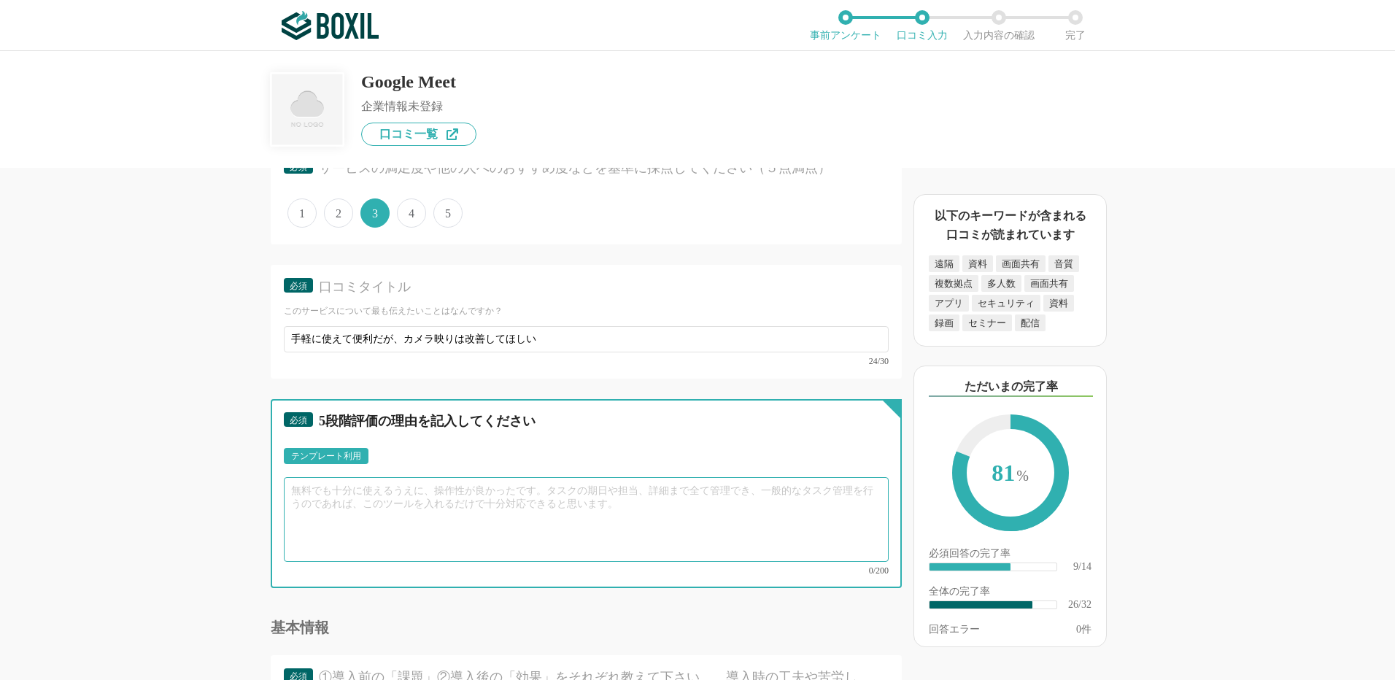
click at [339, 513] on textarea at bounding box center [586, 519] width 605 height 85
paste textarea "Google Meetは社内外のオンライン会議で頻繁に利用しています。導入にあたって特別なソフトのインストールが不要で、Googleアカウントさえあればすぐに…"
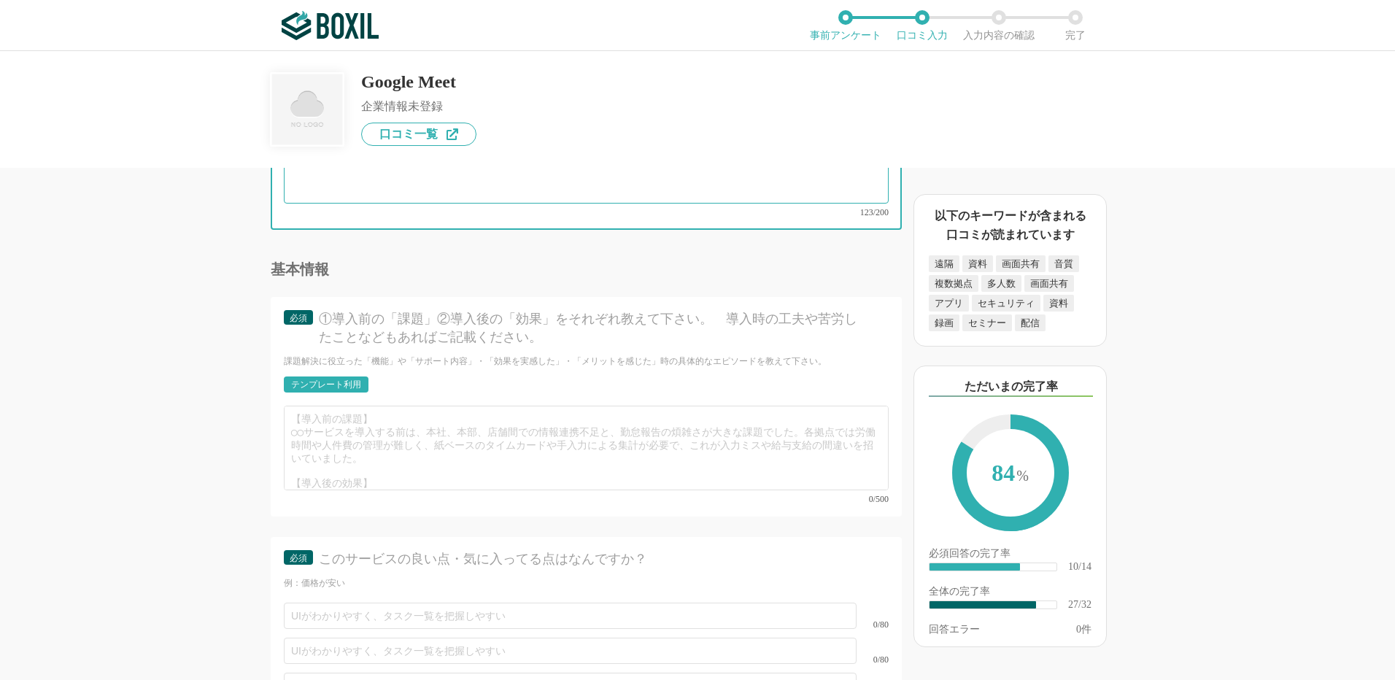
scroll to position [3648, 0]
type textarea "Google Meetは社内外のオンライン会議で頻繁に利用しています。導入にあたって特別なソフトのインストールが不要で、Googleアカウントさえあればすぐに…"
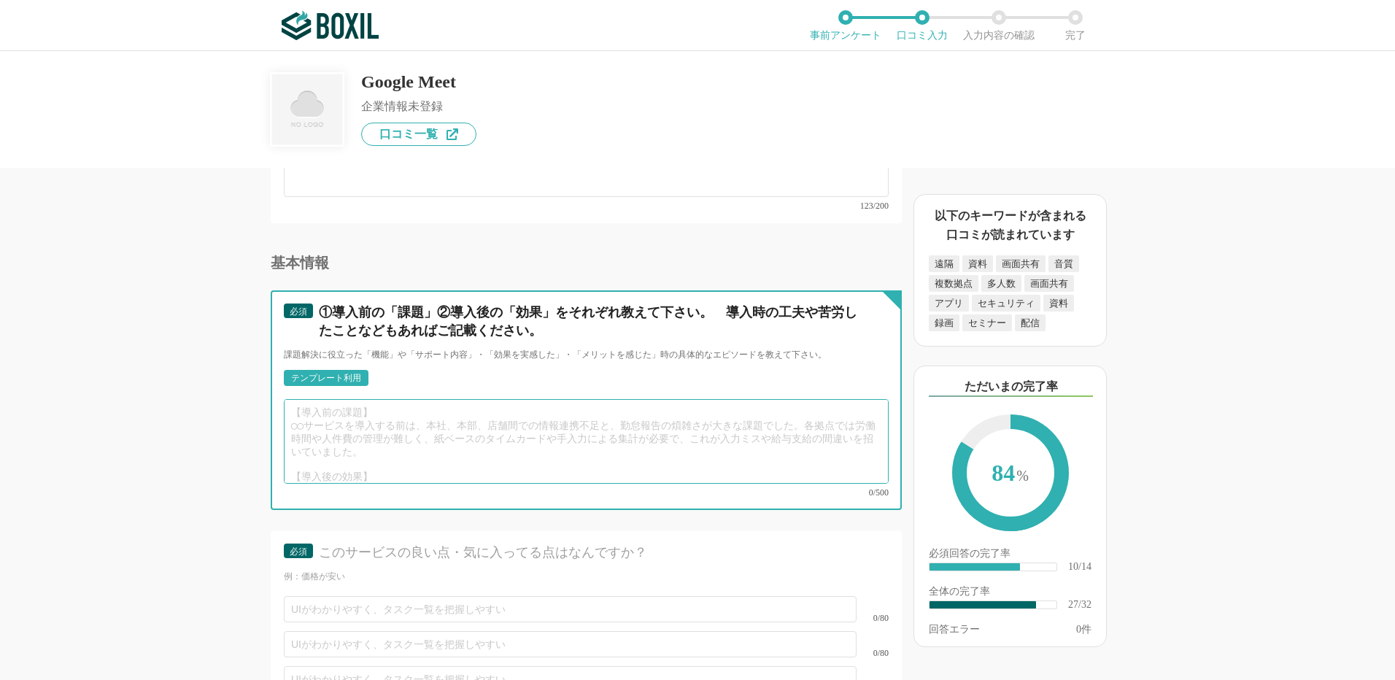
click at [301, 414] on textarea at bounding box center [586, 441] width 605 height 85
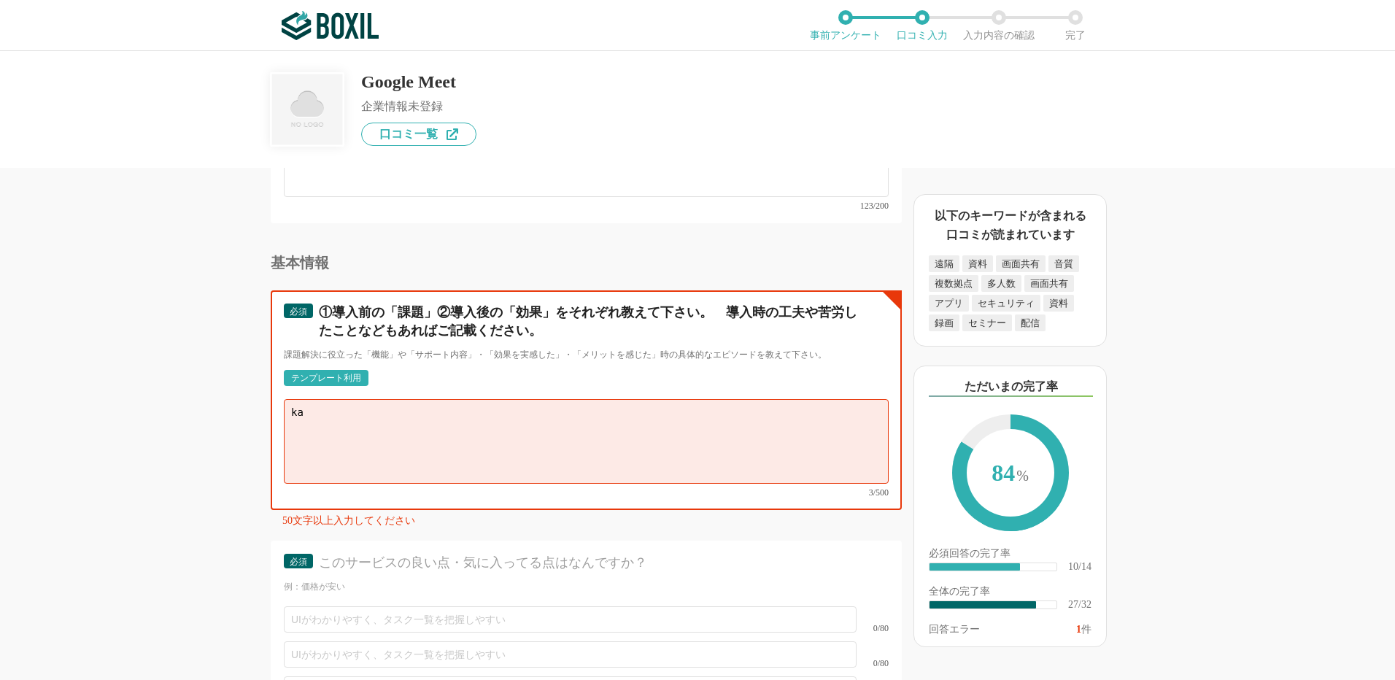
type textarea "k"
type textarea "ｋ"
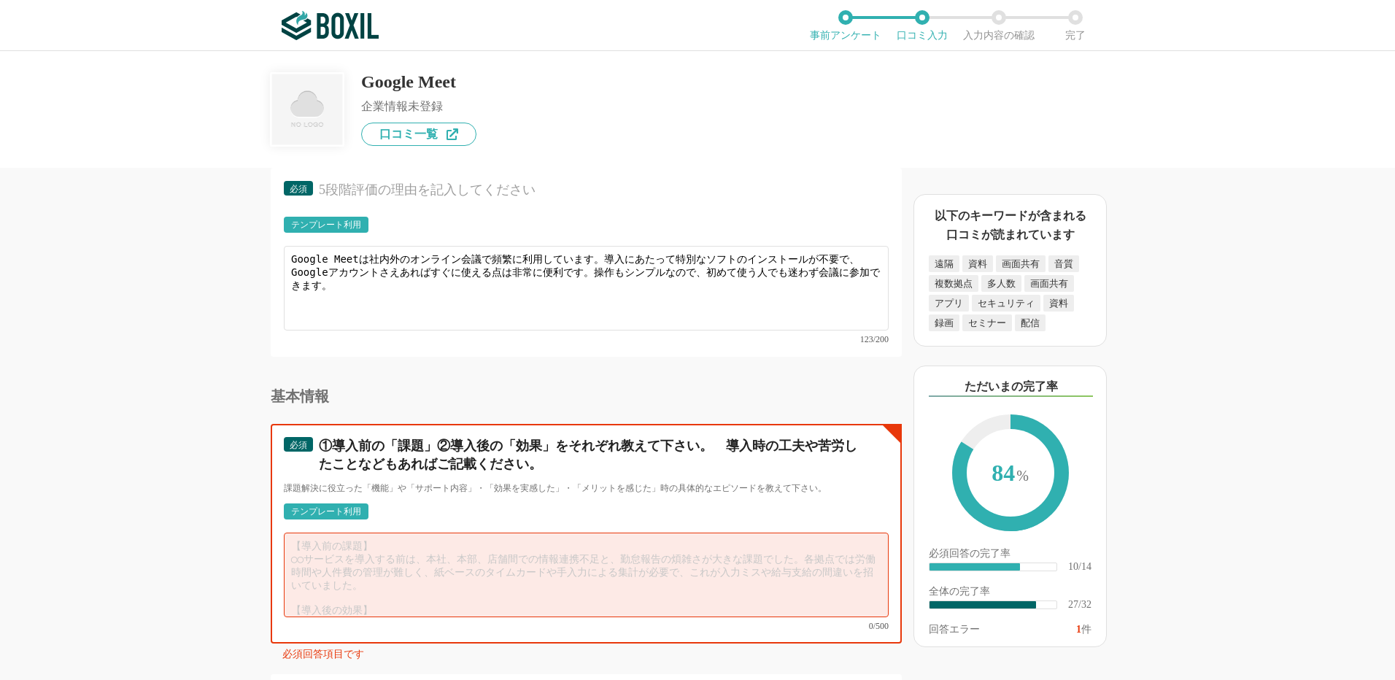
scroll to position [3502, 0]
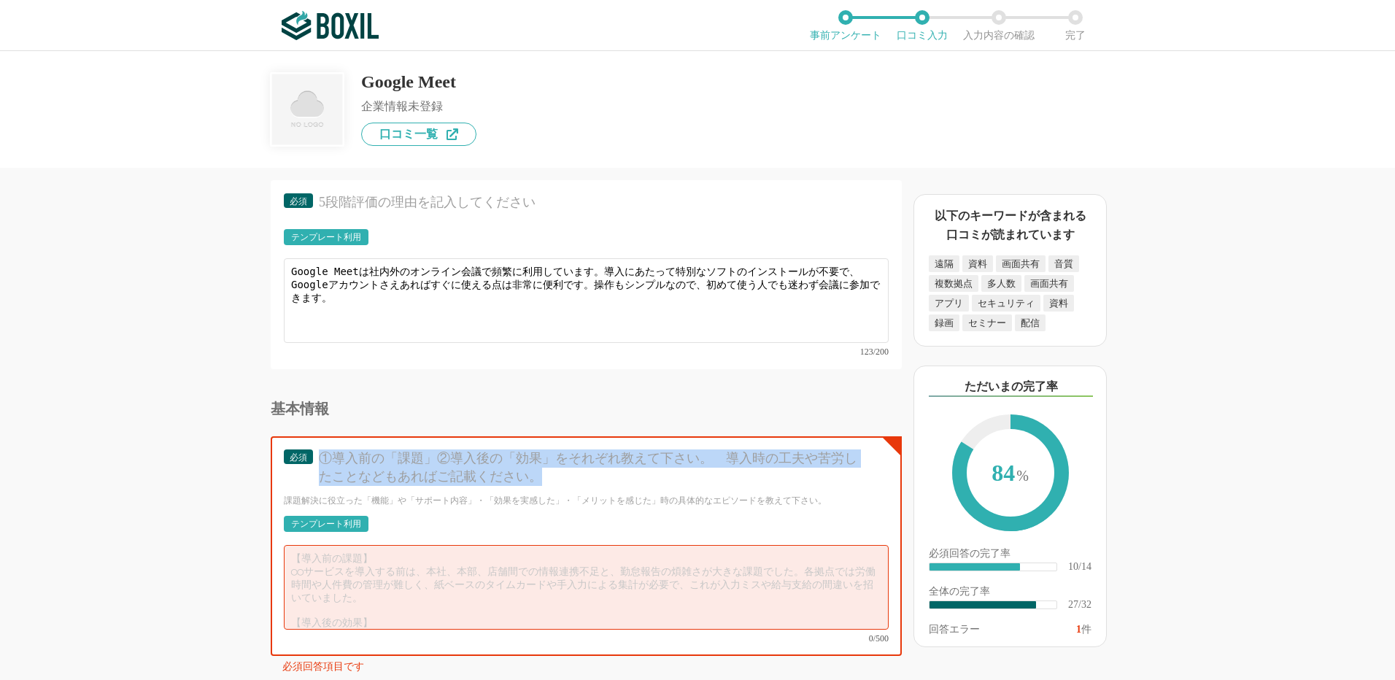
drag, startPoint x: 321, startPoint y: 447, endPoint x: 578, endPoint y: 473, distance: 258.1
click at [578, 473] on div "①導入前の「課題」②導入後の「効果」をそれぞれ教えて下さい。　導入時の工夫や苦労したことなどもあればご記載ください。" at bounding box center [591, 467] width 544 height 36
copy div "①導入前の「課題」②導入後の「効果」をそれぞれ教えて下さい。　導入時の工夫や苦労したことなどもあればご記載ください。"
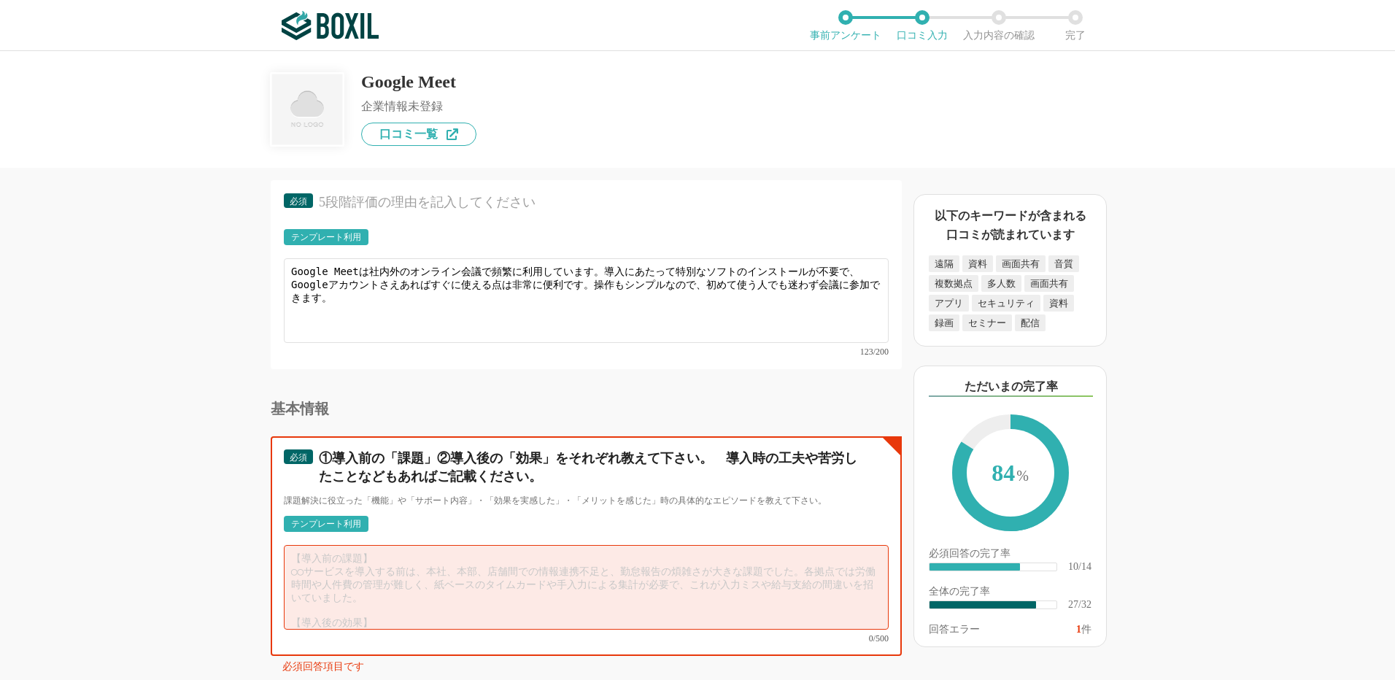
click at [298, 545] on textarea at bounding box center [586, 587] width 605 height 85
type textarea "い"
click at [299, 569] on textarea "【導入前の課題】" at bounding box center [586, 587] width 605 height 85
paste textarea "他社のオンライン会議ツールはアプリのインストールが必要で、相手に負担をかけるケースがあった。"
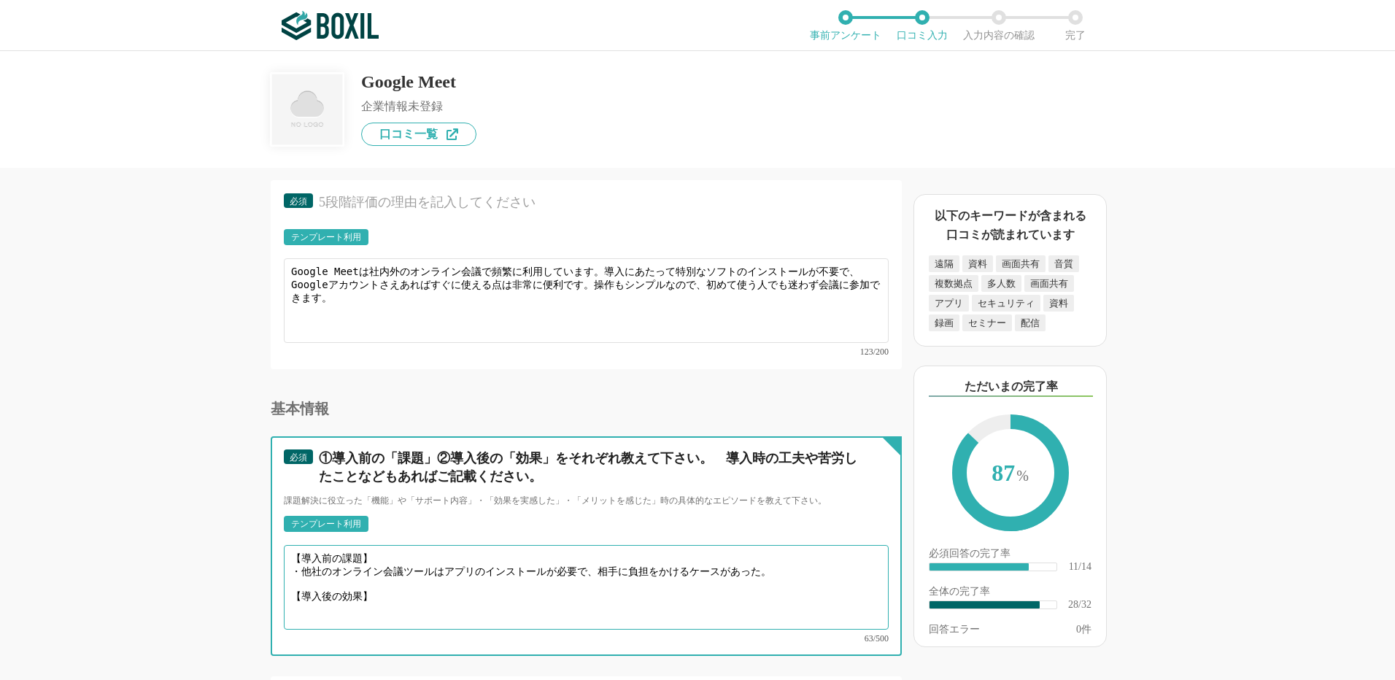
click at [291, 594] on textarea "【導入前の課題】 ・他社のオンライン会議ツールはアプリのインストールが必要で、相手に負担をかけるケースがあった。 【導入後の効果】" at bounding box center [586, 587] width 605 height 85
paste textarea "ブラウザからすぐに参加できるため、相手に余計な負担をかけずにスムーズに会議が進められるようになった。 会議設定もGoogleカレンダーと連動して簡単にでき、社…"
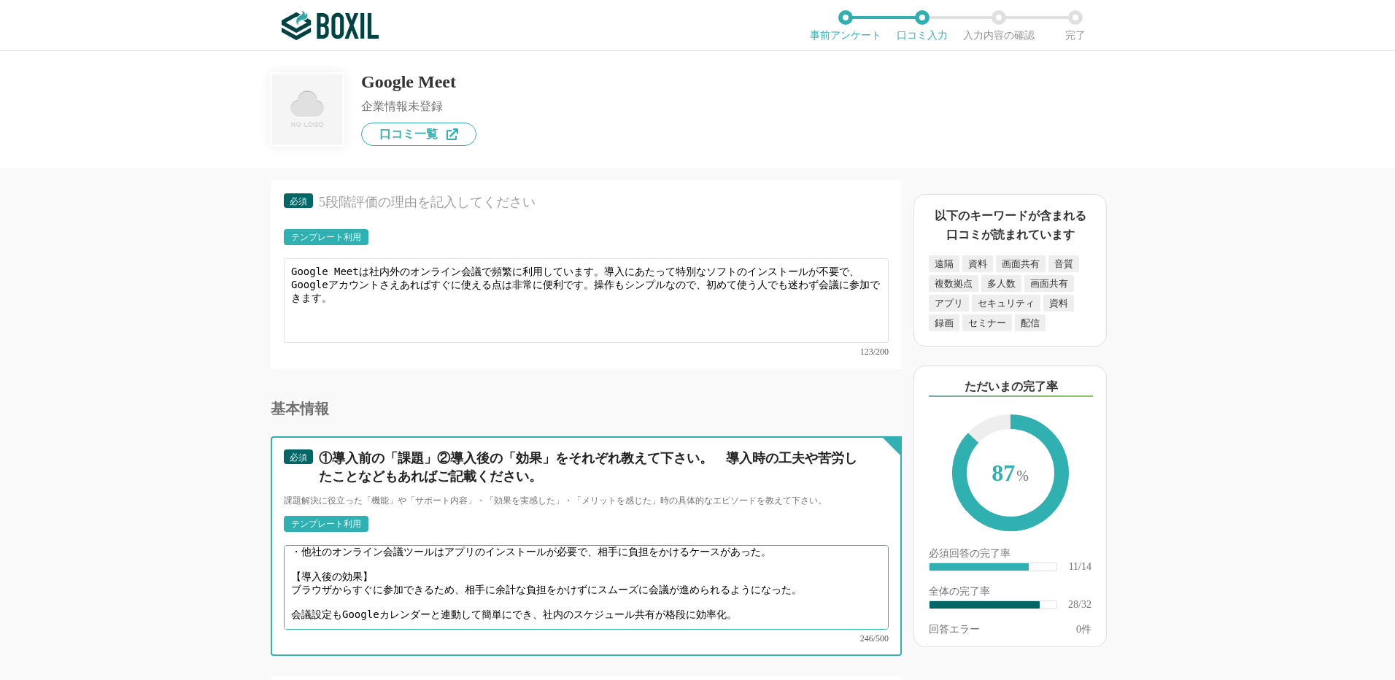
scroll to position [0, 0]
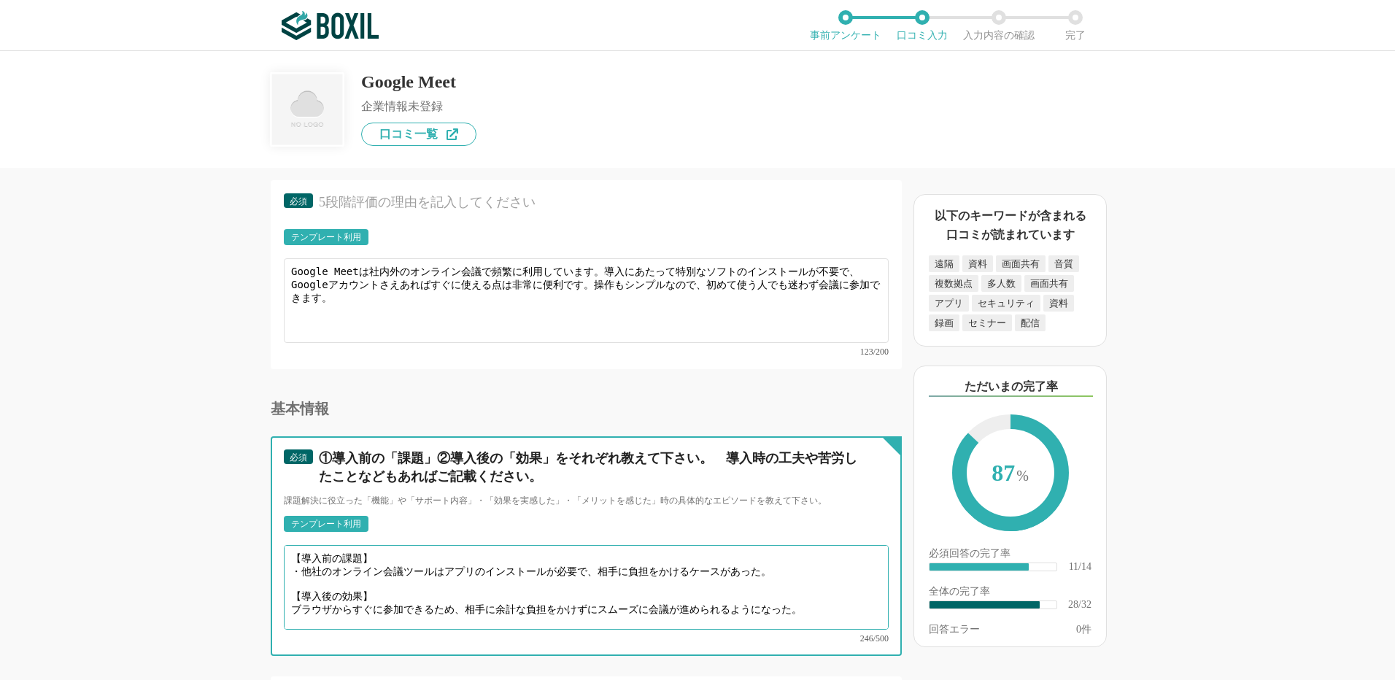
click at [288, 594] on textarea "【導入前の課題】 ・他社のオンライン会議ツールはアプリのインストールが必要で、相手に負担をかけるケースがあった。 【導入後の効果】 ブラウザからすぐに参加でき…" at bounding box center [586, 587] width 605 height 85
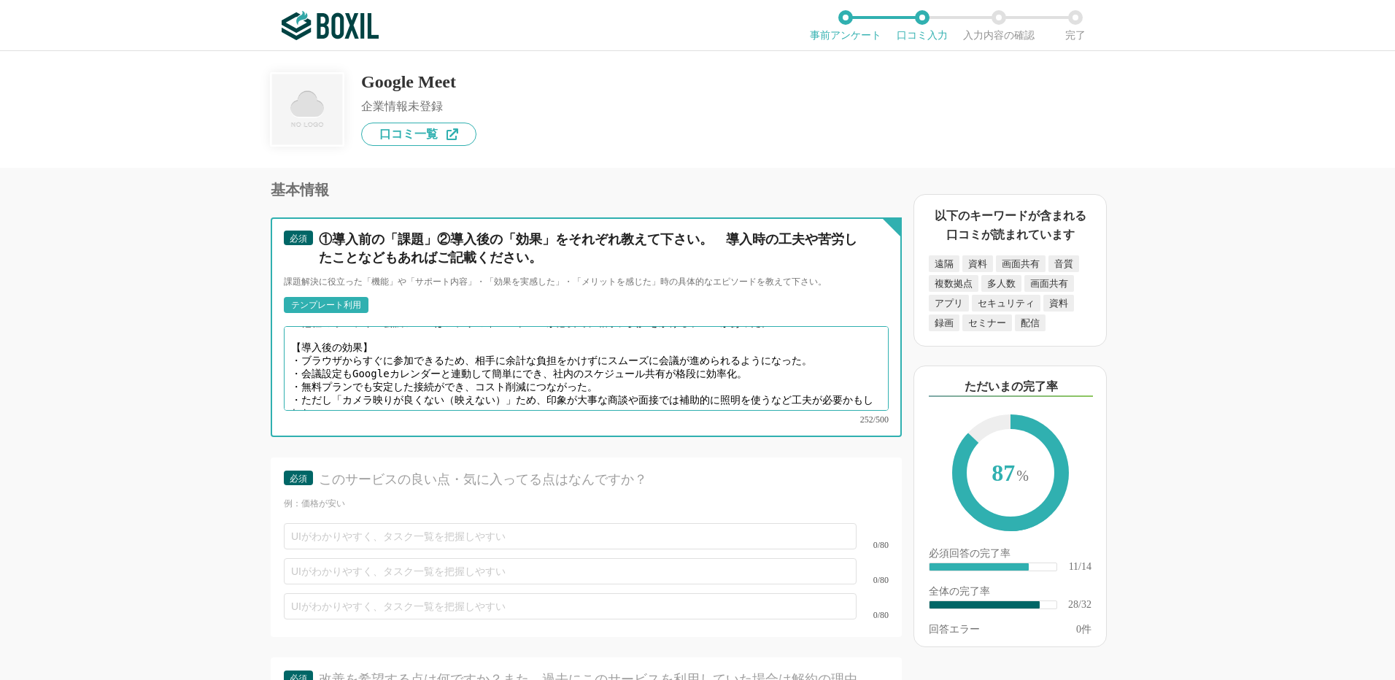
scroll to position [31, 0]
type textarea "【導入前の課題】 ・他社のオンライン会議ツールはアプリのインストールが必要で、相手に負担をかけるケースがあった。 【導入後の効果】 ・ブラウザからすぐに参加で…"
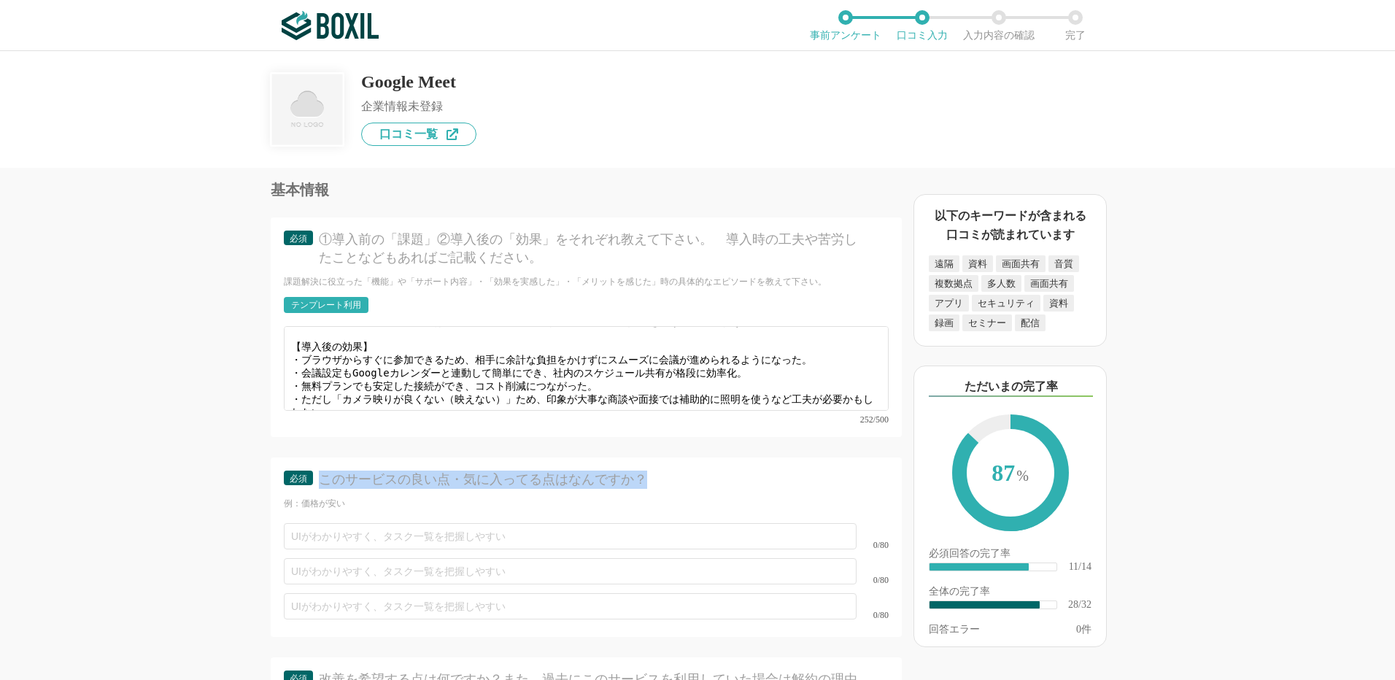
drag, startPoint x: 320, startPoint y: 468, endPoint x: 746, endPoint y: 466, distance: 425.3
click at [746, 471] on div "このサービスの良い点・気に入ってる点はなんですか？" at bounding box center [591, 480] width 544 height 18
copy div "このサービスの良い点・気に入ってる点はなんですか？"
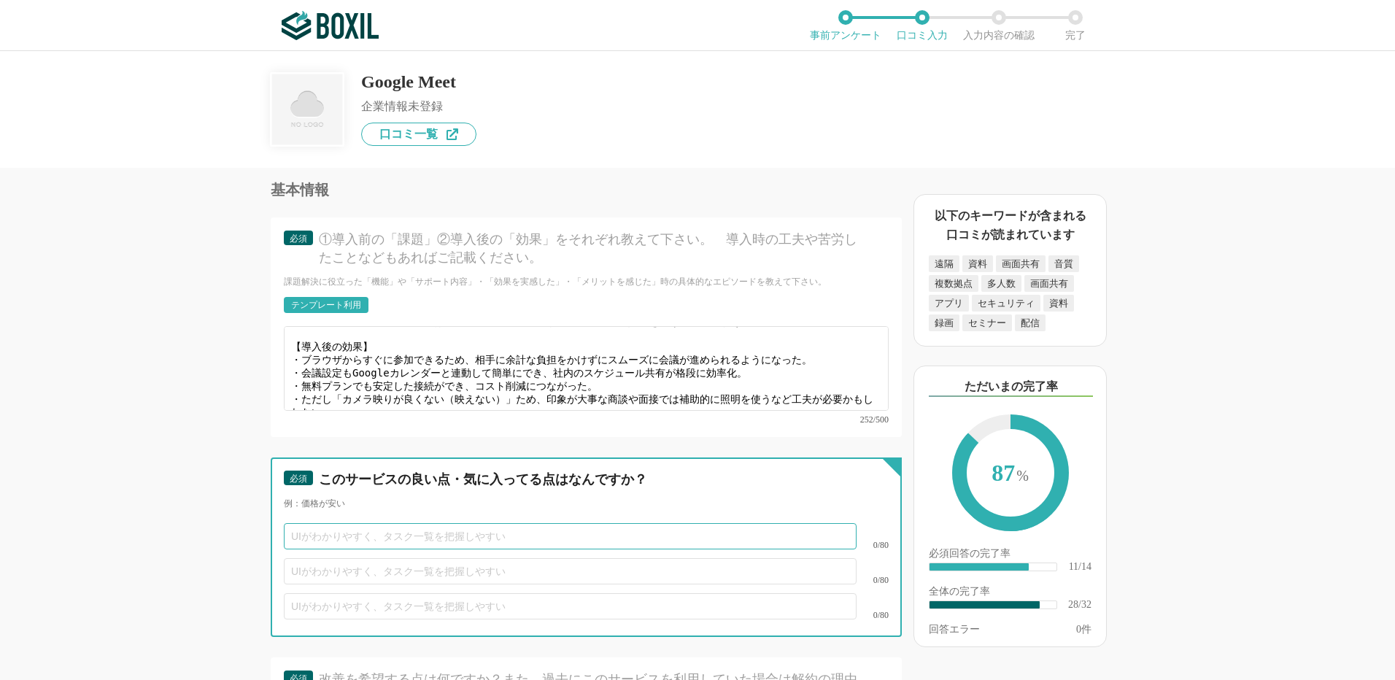
click at [368, 523] on input "text" at bounding box center [570, 536] width 573 height 26
paste input "ブラウザからすぐに会議に参加でき、特別なアプリやアカウント設定がほとんど不要。"
type input "ブラウザからすぐに会議に参加でき、特別なアプリやアカウント設定がほとんど不要。"
click at [312, 558] on input "text" at bounding box center [570, 571] width 573 height 26
paste input "カレンダーやGmailと連動してスケジュール管理や招待が簡単にできる。"
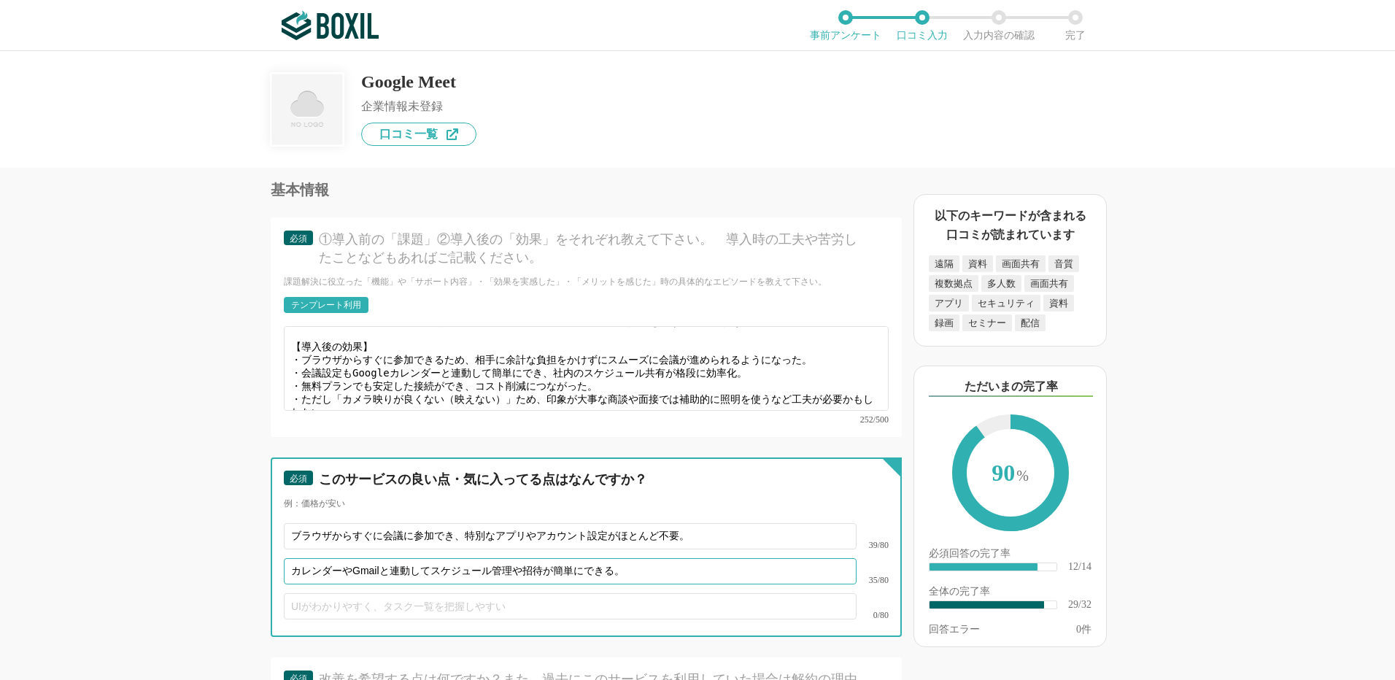
type input "カレンダーやGmailと連動してスケジュール管理や招待が簡単にできる。"
click at [325, 593] on input "text" at bounding box center [570, 606] width 573 height 26
paste input "接続が安定しており、音声や画面共有もスムーズ。コストを抑えつつ会議運営ができる。"
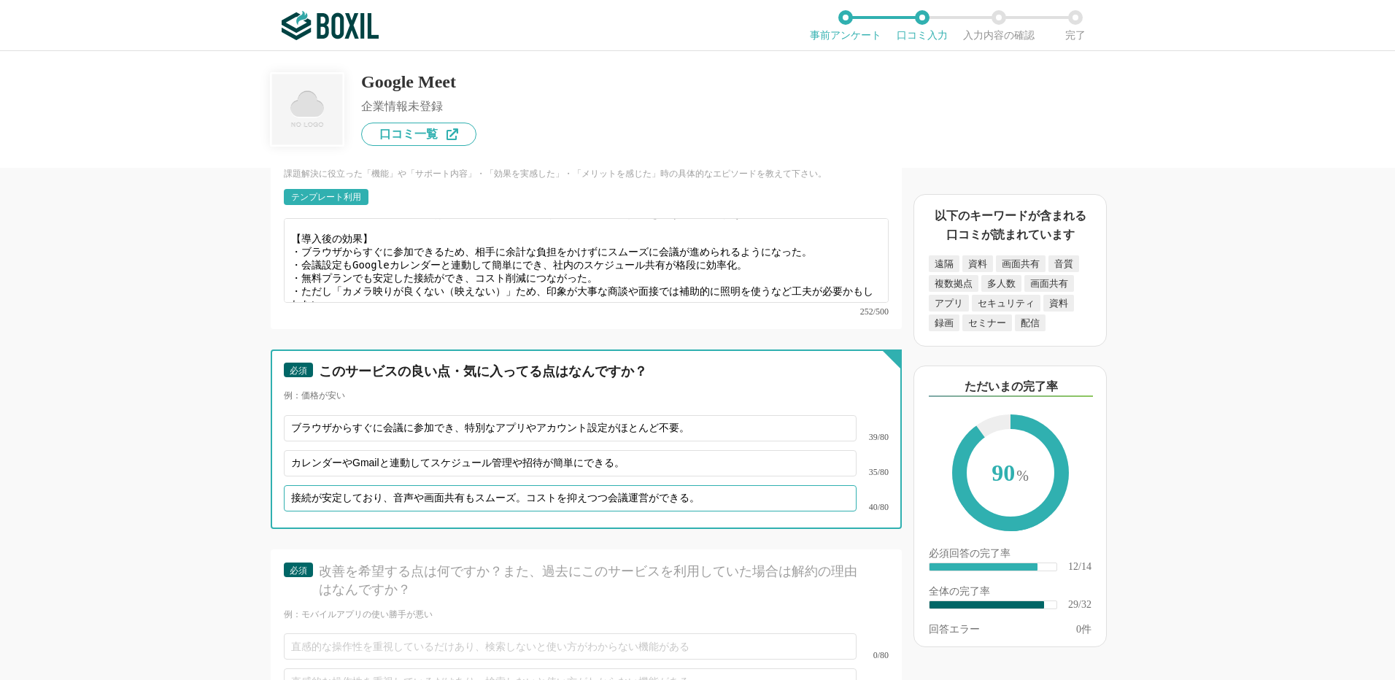
scroll to position [4013, 0]
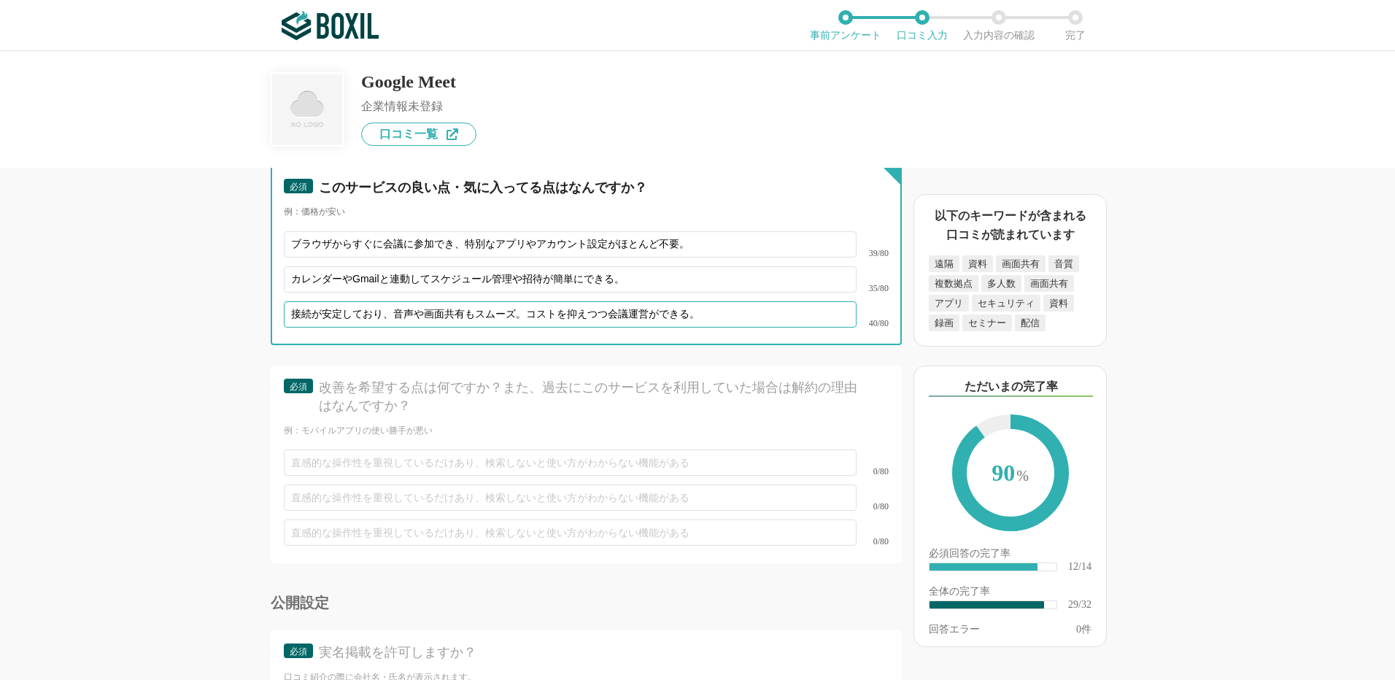
type input "接続が安定しており、音声や画面共有もスムーズ。コストを抑えつつ会議運営ができる。"
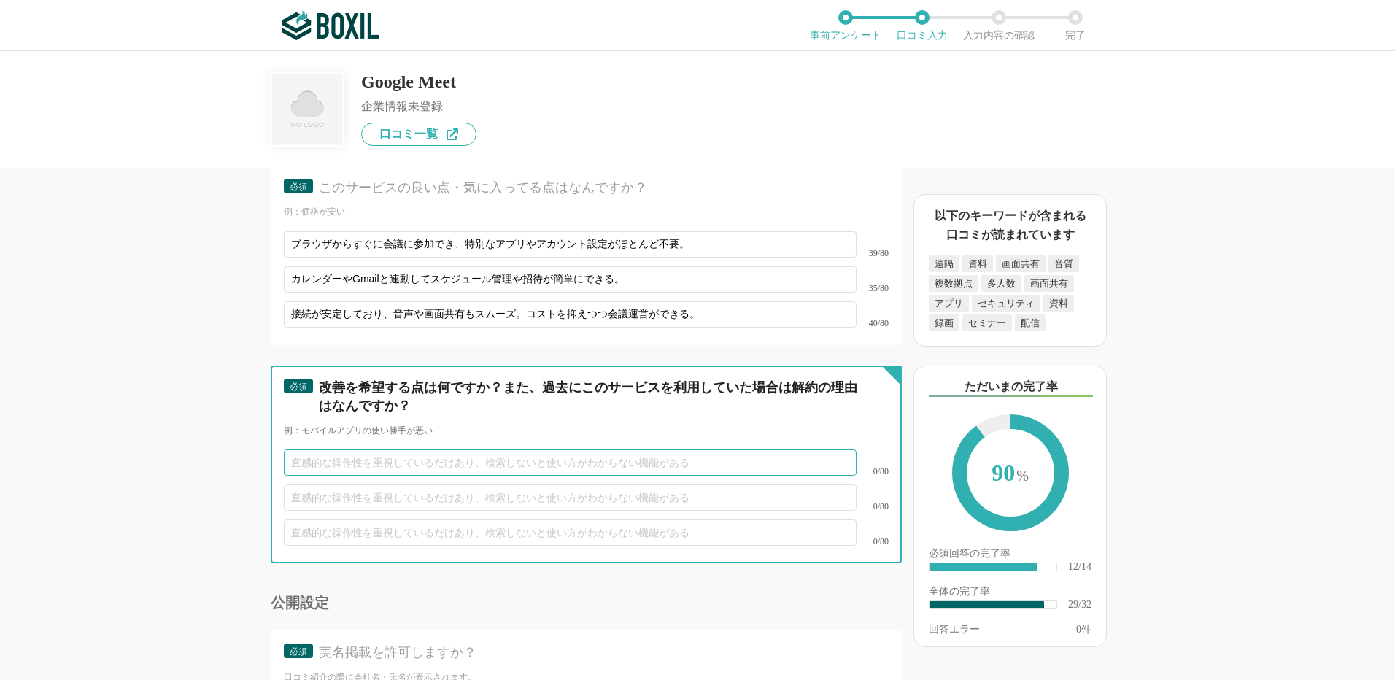
click at [328, 449] on input "text" at bounding box center [570, 462] width 573 height 26
paste input "明るい場所でも顔が暗く映ったり、画質が粗くなることがある。商談や面接で印象を良くしたい場合には不便。"
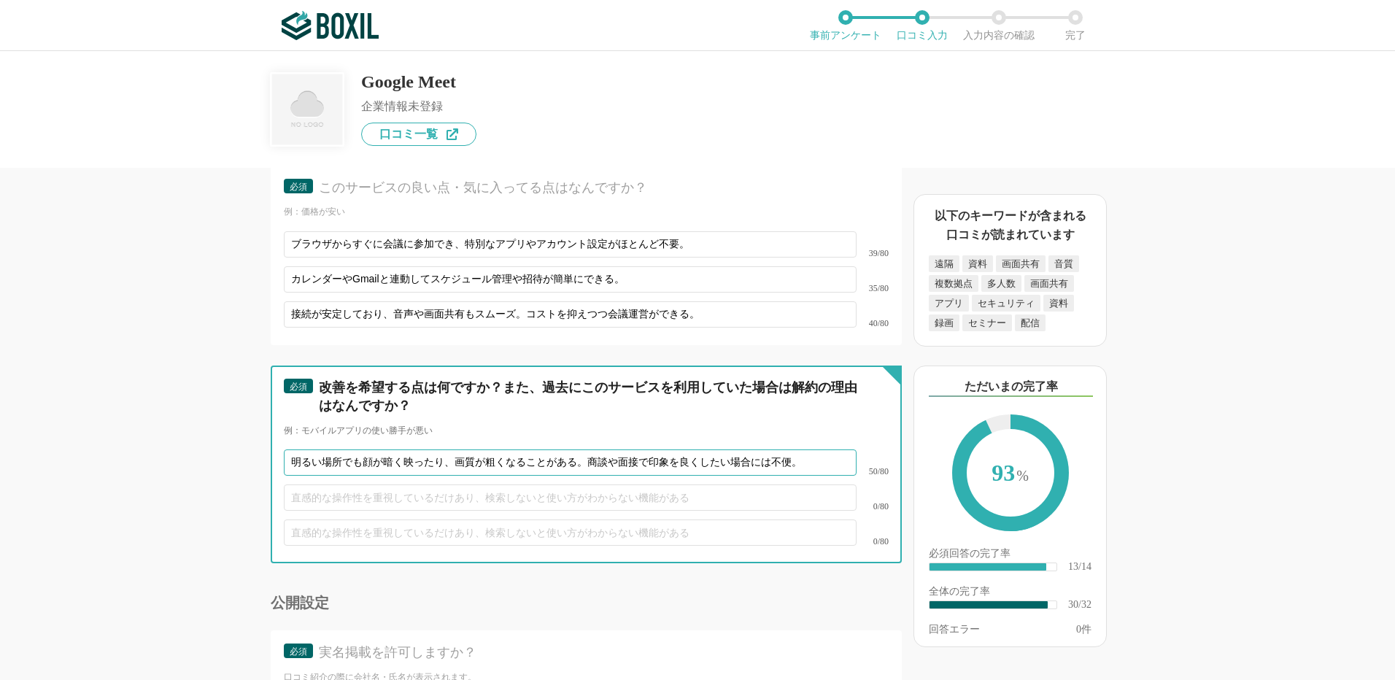
type input "明るい場所でも顔が暗く映ったり、画質が粗くなることがある。商談や面接で印象を良くしたい場合には不便。"
click at [352, 487] on input "text" at bounding box center [570, 497] width 573 height 26
paste input "Zoomなどにある仮想背景や細かい画面レイアウト変更機能が少ないため、表現力を求める場面では物足りない。"
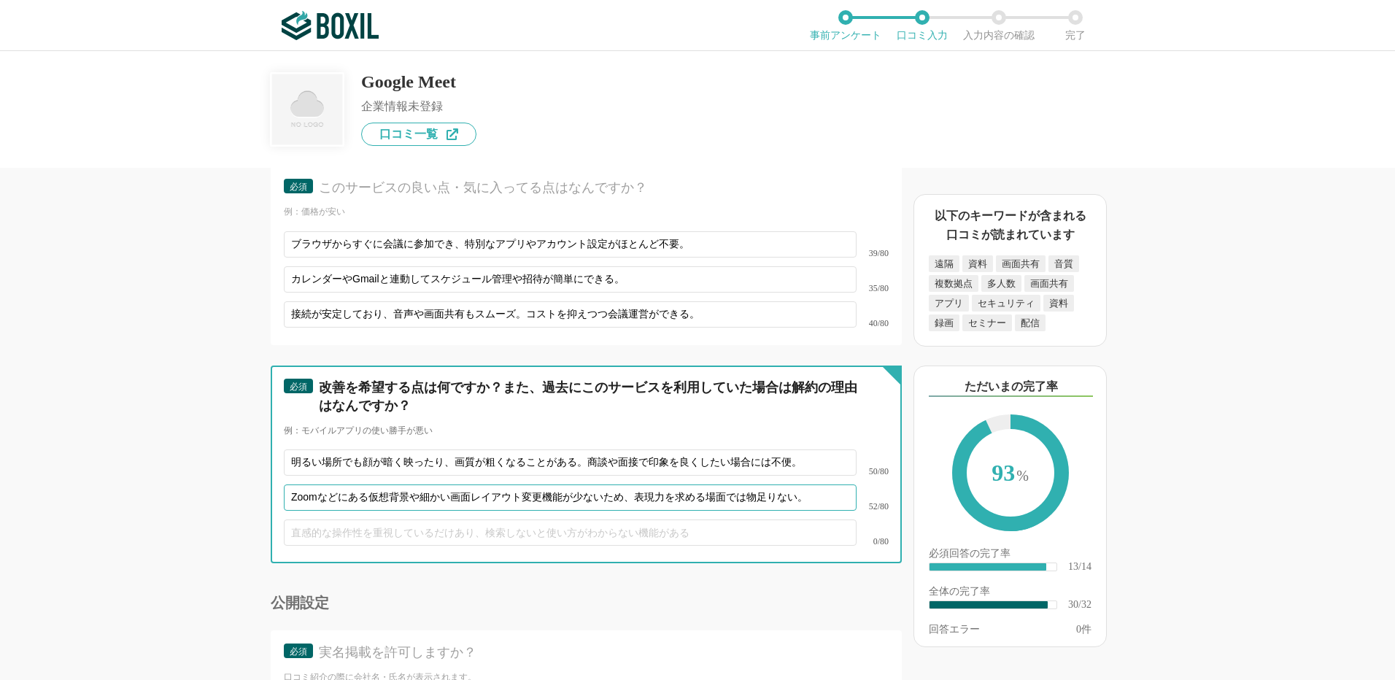
type input "Zoomなどにある仮想背景や細かい画面レイアウト変更機能が少ないため、表現力を求める場面では物足りない。"
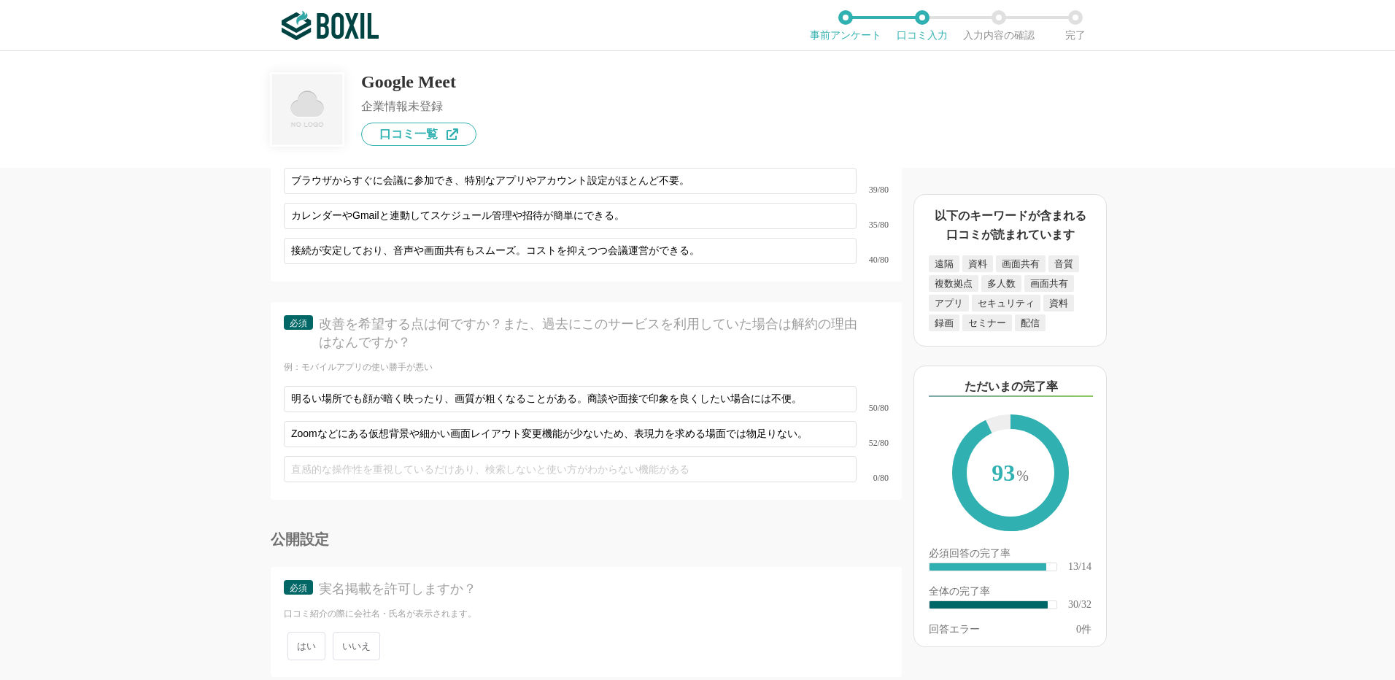
scroll to position [4133, 0]
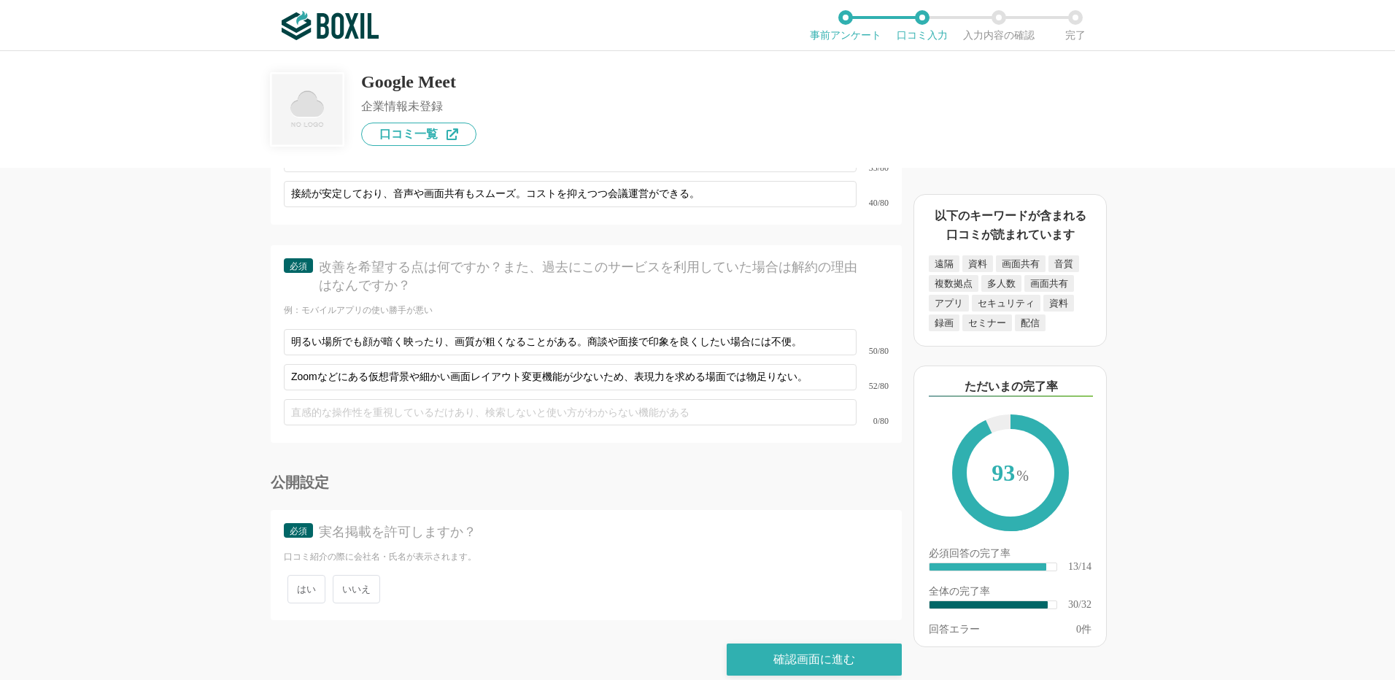
click at [362, 581] on span "いいえ" at bounding box center [356, 589] width 47 height 28
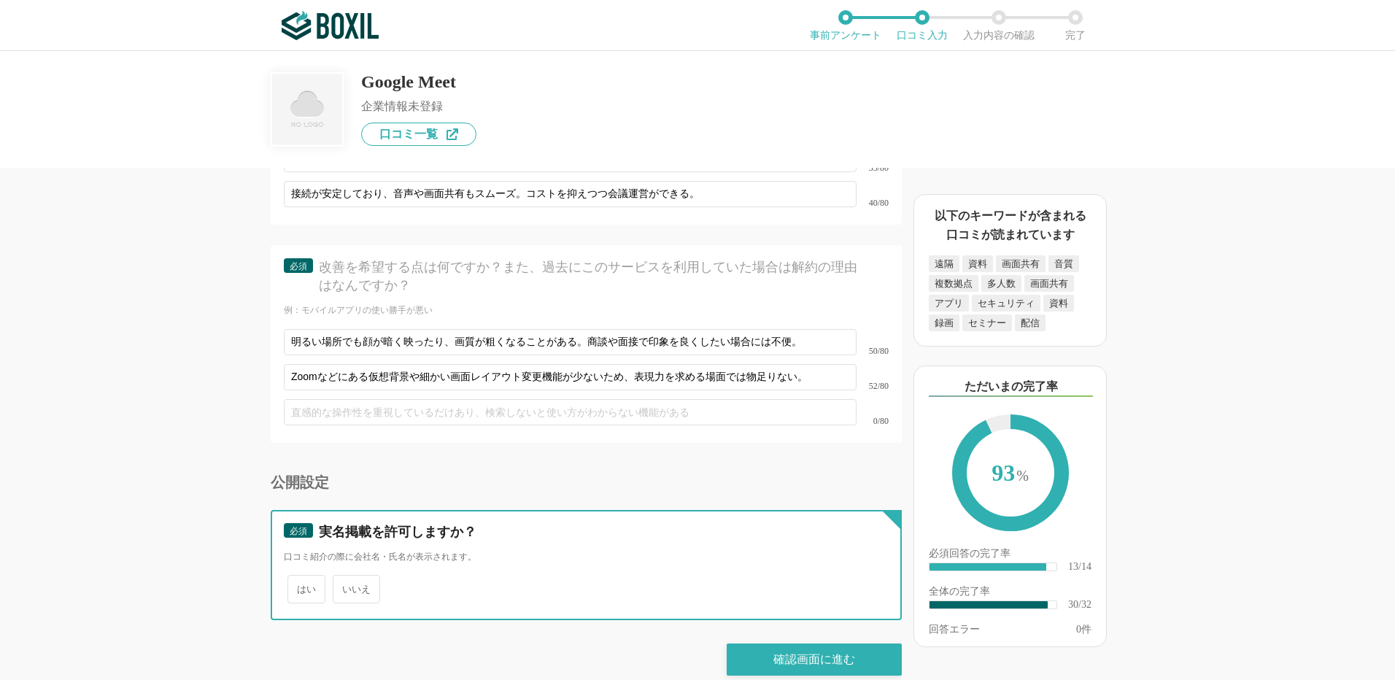
click at [346, 581] on input "いいえ" at bounding box center [340, 581] width 9 height 9
radio input "true"
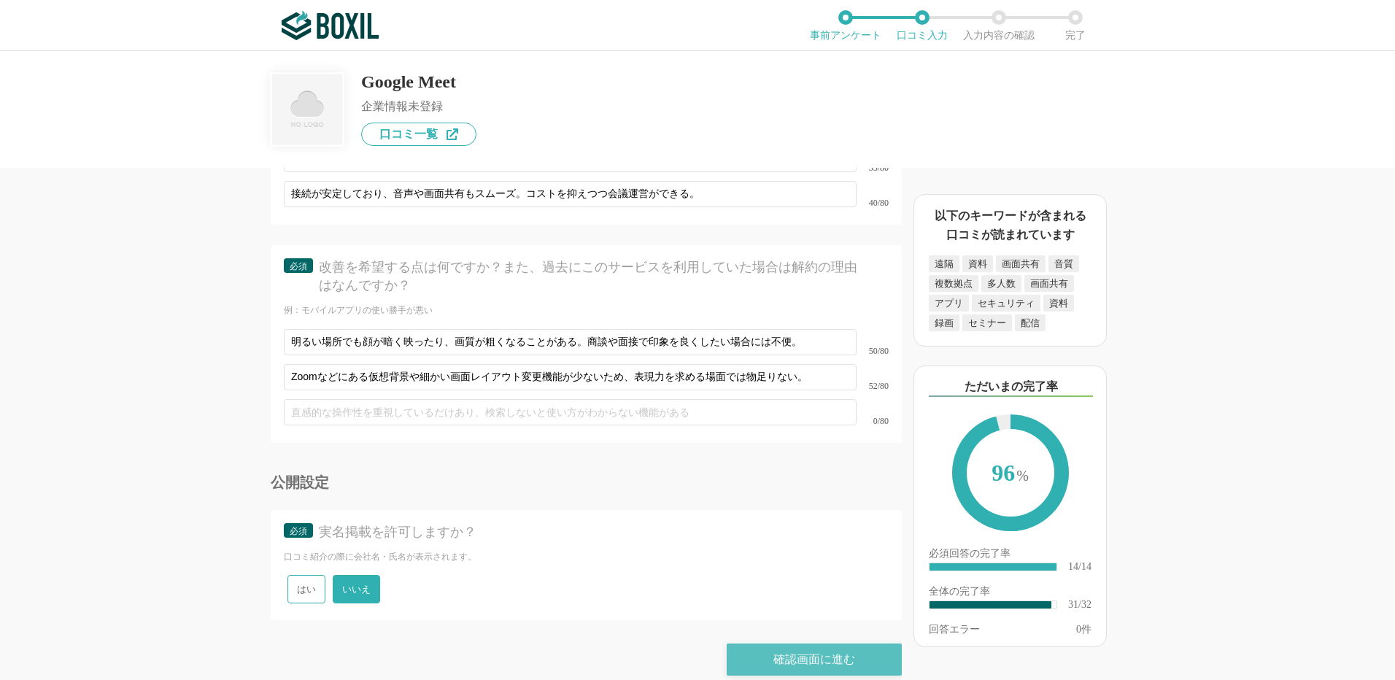
click at [832, 643] on div "確認画面に進む" at bounding box center [814, 659] width 175 height 32
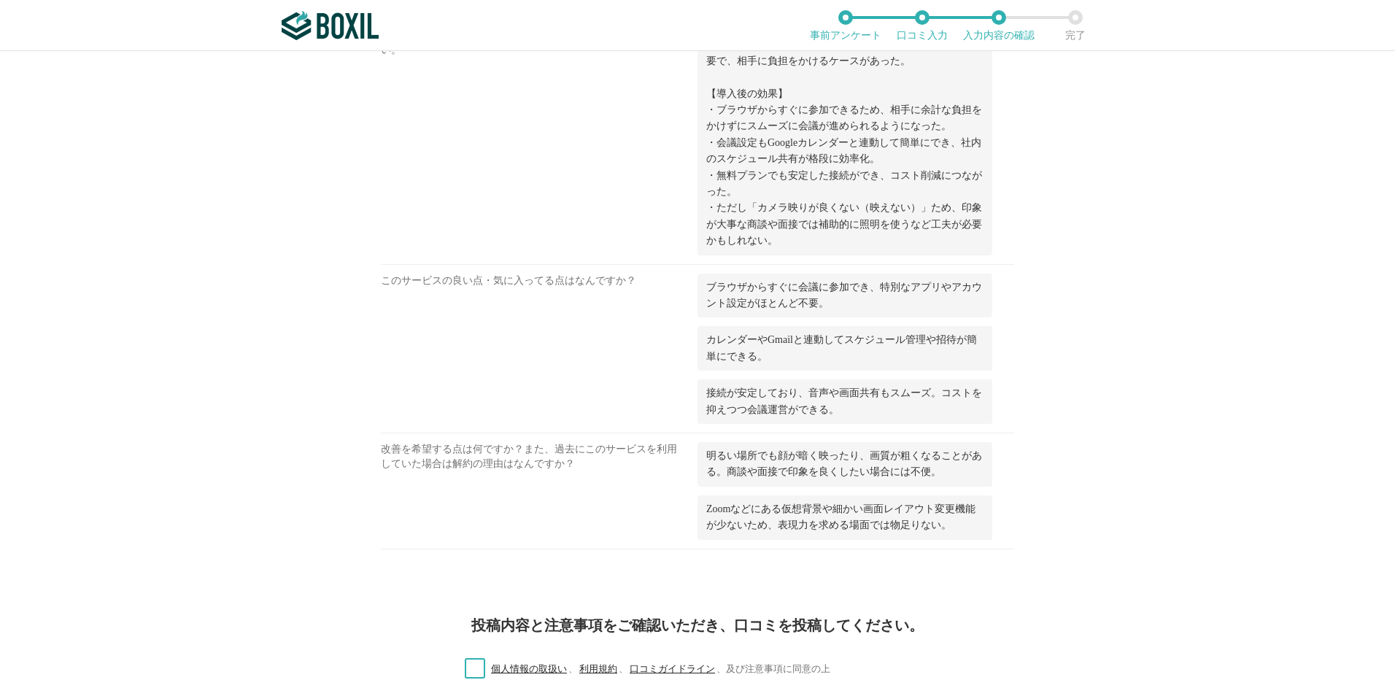
scroll to position [1929, 0]
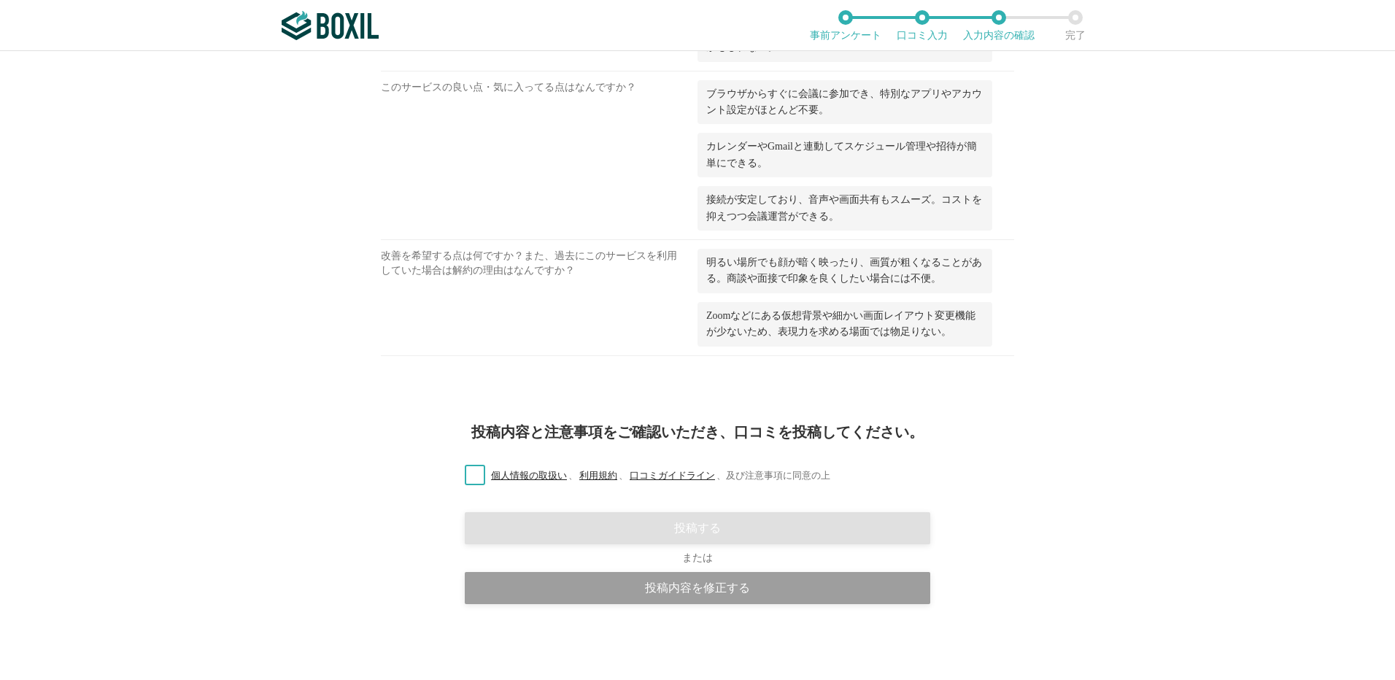
click at [470, 475] on label "個人情報の取扱い 、 利用規約 、 口コミガイドライン 、 及び注意事項に同意の上" at bounding box center [641, 475] width 377 height 15
click at [0, 0] on input "個人情報の取扱い 、 利用規約 、 口コミガイドライン 、 及び注意事項に同意の上" at bounding box center [0, 0] width 0 height 0
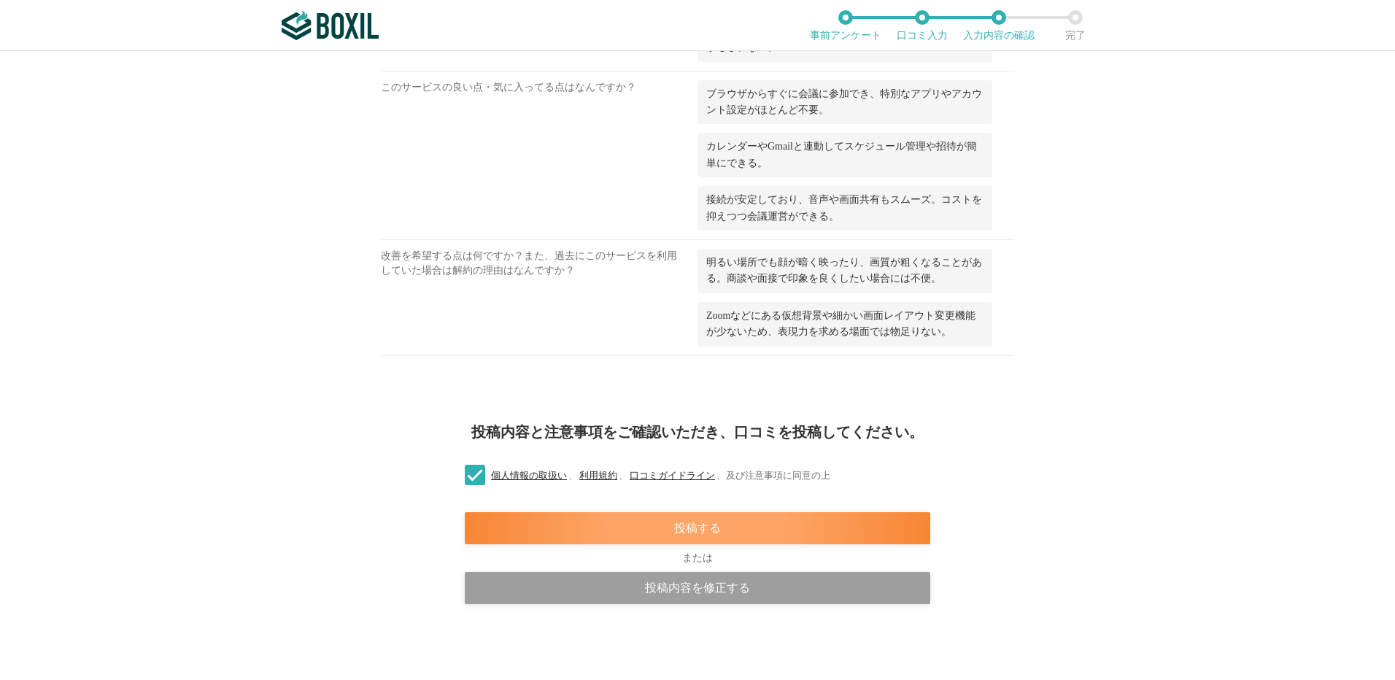
click at [711, 535] on div "投稿する" at bounding box center [697, 528] width 465 height 32
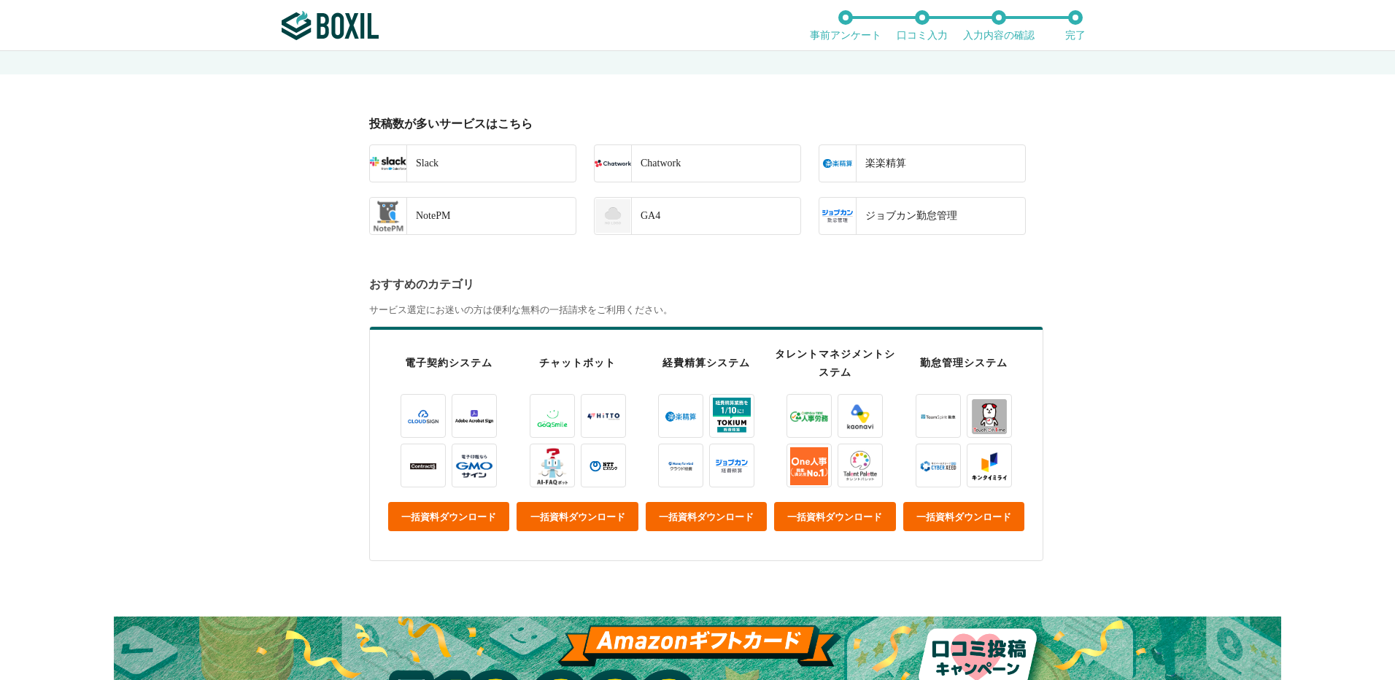
scroll to position [219, 0]
